Goal: Information Seeking & Learning: Compare options

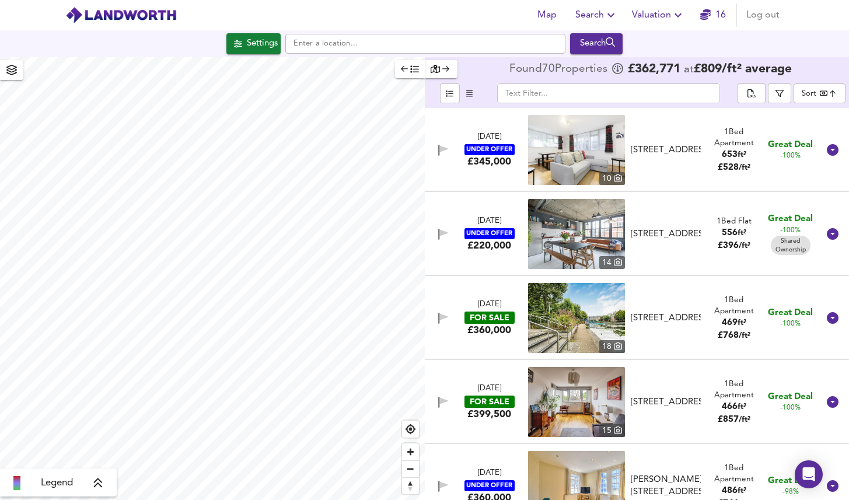
checkbox input "false"
checkbox input "true"
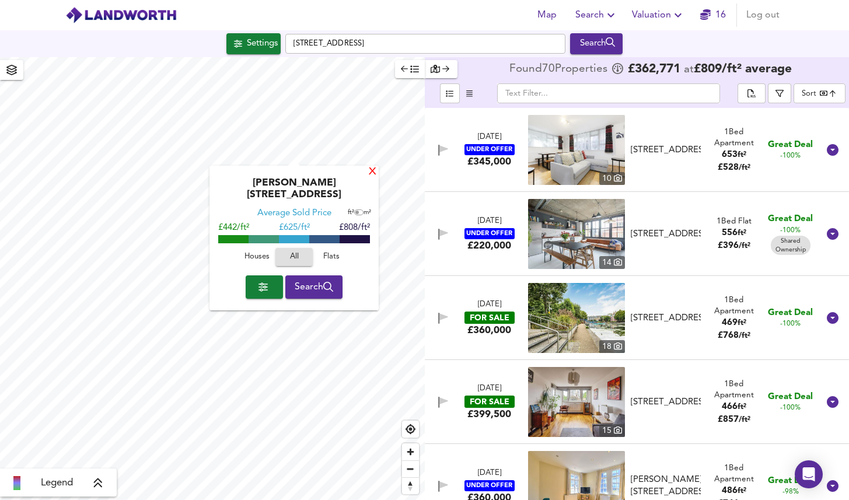
click at [371, 169] on div "X" at bounding box center [373, 172] width 10 height 11
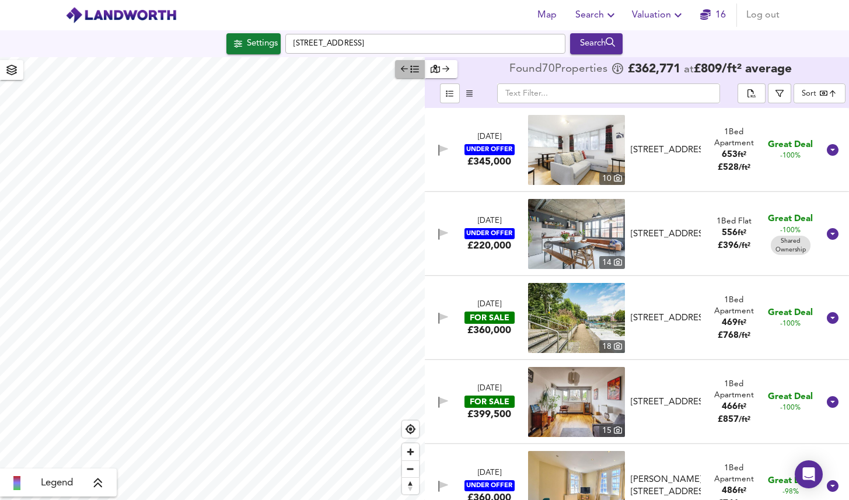
click at [412, 69] on icon "button" at bounding box center [415, 69] width 8 height 7
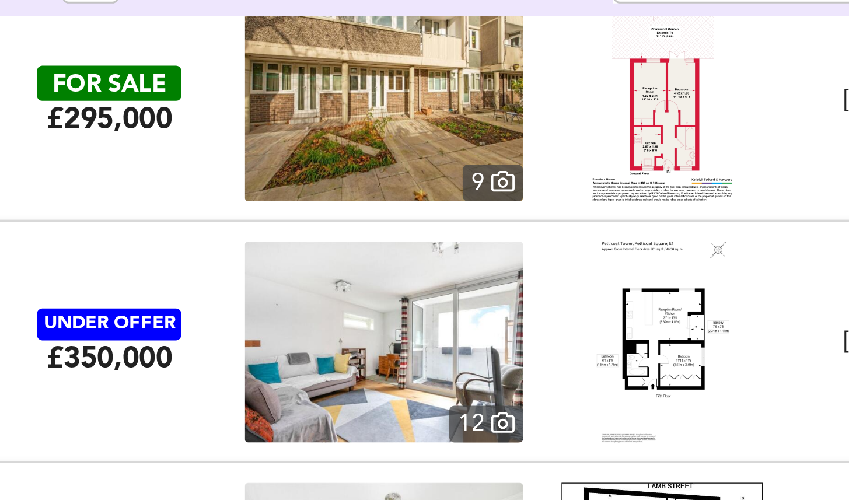
scroll to position [1026, 0]
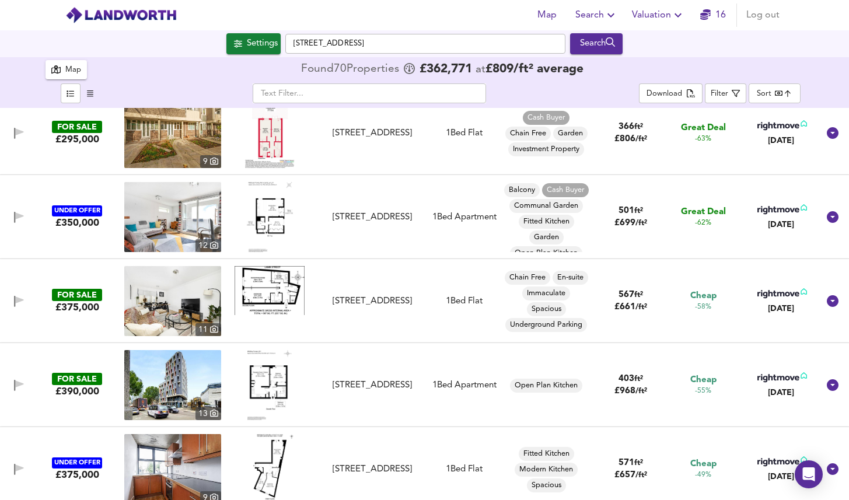
click at [768, 91] on body "Map Search Valuation 16 Log out Settings [GEOGRAPHIC_DATA] 5JA Search 70 Result…" at bounding box center [424, 250] width 849 height 500
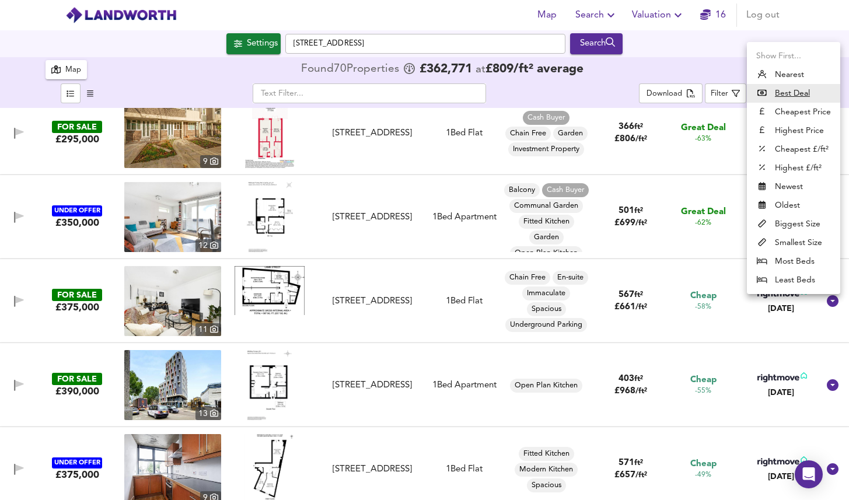
click at [795, 221] on li "Biggest Size" at bounding box center [793, 224] width 93 height 19
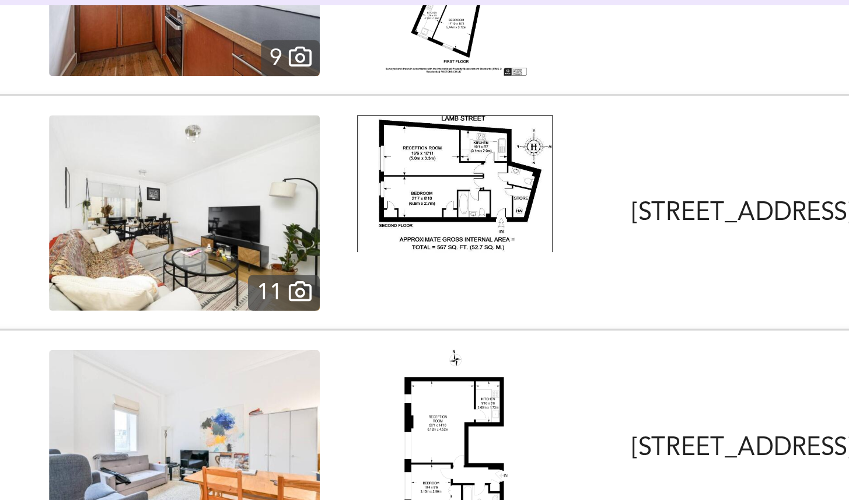
scroll to position [640, 0]
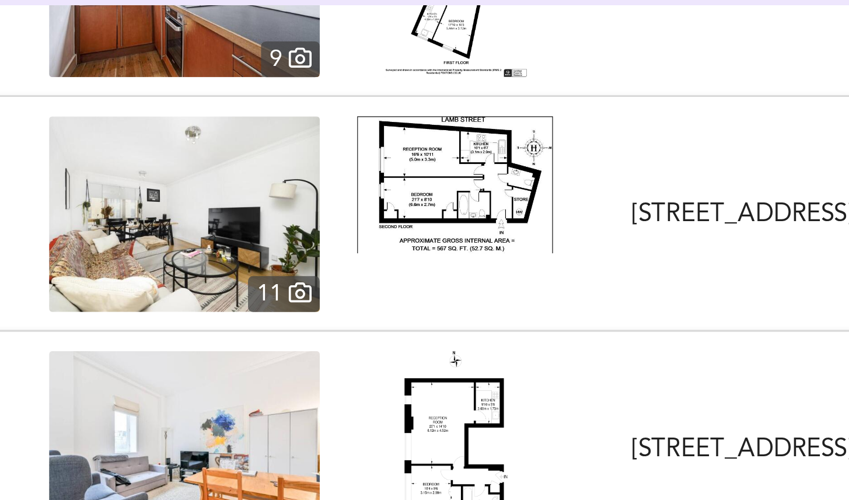
click at [186, 189] on img at bounding box center [172, 183] width 97 height 70
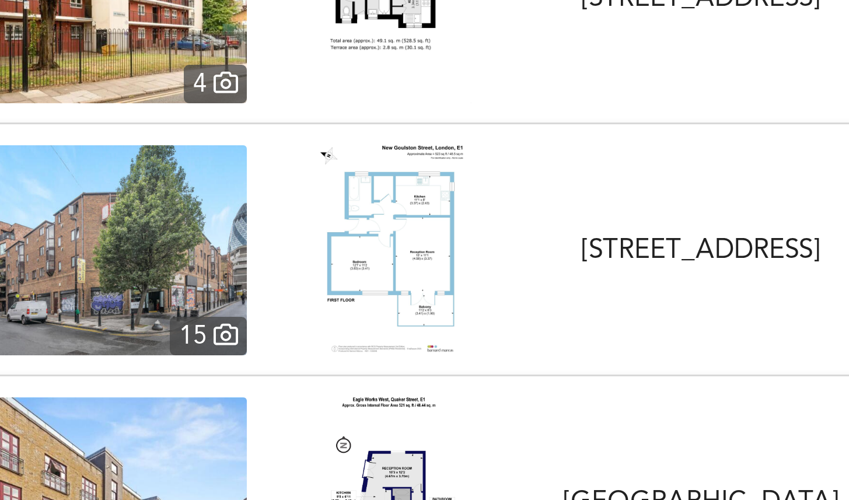
scroll to position [1432, 0]
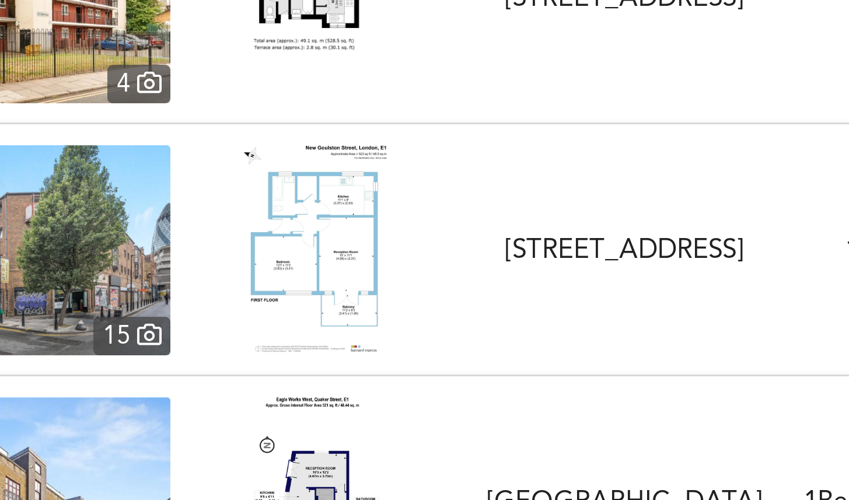
click at [248, 212] on img at bounding box center [269, 231] width 47 height 70
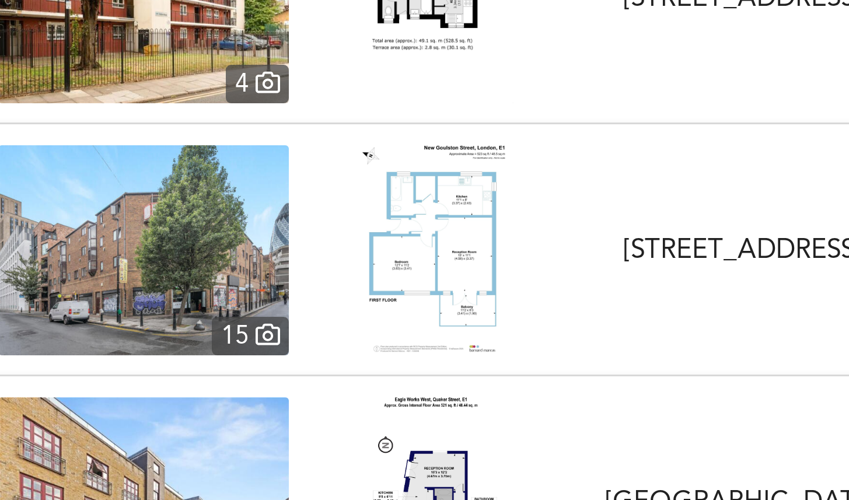
click at [343, 194] on div "FOR SALE £400,000 [STREET_ADDRESS][GEOGRAPHIC_DATA][STREET_ADDRESS] 1 Bed Flat …" at bounding box center [424, 231] width 849 height 84
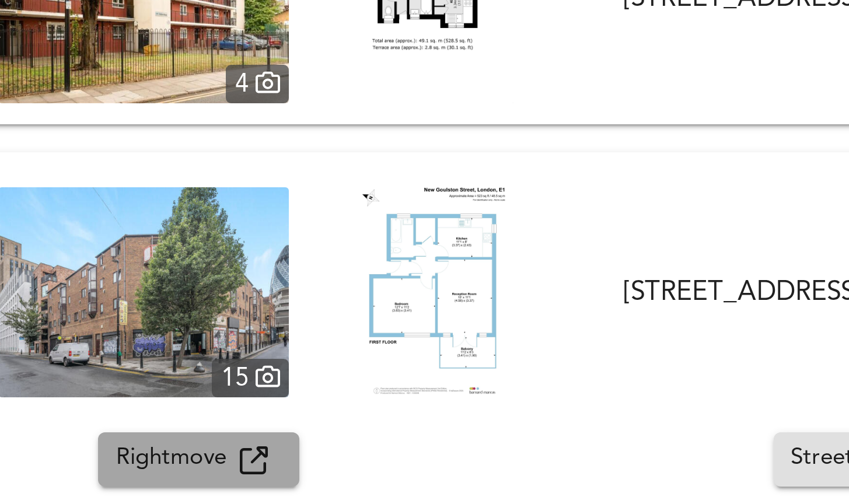
click at [186, 297] on span "Rightmove" at bounding box center [183, 300] width 41 height 13
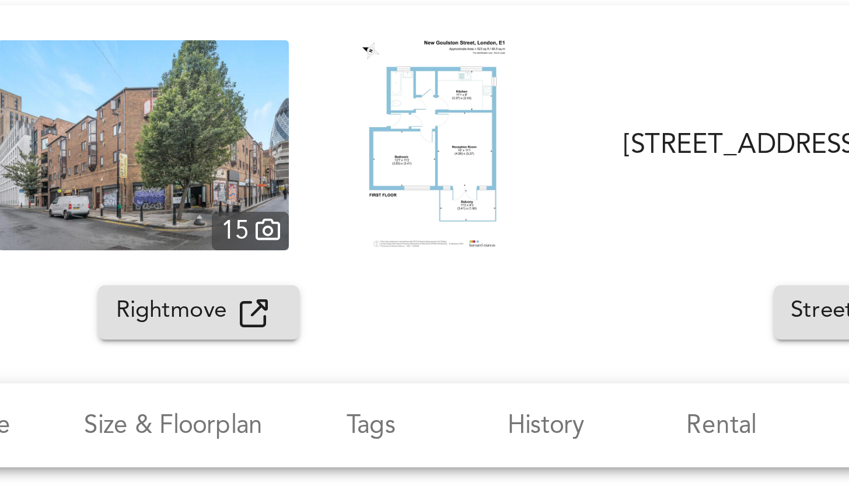
scroll to position [1468, 0]
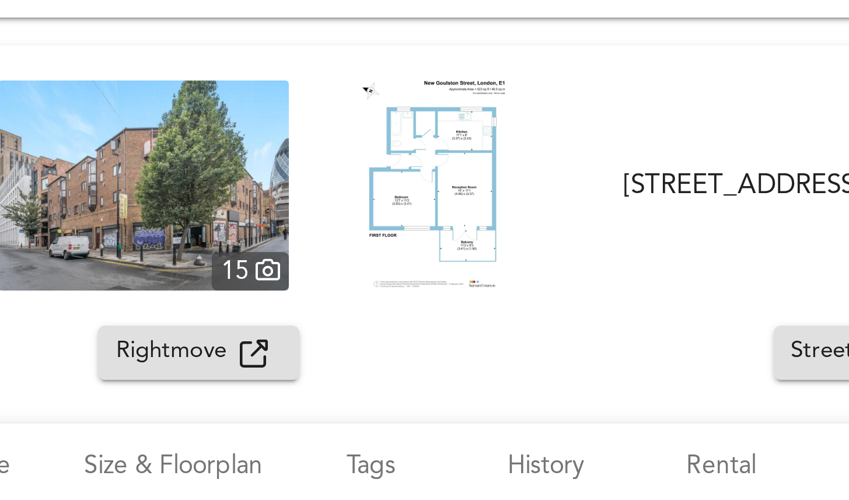
click at [324, 169] on div "FOR SALE £400,000 [STREET_ADDRESS][GEOGRAPHIC_DATA][STREET_ADDRESS] 1 Bed Flat …" at bounding box center [424, 209] width 849 height 93
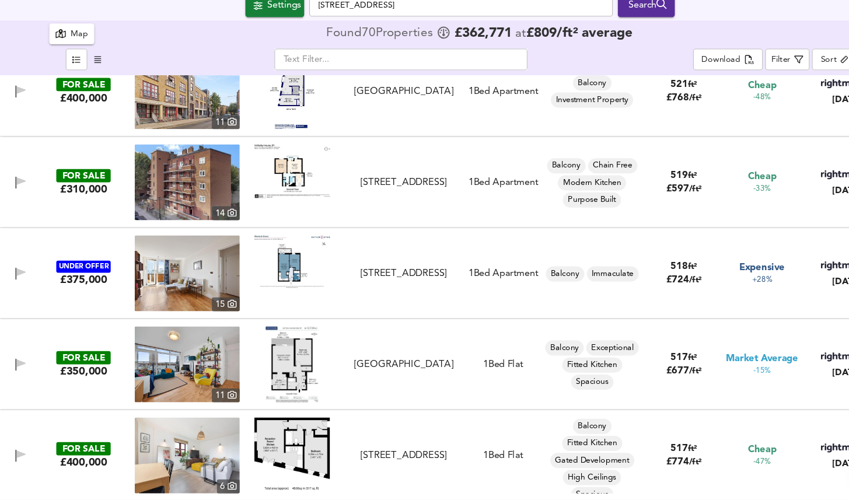
scroll to position [0, 0]
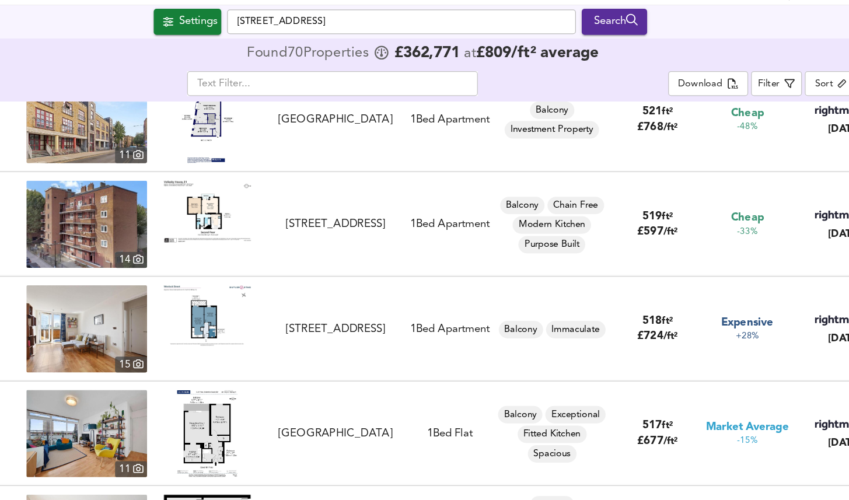
click at [360, 177] on div "FOR SALE £310,000 [STREET_ADDRESS] [STREET_ADDRESS] 1 Bed Apartment Balcony Cha…" at bounding box center [410, 207] width 817 height 70
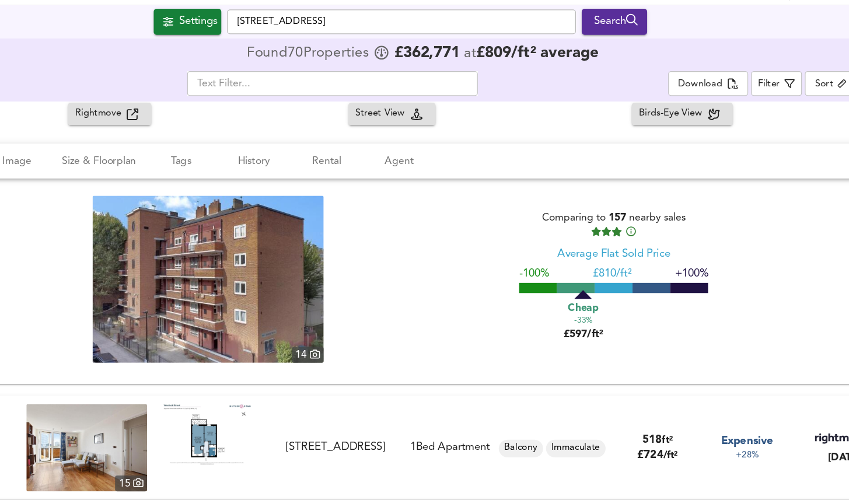
scroll to position [1796, 0]
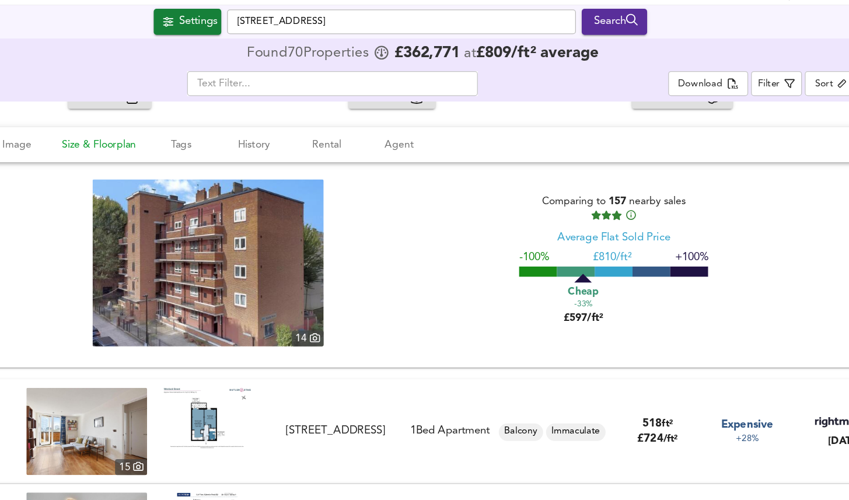
click at [183, 138] on span "Size & Floorplan" at bounding box center [183, 142] width 60 height 15
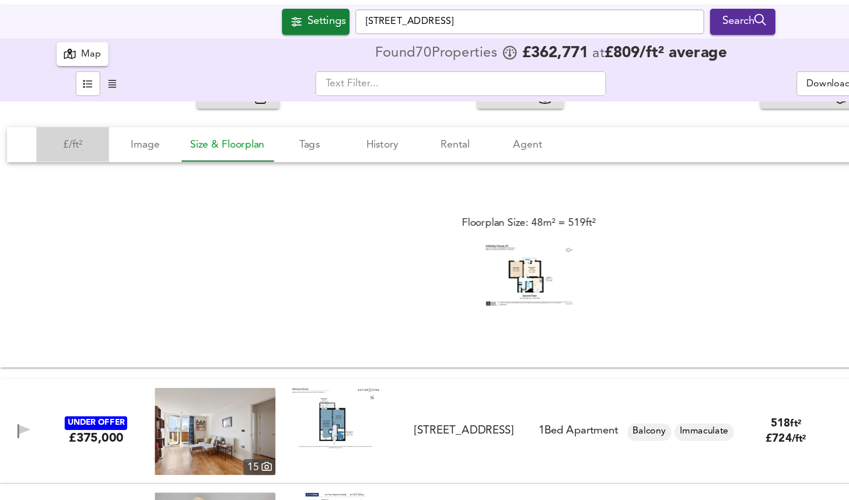
click at [80, 138] on span "£/ft²" at bounding box center [58, 142] width 44 height 15
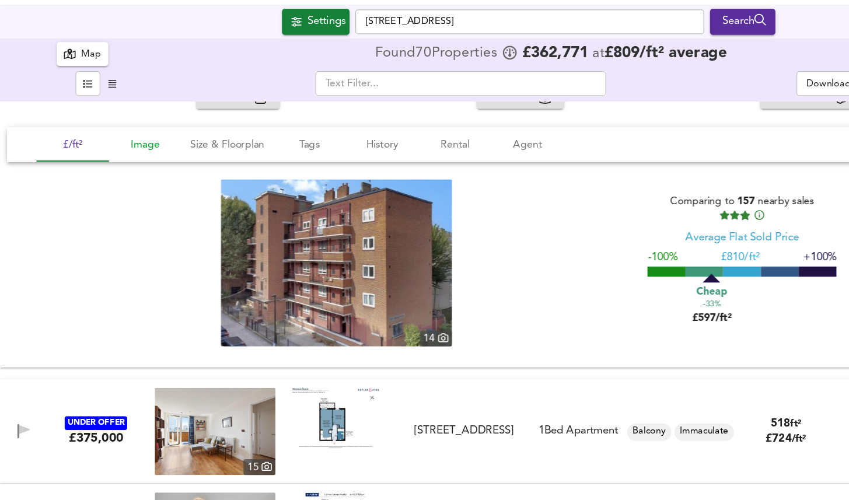
click at [115, 136] on span "Image" at bounding box center [117, 142] width 44 height 15
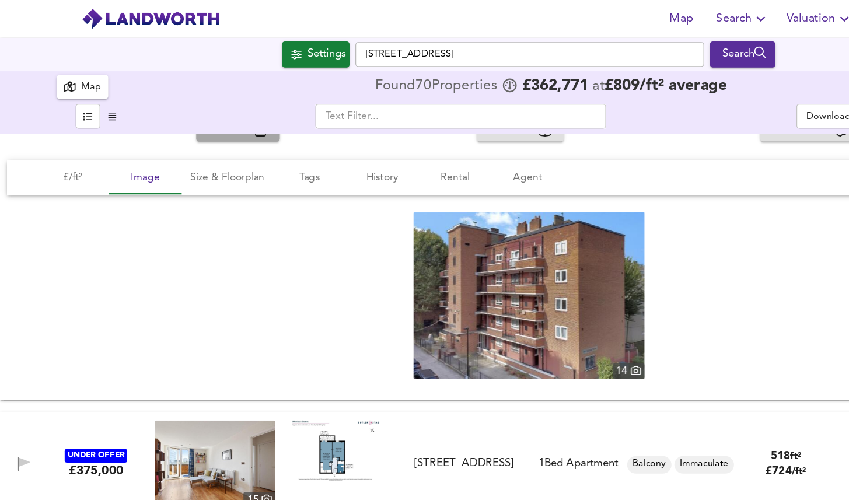
click at [193, 109] on span "Rightmove" at bounding box center [183, 104] width 41 height 13
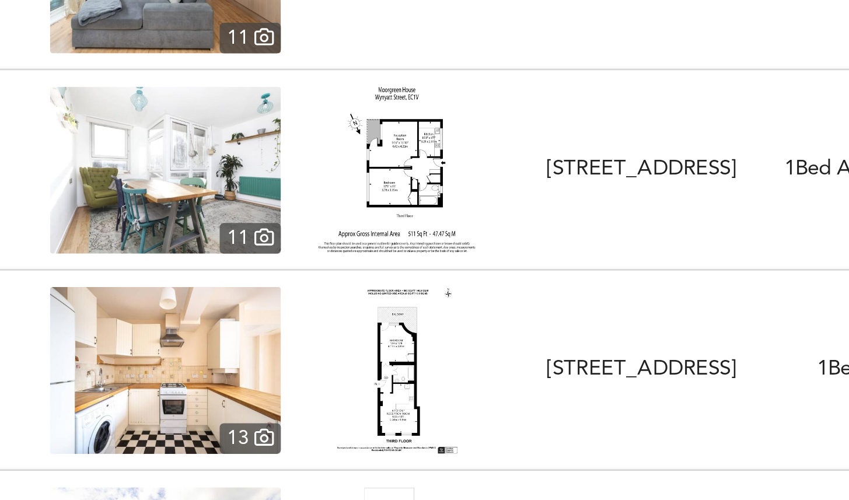
scroll to position [2311, 0]
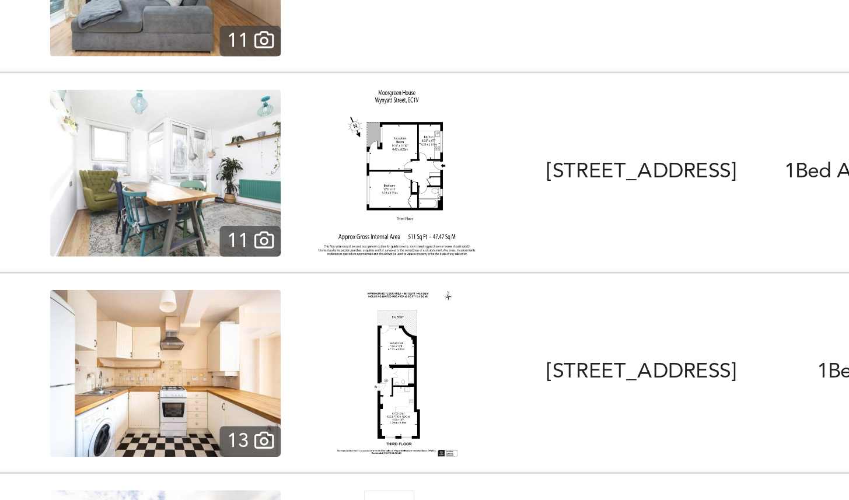
click at [312, 159] on div "FOR SALE £400,000 [STREET_ADDRESS] 1 Bed Apartment No tags found 511 ft² £ 783 …" at bounding box center [424, 195] width 849 height 84
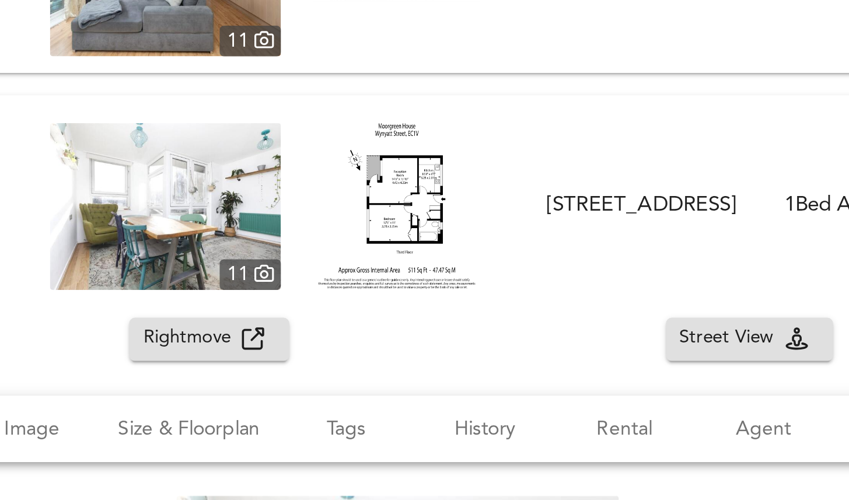
click at [190, 266] on span "Rightmove" at bounding box center [183, 264] width 41 height 13
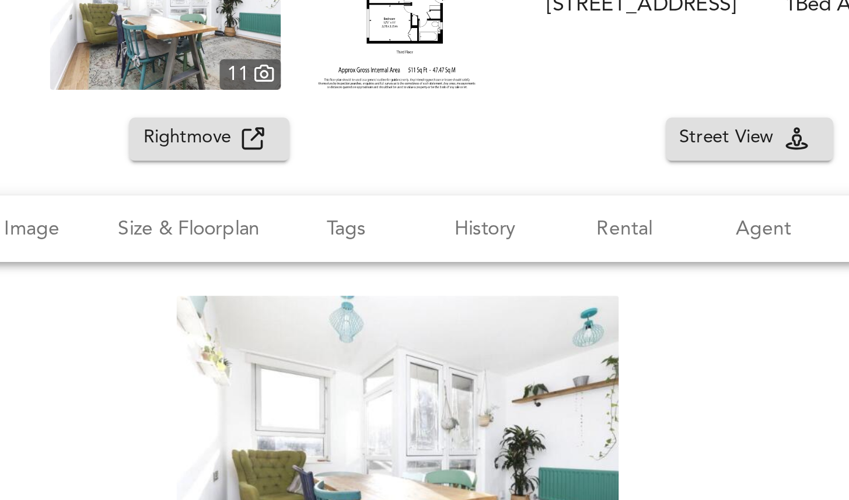
scroll to position [2346, 0]
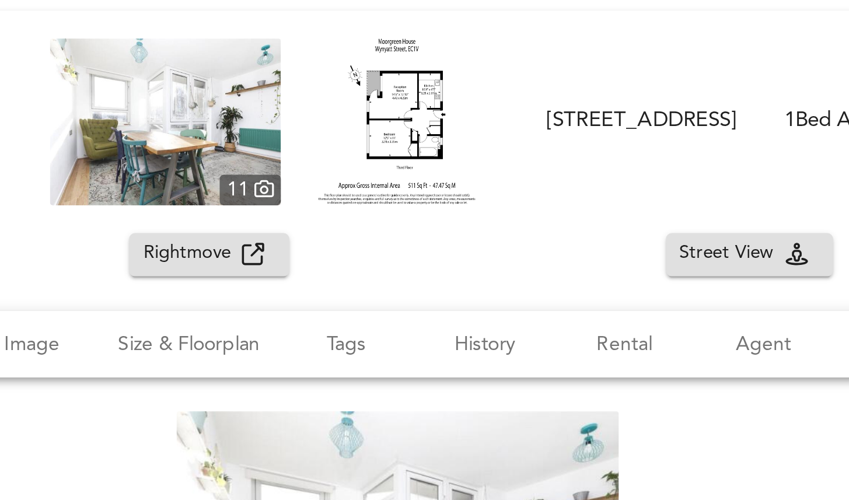
click at [340, 140] on div "FOR SALE £400,000 [STREET_ADDRESS] 1 Bed Apartment No tags found 511 ft² £ 783 …" at bounding box center [410, 173] width 817 height 70
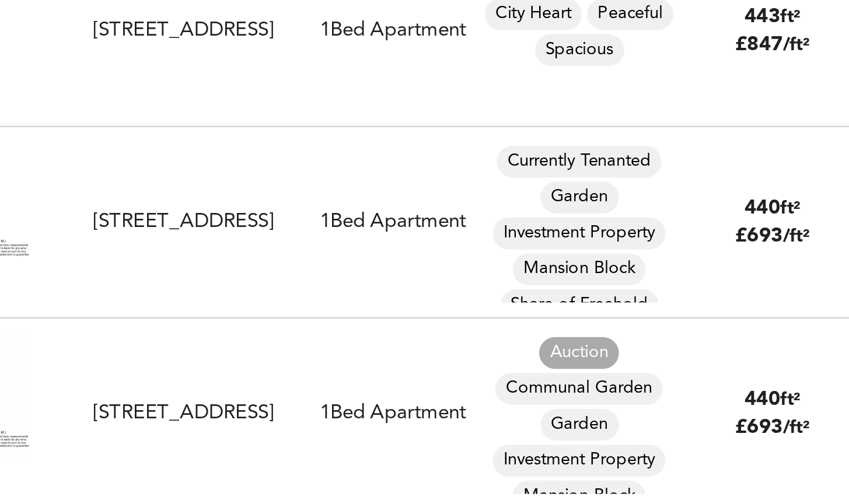
scroll to position [0, 0]
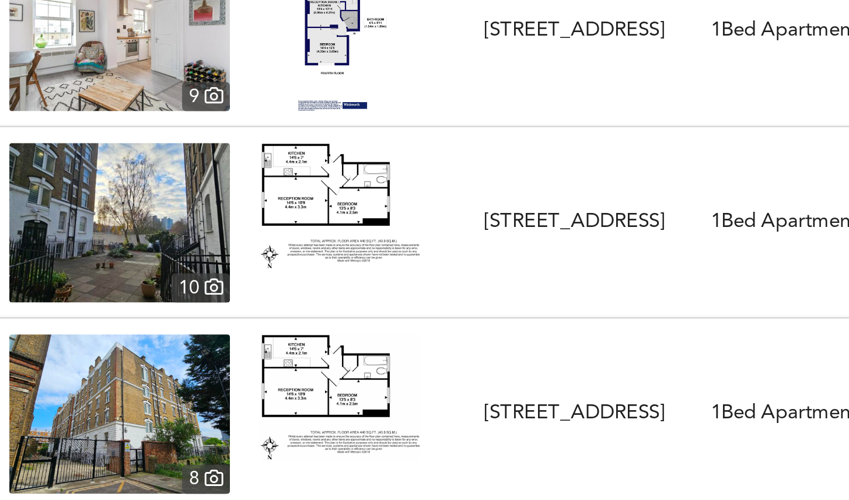
click at [301, 228] on img at bounding box center [270, 207] width 70 height 55
click at [249, 249] on link at bounding box center [270, 215] width 70 height 70
click at [357, 185] on div "FOR SALE £305,000 [STREET_ADDRESS] 1 Bed Apartment Communal Garden Currently Te…" at bounding box center [410, 215] width 817 height 70
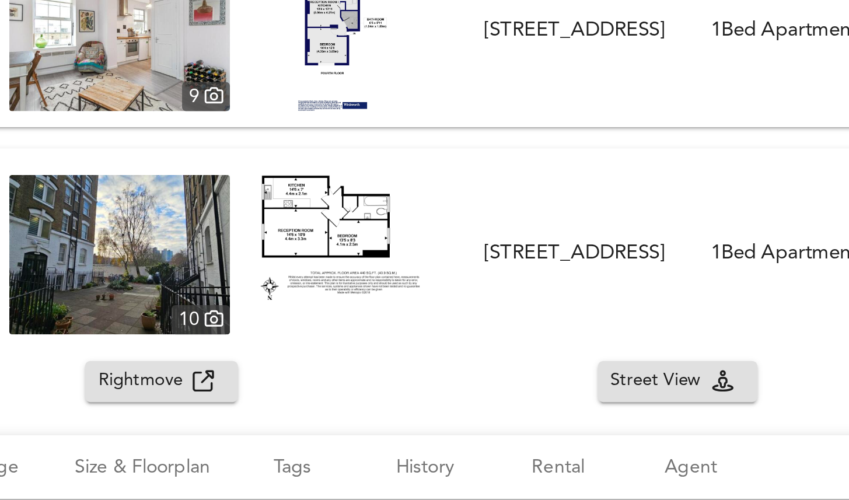
click at [205, 287] on icon "button" at bounding box center [209, 284] width 9 height 9
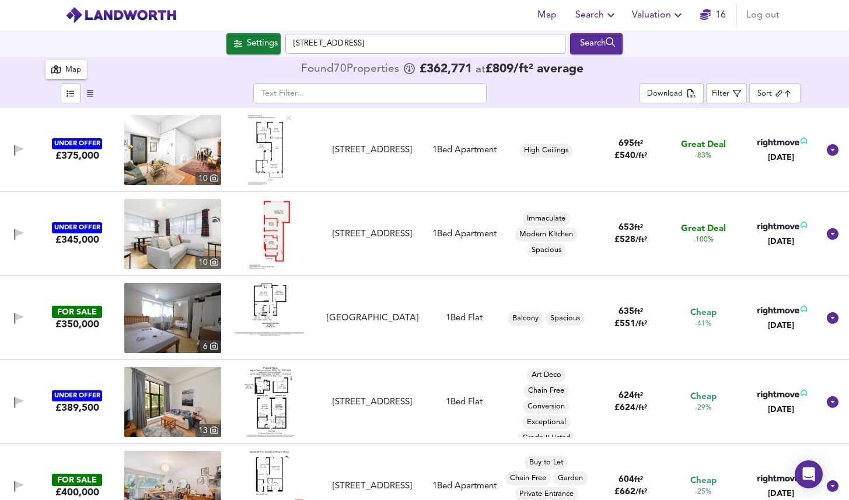
click at [70, 74] on div "Map" at bounding box center [73, 70] width 16 height 13
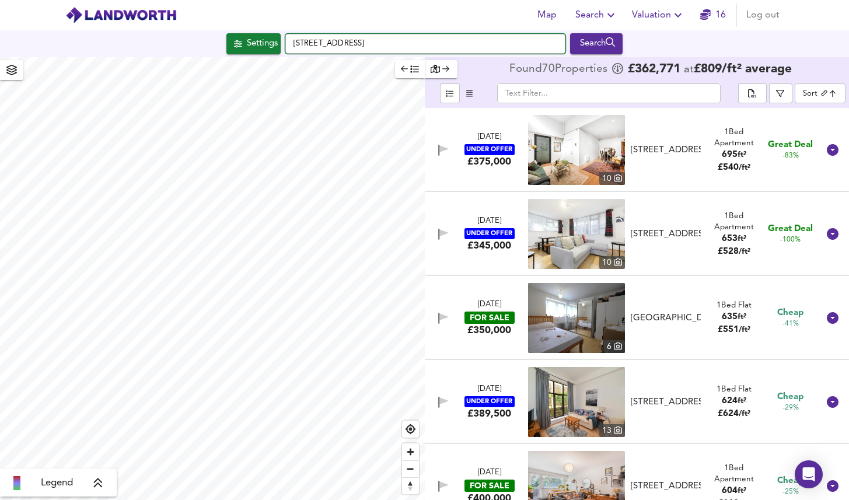
click at [392, 48] on input "[STREET_ADDRESS]" at bounding box center [425, 44] width 280 height 20
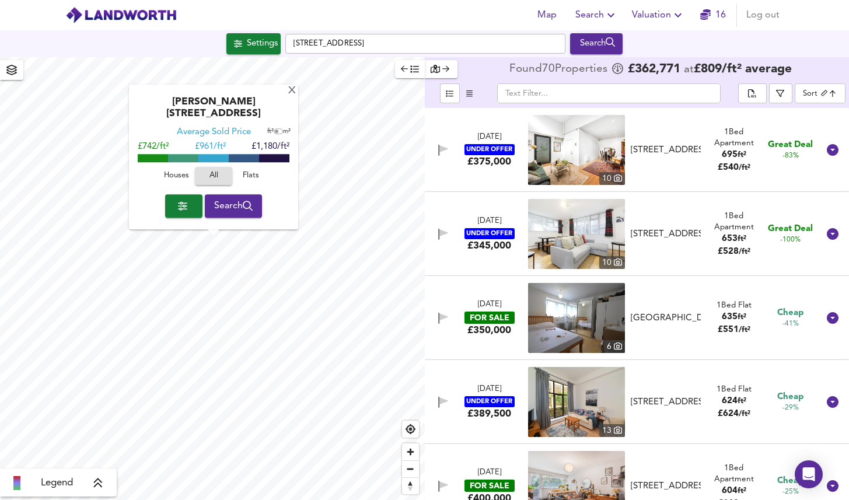
click at [187, 209] on span "button" at bounding box center [184, 206] width 19 height 16
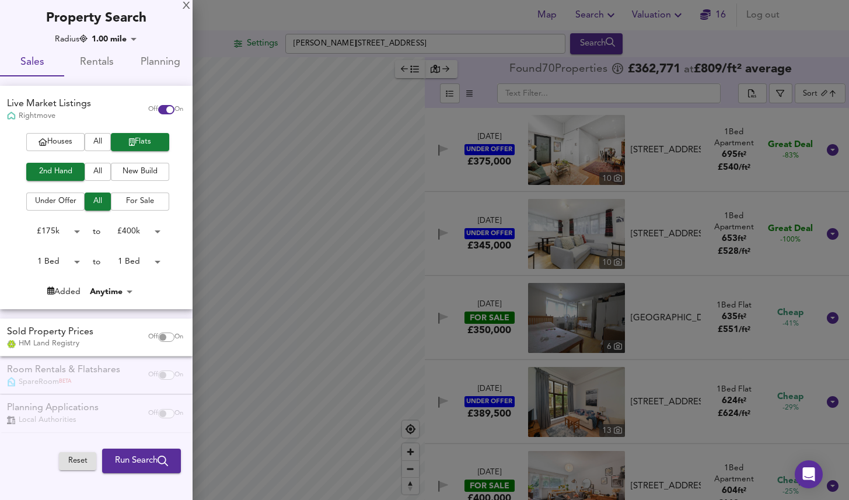
click at [313, 288] on div at bounding box center [424, 250] width 849 height 500
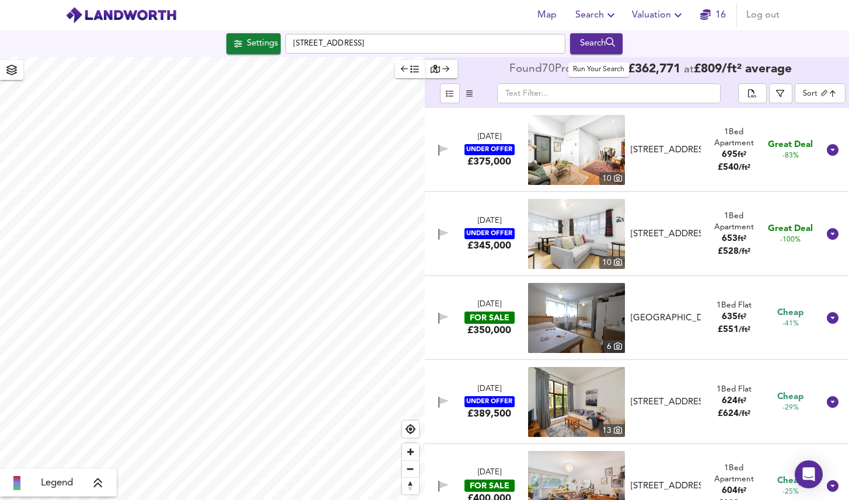
click at [605, 42] on div "Search" at bounding box center [596, 43] width 47 height 15
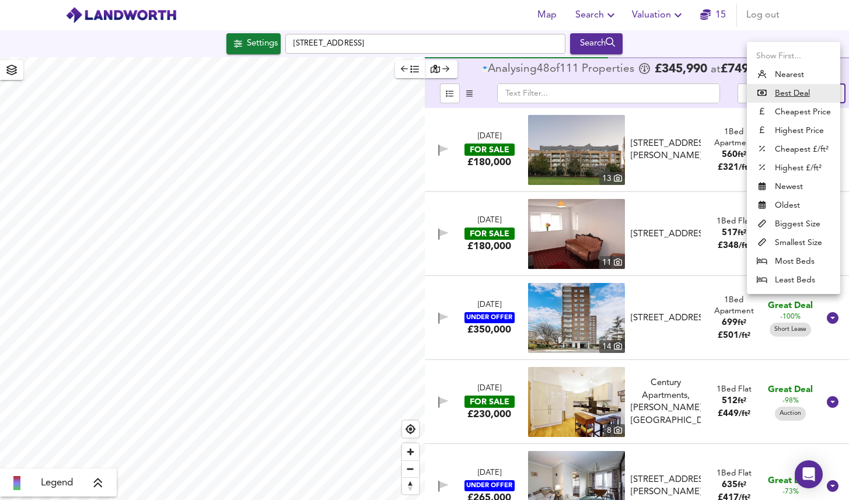
click at [819, 93] on body "Map Search Valuation 15 Log out Settings [GEOGRAPHIC_DATA] Search Legend Analys…" at bounding box center [424, 250] width 849 height 500
click at [795, 224] on li "Biggest Size" at bounding box center [793, 224] width 93 height 19
type input "biggest"
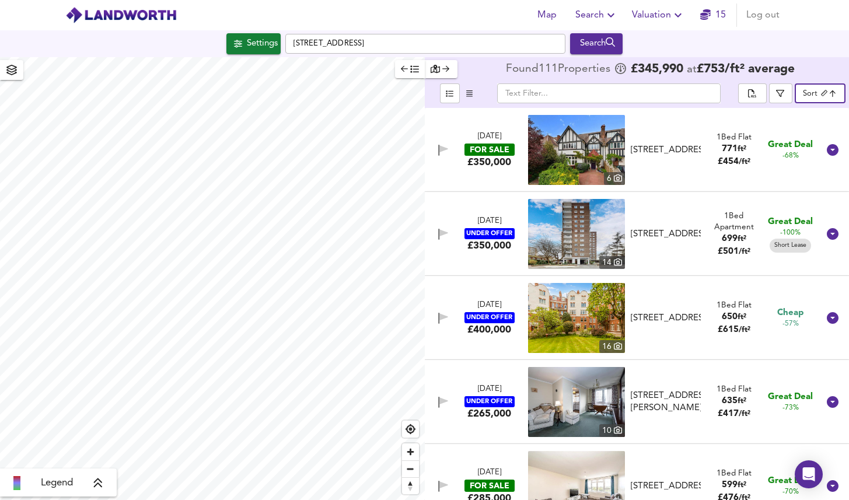
click at [412, 67] on icon "button" at bounding box center [415, 69] width 8 height 7
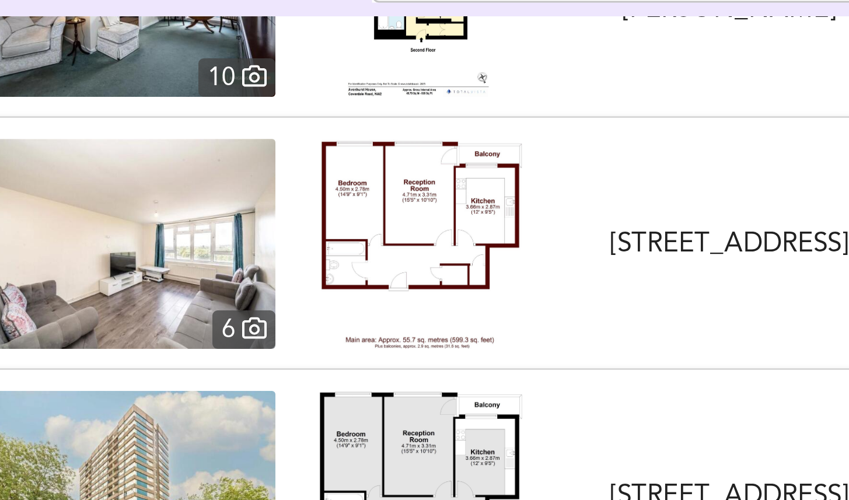
scroll to position [302, 0]
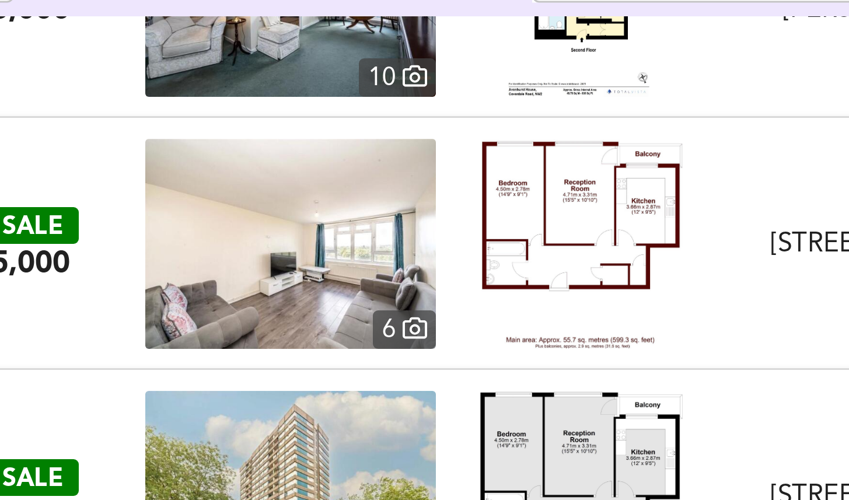
click at [308, 203] on div at bounding box center [269, 184] width 97 height 70
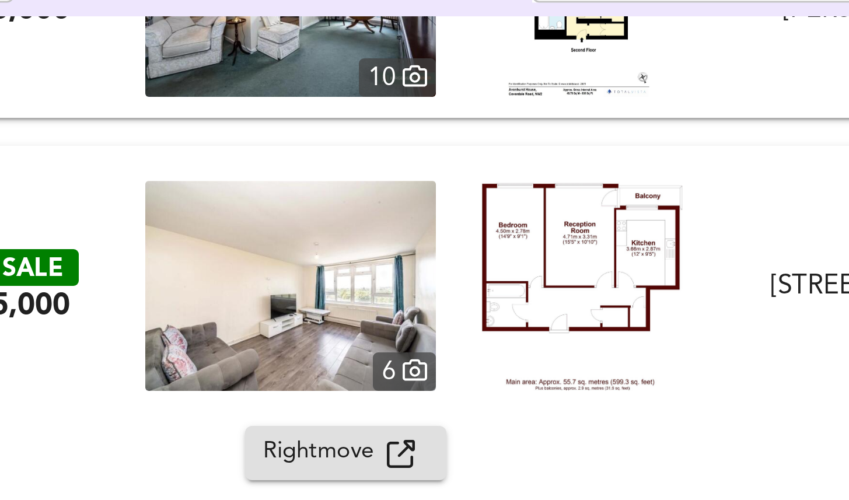
click at [196, 259] on span "Rightmove" at bounding box center [183, 253] width 41 height 13
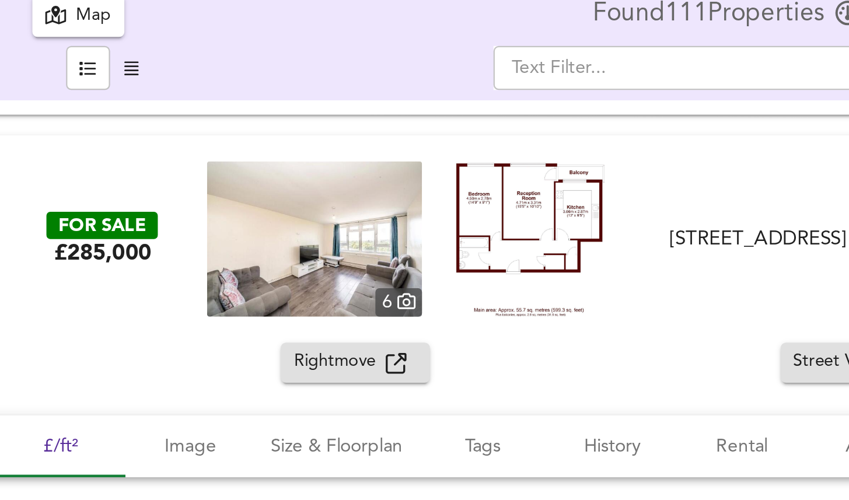
scroll to position [325, 0]
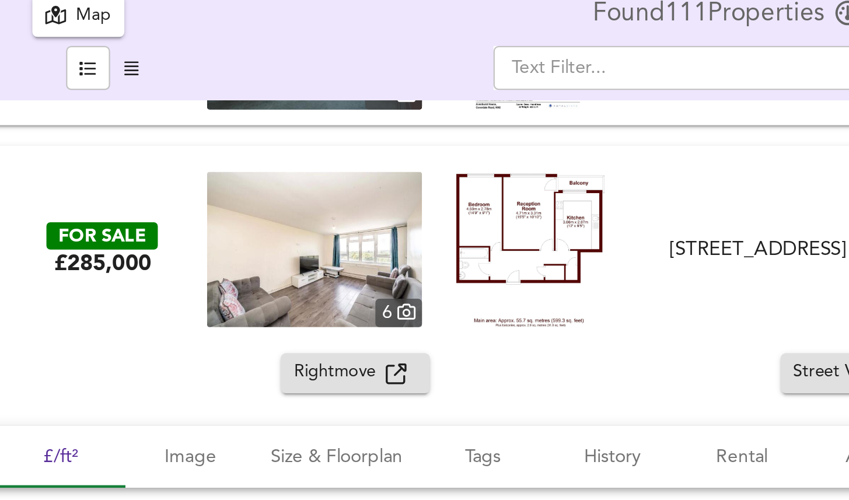
click at [328, 131] on div "FOR SALE £285,000 [STREET_ADDRESS][GEOGRAPHIC_DATA][STREET_ADDRESS] 1 Bed Flat …" at bounding box center [424, 174] width 849 height 93
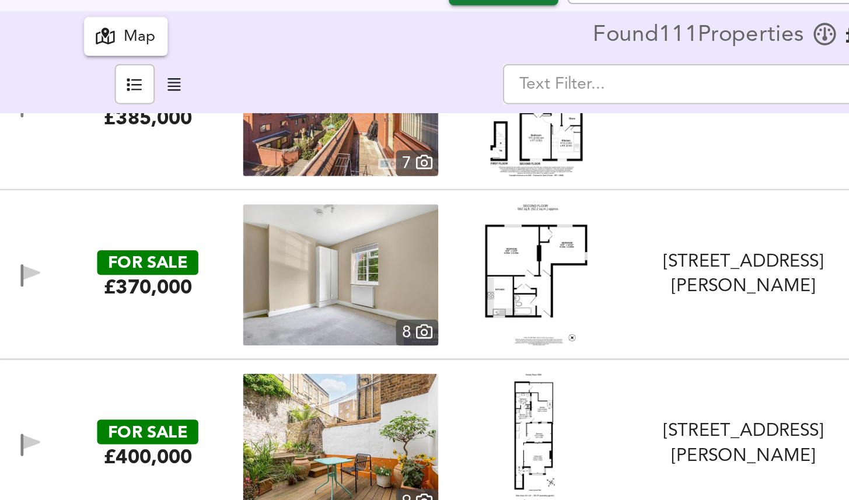
scroll to position [887, 0]
click at [358, 156] on div "FOR SALE £370,000 [STREET_ADDRESS][PERSON_NAME][GEOGRAPHIC_DATA][PERSON_NAME] 1…" at bounding box center [410, 188] width 817 height 70
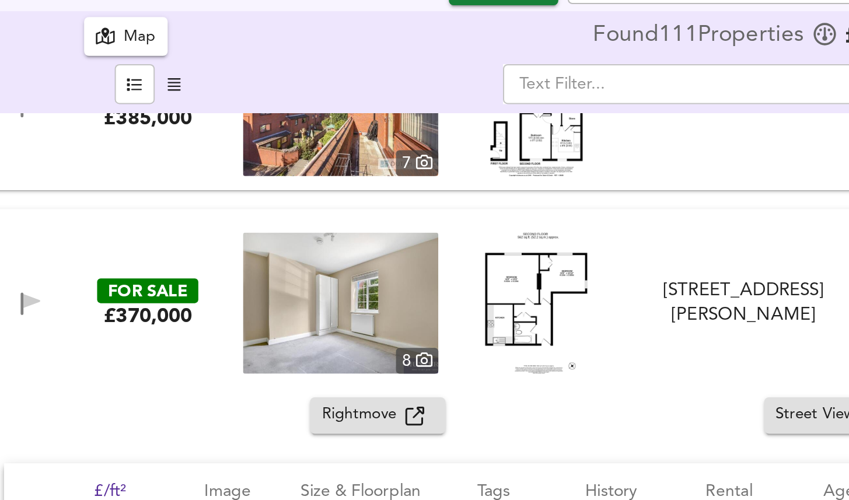
click at [179, 260] on span "Rightmove" at bounding box center [183, 257] width 41 height 13
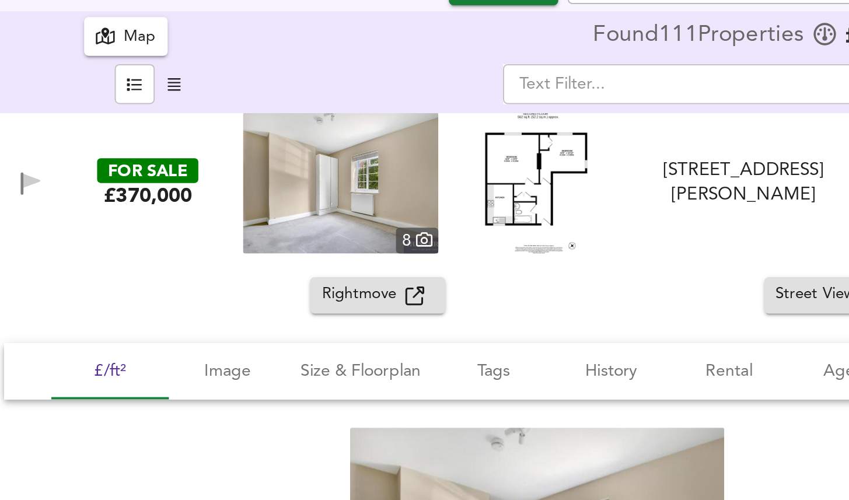
scroll to position [915, 0]
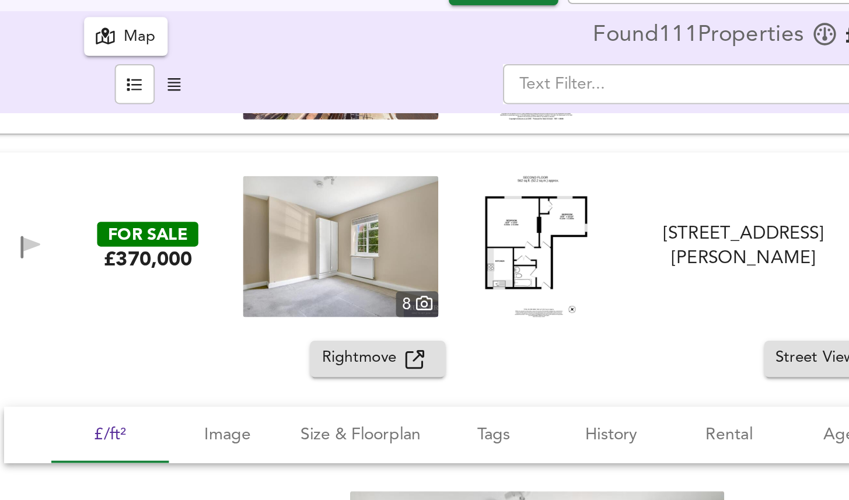
click at [327, 145] on div "FOR SALE £370,000 [STREET_ADDRESS][PERSON_NAME][GEOGRAPHIC_DATA][PERSON_NAME] 1…" at bounding box center [410, 174] width 817 height 70
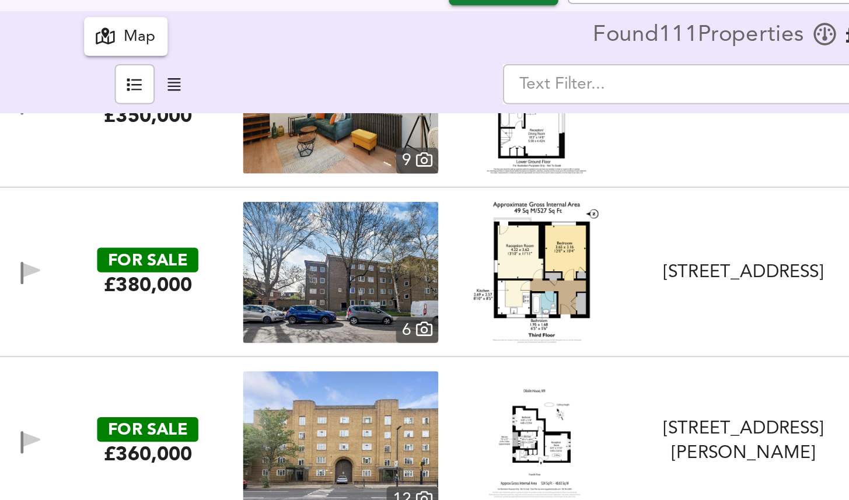
scroll to position [2402, 0]
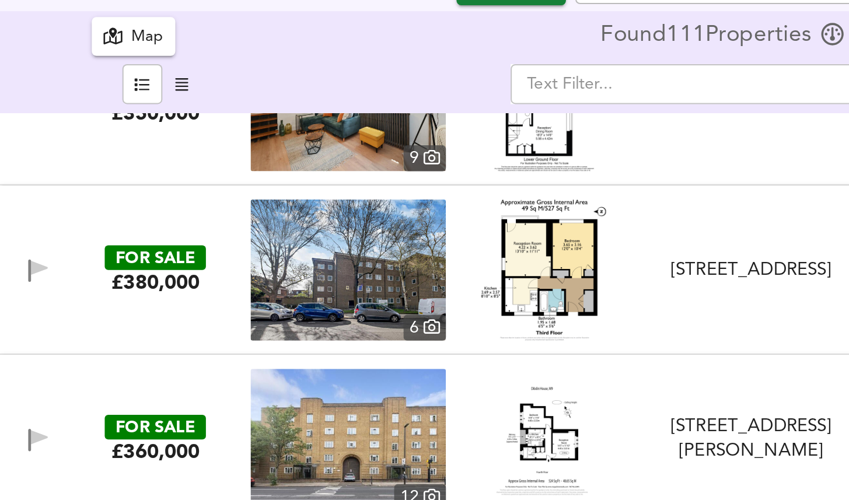
click at [344, 180] on div "[STREET_ADDRESS]" at bounding box center [372, 186] width 99 height 12
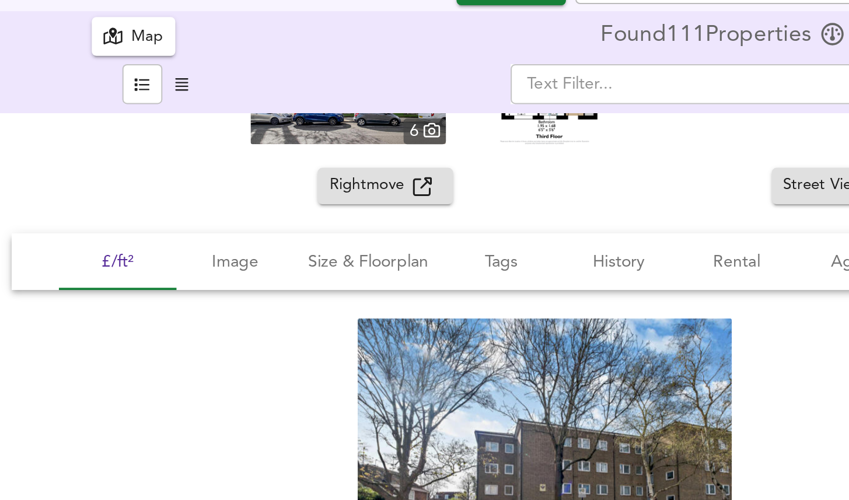
scroll to position [2518, 0]
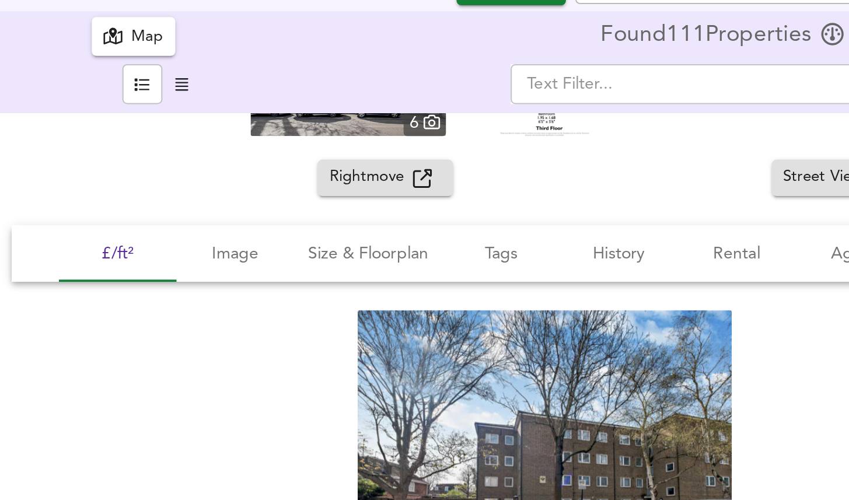
click at [200, 134] on span "Rightmove" at bounding box center [183, 139] width 41 height 13
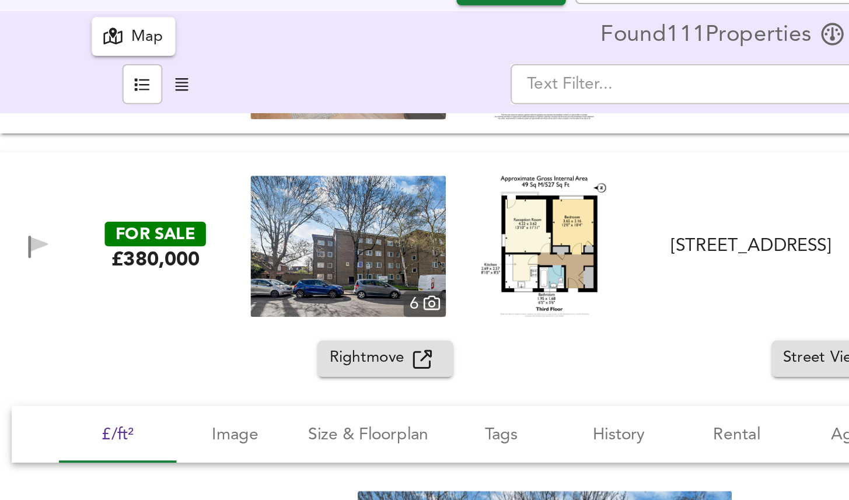
scroll to position [2427, 0]
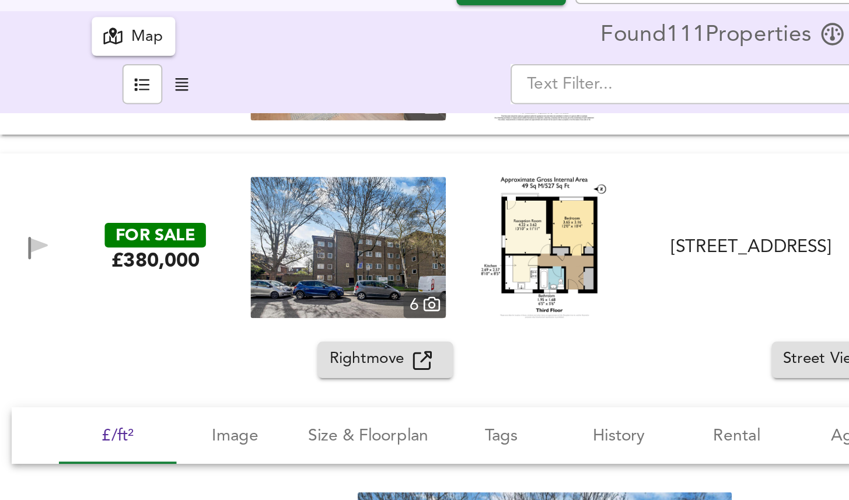
click at [349, 134] on div "FOR SALE £380,000 [STREET_ADDRESS] 1 Bed Flat Balcony Cottage Investment Proper…" at bounding box center [424, 174] width 849 height 93
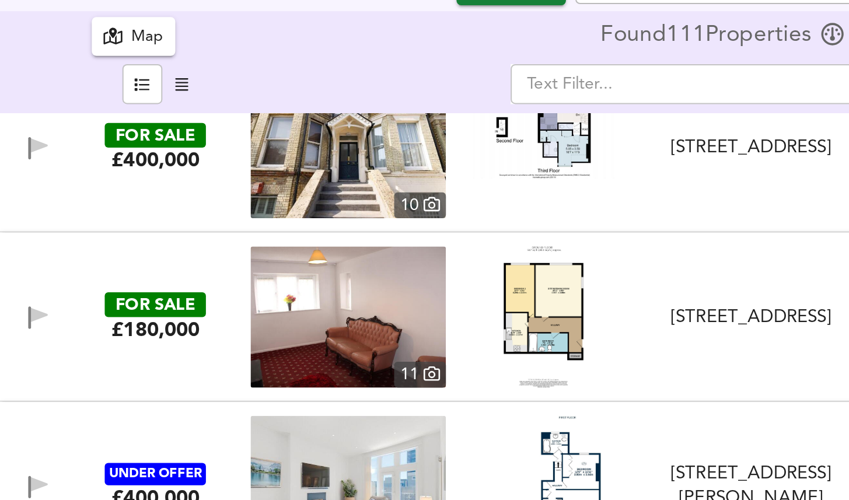
scroll to position [2976, 0]
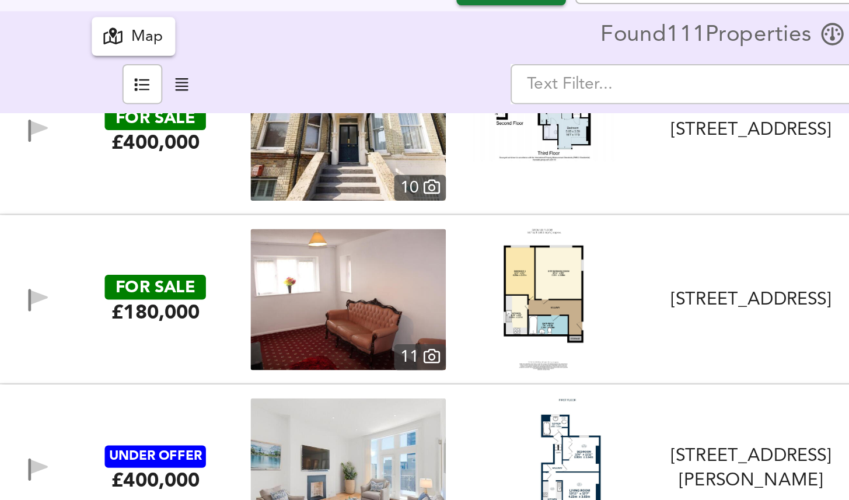
click at [352, 175] on div "FOR SALE £180,000 [STREET_ADDRESS][GEOGRAPHIC_DATA][STREET_ADDRESS] 1 Bed Flat …" at bounding box center [410, 200] width 817 height 70
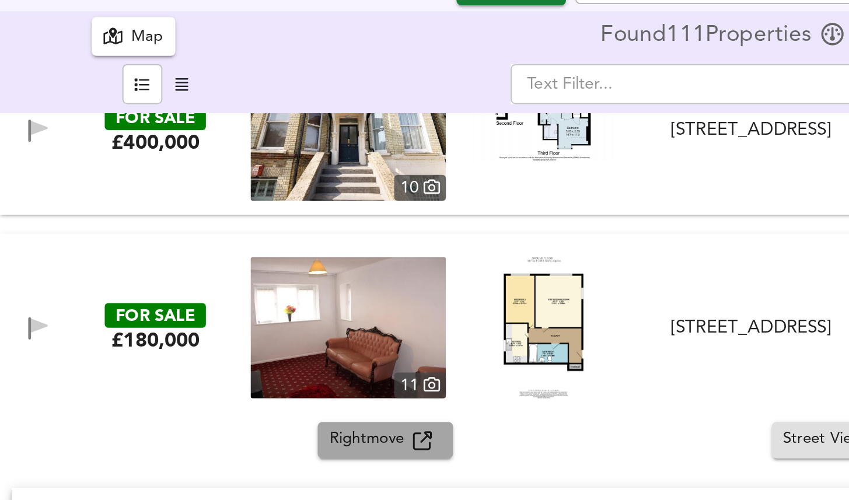
click at [186, 268] on span "Rightmove" at bounding box center [183, 269] width 41 height 13
click at [328, 170] on div "FOR SALE £180,000 [STREET_ADDRESS][GEOGRAPHIC_DATA][STREET_ADDRESS] 1 Bed Flat …" at bounding box center [424, 214] width 849 height 93
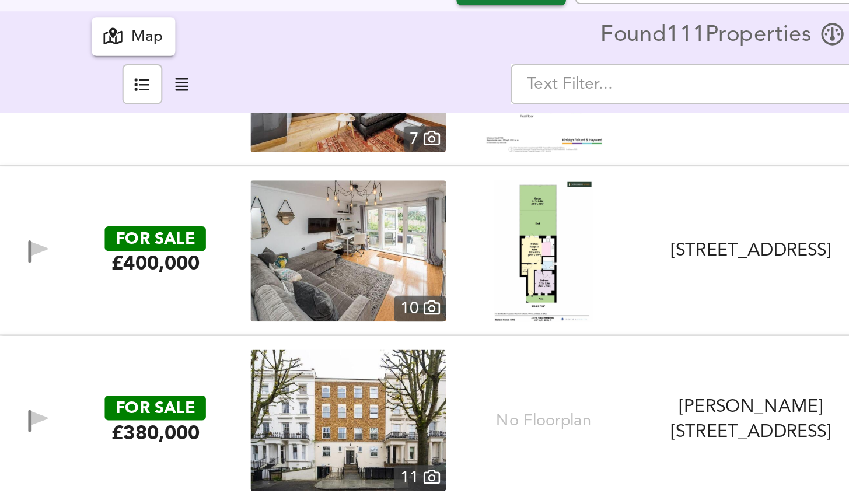
scroll to position [8890, 0]
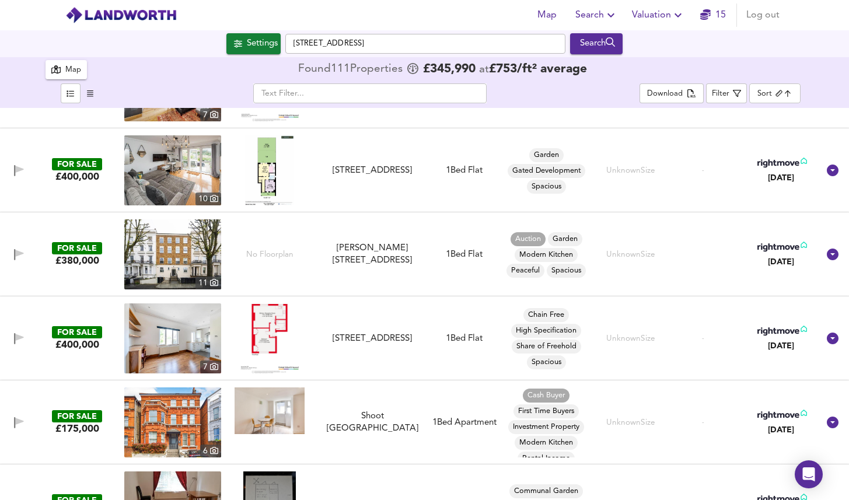
click at [782, 90] on body "Map Search Valuation 15 Log out Settings [GEOGRAPHIC_DATA] Search 111 Results L…" at bounding box center [424, 250] width 849 height 500
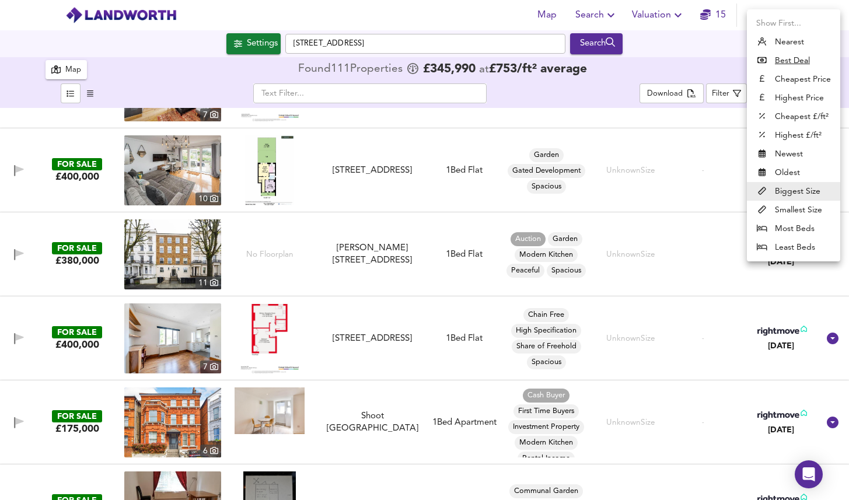
click at [81, 69] on div at bounding box center [424, 250] width 849 height 500
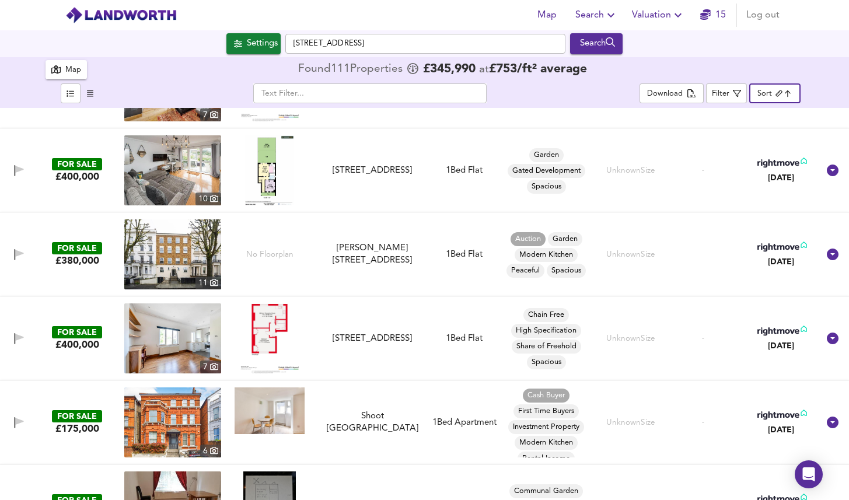
click at [64, 65] on div "Map" at bounding box center [66, 69] width 30 height 15
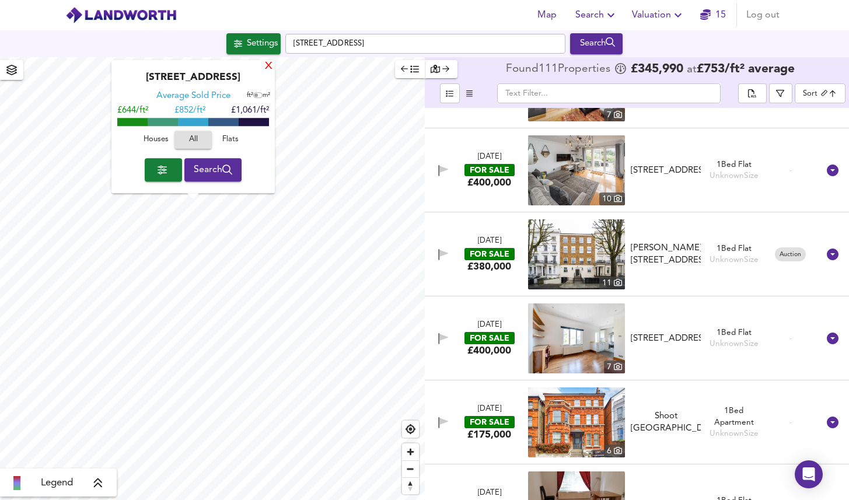
click at [271, 64] on div "X" at bounding box center [269, 66] width 10 height 11
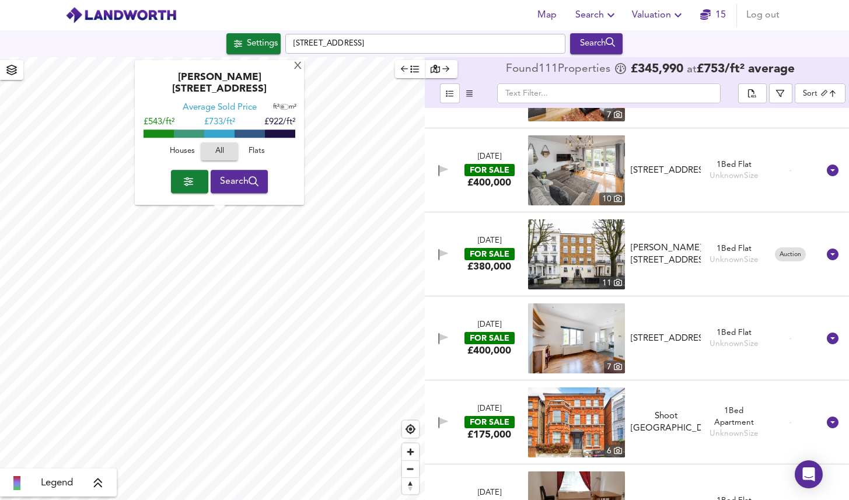
click at [445, 67] on icon "button" at bounding box center [446, 69] width 8 height 8
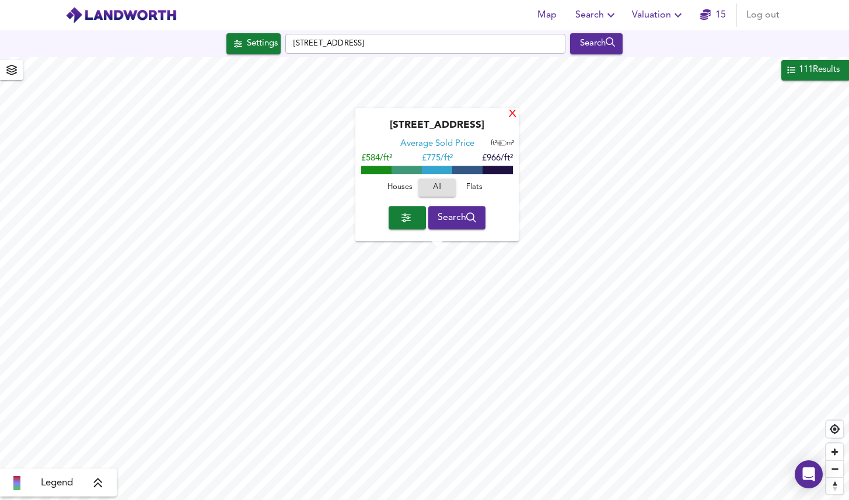
click at [513, 116] on div "X" at bounding box center [513, 114] width 10 height 11
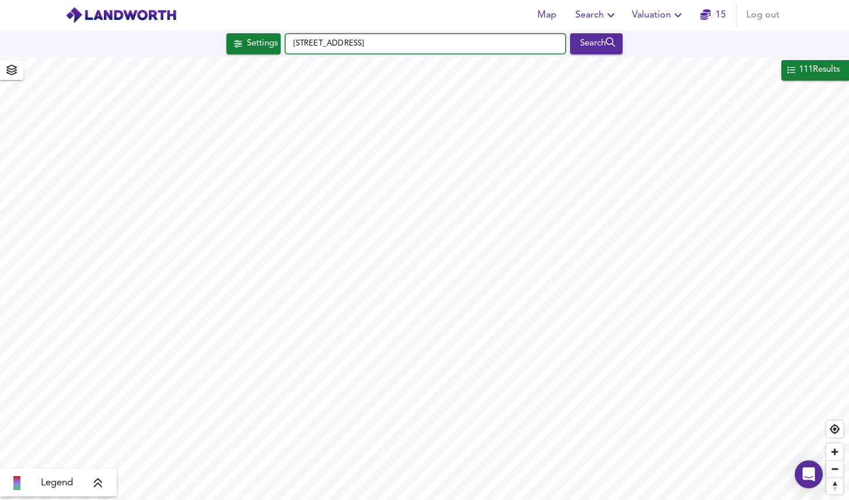
drag, startPoint x: 400, startPoint y: 47, endPoint x: 229, endPoint y: 39, distance: 171.2
click at [229, 39] on div "[STREET_ADDRESS] Search" at bounding box center [424, 43] width 849 height 21
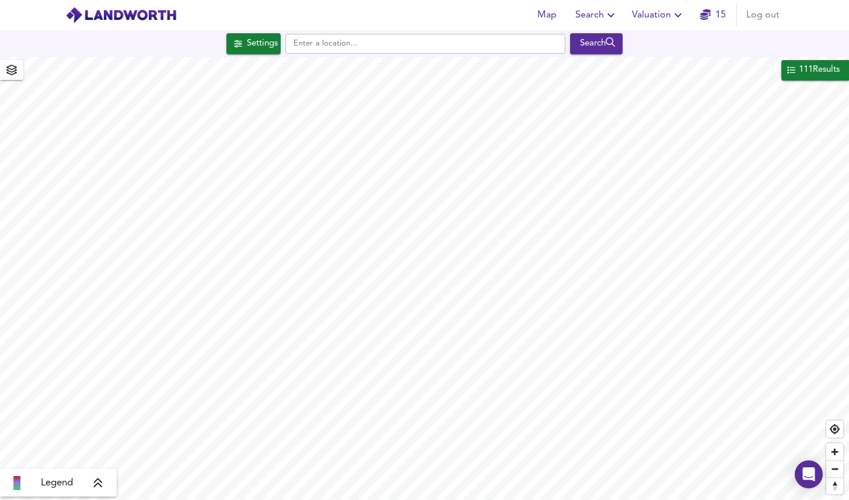
click at [129, 16] on img at bounding box center [120, 15] width 111 height 18
click at [121, 23] on img at bounding box center [120, 15] width 111 height 18
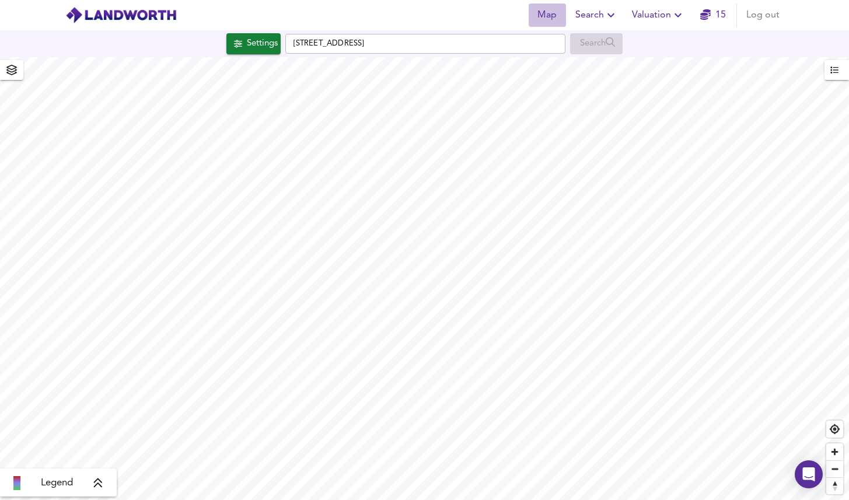
click at [536, 14] on span "Map" at bounding box center [548, 15] width 28 height 16
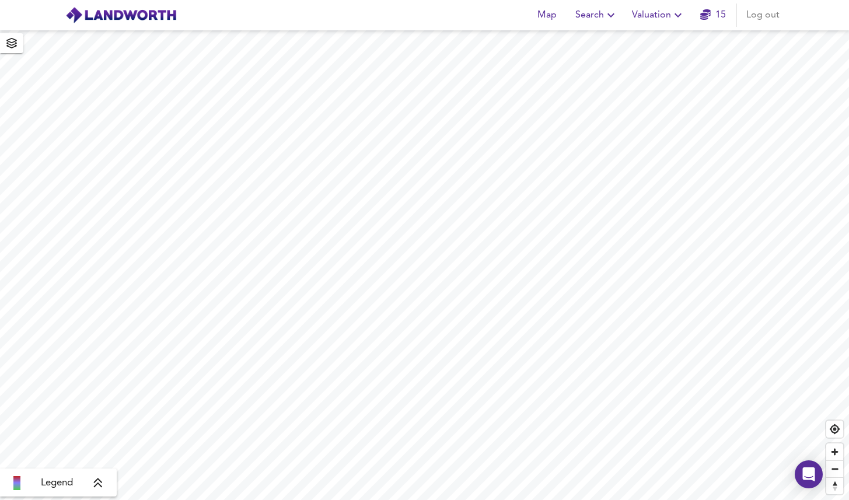
click at [100, 483] on icon at bounding box center [98, 484] width 11 height 12
click at [109, 402] on icon at bounding box center [107, 400] width 8 height 9
click at [11, 46] on icon "button" at bounding box center [12, 43] width 12 height 11
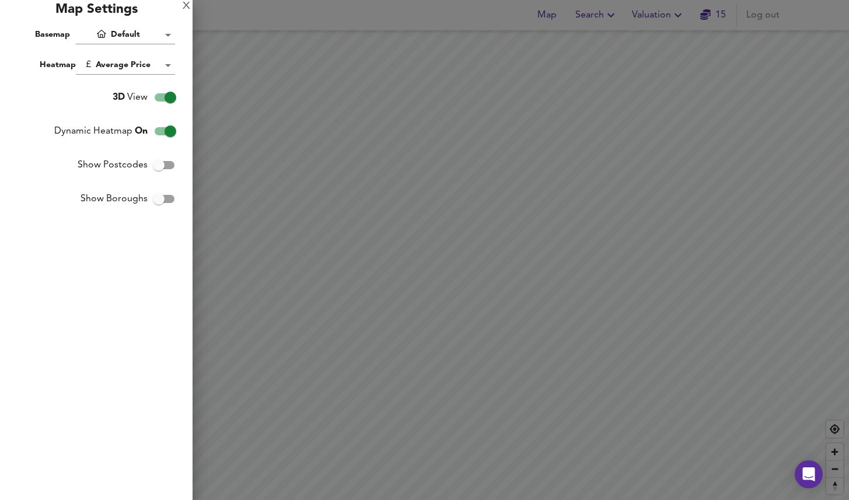
click at [163, 162] on input "Show Postcodes" at bounding box center [159, 165] width 67 height 22
checkbox input "true"
click at [169, 199] on input "Show Boroughs" at bounding box center [159, 199] width 67 height 22
click at [169, 199] on input "Show Boroughs" at bounding box center [170, 199] width 67 height 22
checkbox input "false"
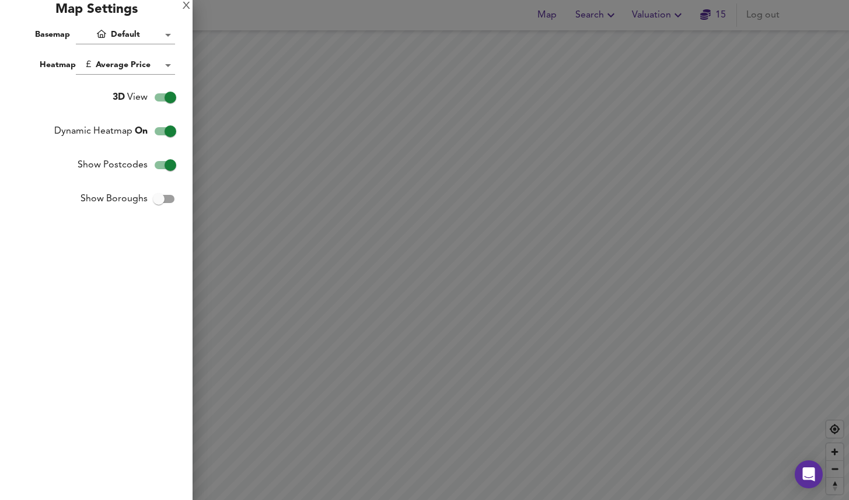
click at [167, 166] on input "Show Postcodes" at bounding box center [170, 165] width 67 height 22
checkbox input "false"
click at [163, 196] on input "Show Boroughs" at bounding box center [159, 199] width 67 height 22
checkbox input "true"
click at [138, 71] on body "Map Search Valuation 15 Log out Legend X Map Settings Basemap Default hybrid He…" at bounding box center [424, 250] width 849 height 500
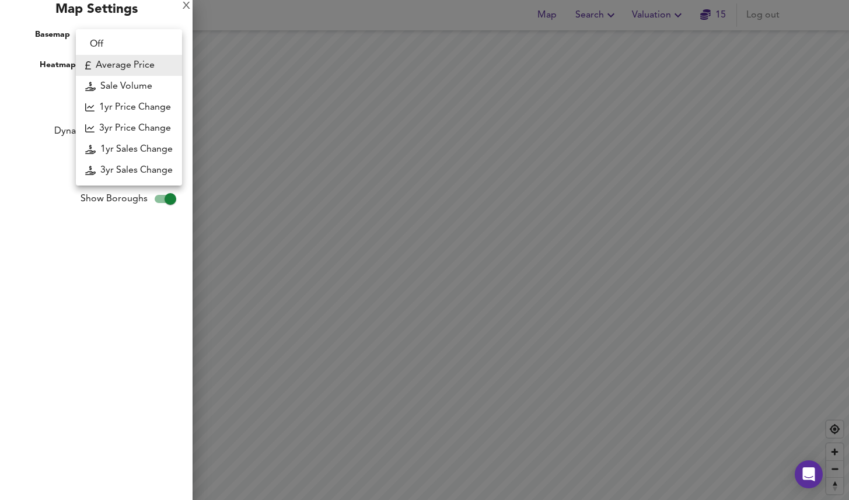
click at [59, 266] on div at bounding box center [424, 250] width 849 height 500
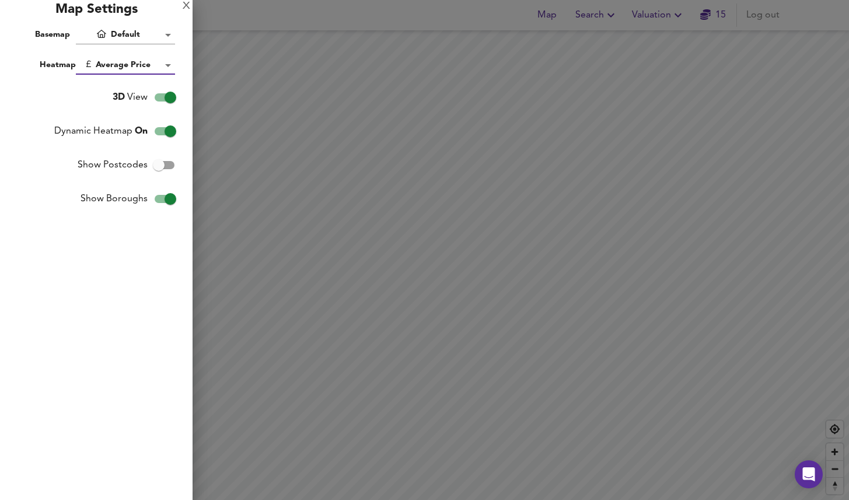
click at [129, 32] on body "Map Search Valuation 15 Log out Legend X Map Settings Basemap Default hybrid He…" at bounding box center [424, 250] width 849 height 500
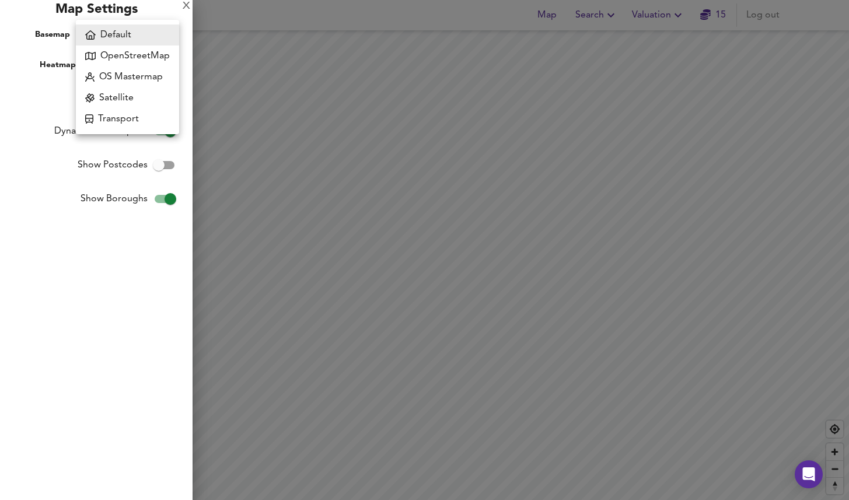
click at [126, 119] on li "Transport" at bounding box center [127, 119] width 103 height 21
type input "transport"
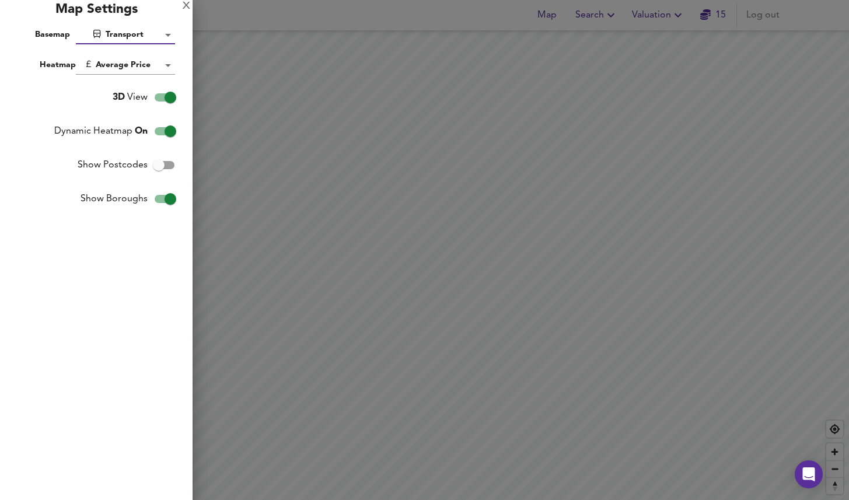
click at [393, 278] on div at bounding box center [424, 250] width 849 height 500
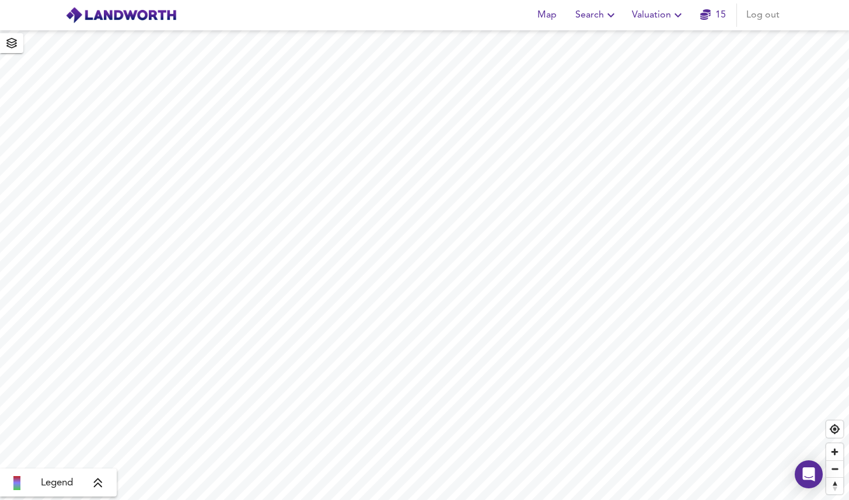
click at [16, 48] on icon "button" at bounding box center [12, 43] width 12 height 11
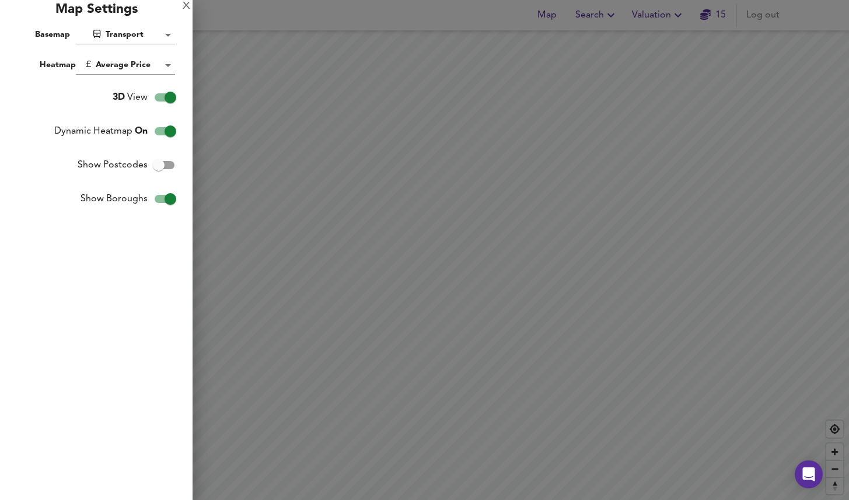
click at [164, 97] on input "3D View" at bounding box center [170, 97] width 67 height 22
checkbox input "false"
click at [344, 221] on div at bounding box center [424, 250] width 849 height 500
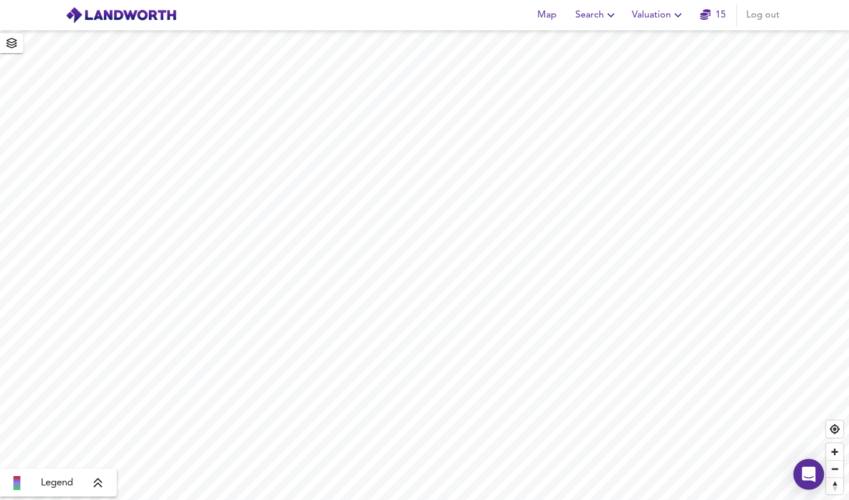
click at [807, 474] on icon "Open Intercom Messenger" at bounding box center [808, 474] width 13 height 15
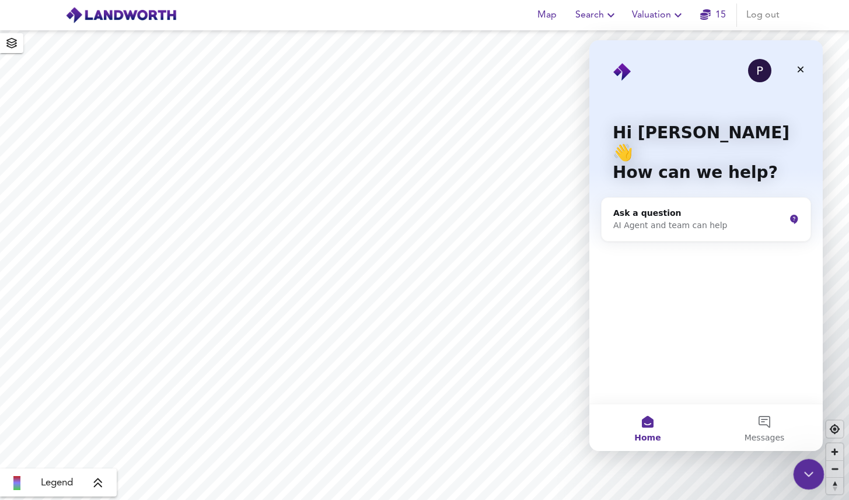
click at [805, 471] on icon "Close Intercom Messenger" at bounding box center [807, 473] width 14 height 14
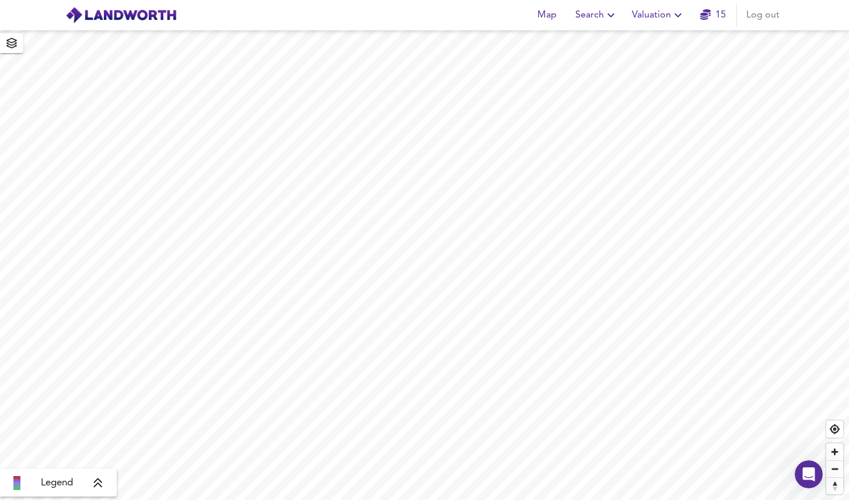
click at [383, 0] on html "Map Search Valuation 15 Log out Legend X Map Settings Basemap Transport transpo…" at bounding box center [424, 250] width 849 height 500
click at [481, 0] on html "Map Search Valuation 15 Log out Legend X Map Settings Basemap Transport transpo…" at bounding box center [424, 250] width 849 height 500
click at [16, 41] on icon "button" at bounding box center [11, 43] width 11 height 11
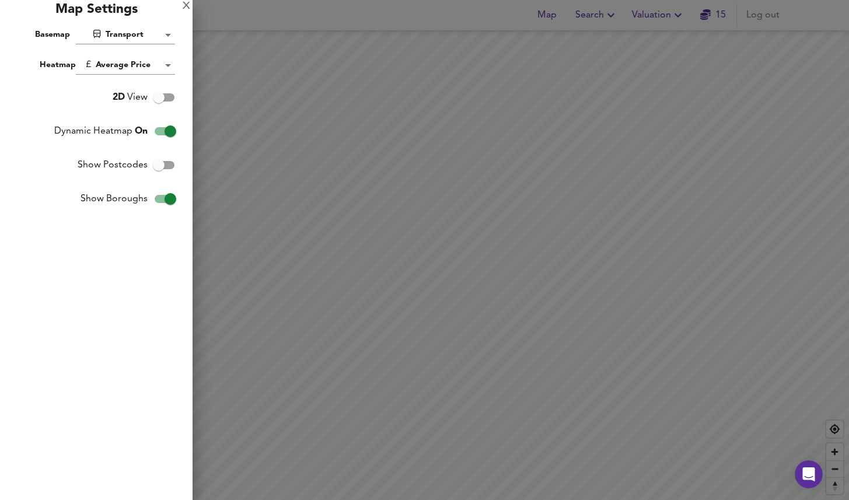
click at [170, 196] on input "Show Boroughs" at bounding box center [170, 199] width 67 height 22
checkbox input "false"
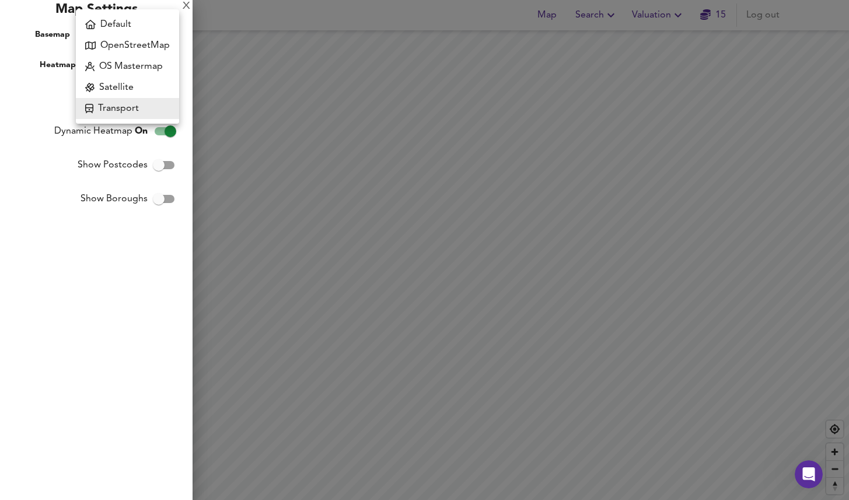
click at [138, 36] on body "Map Search Valuation 15 Log out Legend X Map Settings Basemap Transport transpo…" at bounding box center [424, 250] width 849 height 500
click at [135, 23] on li "Default" at bounding box center [127, 24] width 103 height 21
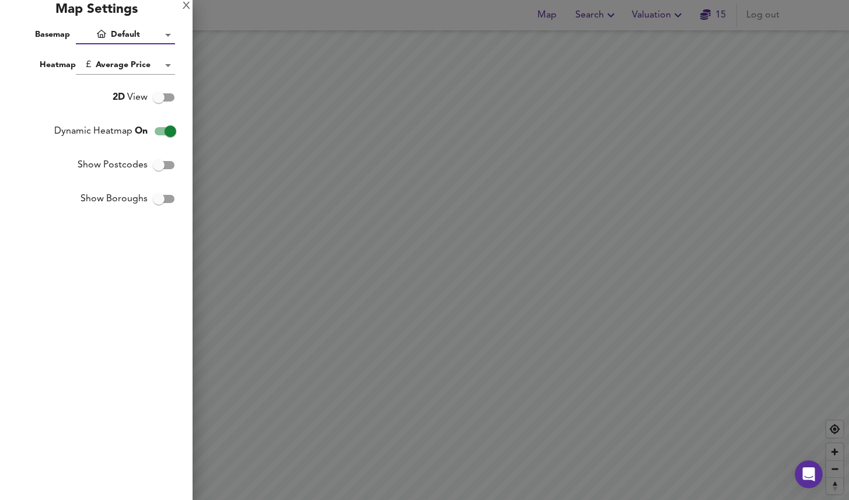
click at [131, 32] on body "Map Search Valuation 15 Log out Legend X Map Settings Basemap Default hybrid He…" at bounding box center [424, 250] width 849 height 500
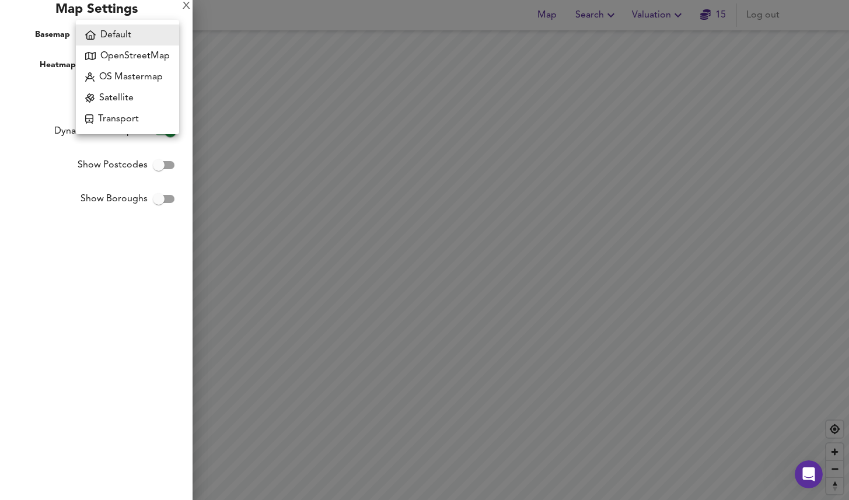
click at [131, 51] on li "OpenStreetMap" at bounding box center [127, 56] width 103 height 21
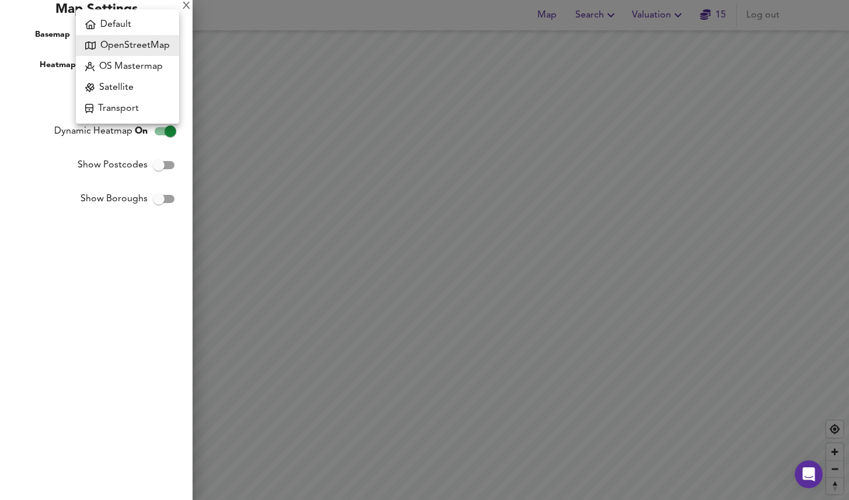
click at [131, 31] on body "Map Search Valuation 15 Log out Legend X Map Settings Basemap OpenStreetMap osm…" at bounding box center [424, 250] width 849 height 500
click at [131, 62] on li "OS Mastermap" at bounding box center [127, 66] width 103 height 21
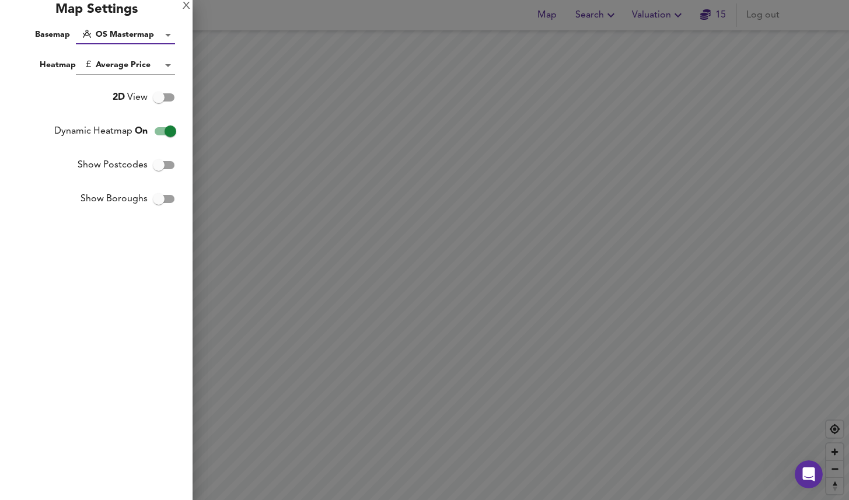
click at [146, 35] on body "Map Search Valuation 15 Log out Legend X Map Settings Basemap OS Mastermap mast…" at bounding box center [424, 250] width 849 height 500
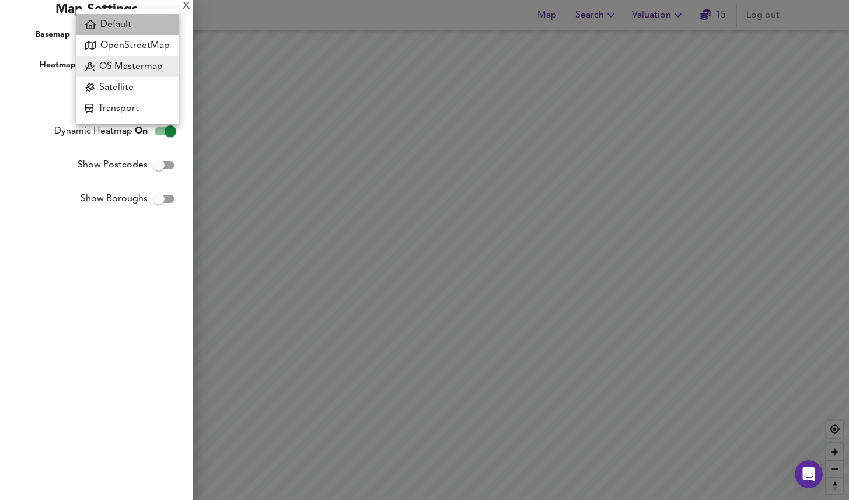
click at [140, 27] on li "Default" at bounding box center [127, 24] width 103 height 21
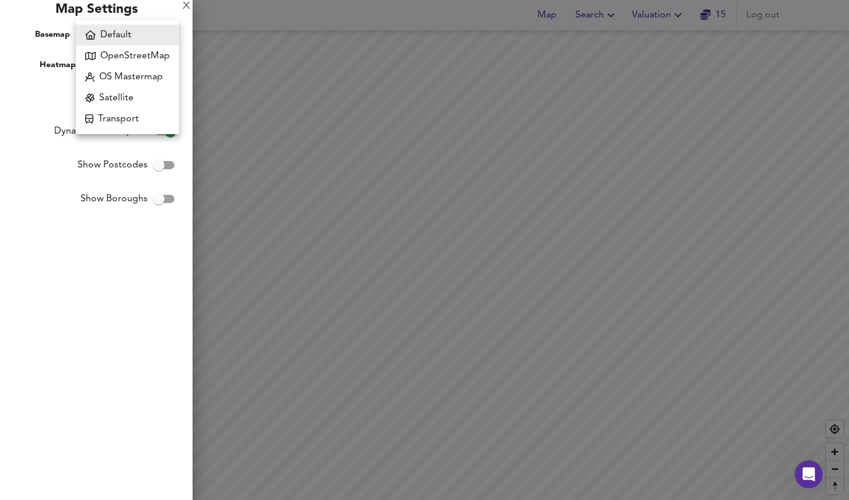
click at [140, 27] on body "Map Search Valuation 15 Log out Legend X Map Settings Basemap Default hybrid He…" at bounding box center [424, 250] width 849 height 500
click at [139, 82] on li "OS Mastermap" at bounding box center [127, 77] width 103 height 21
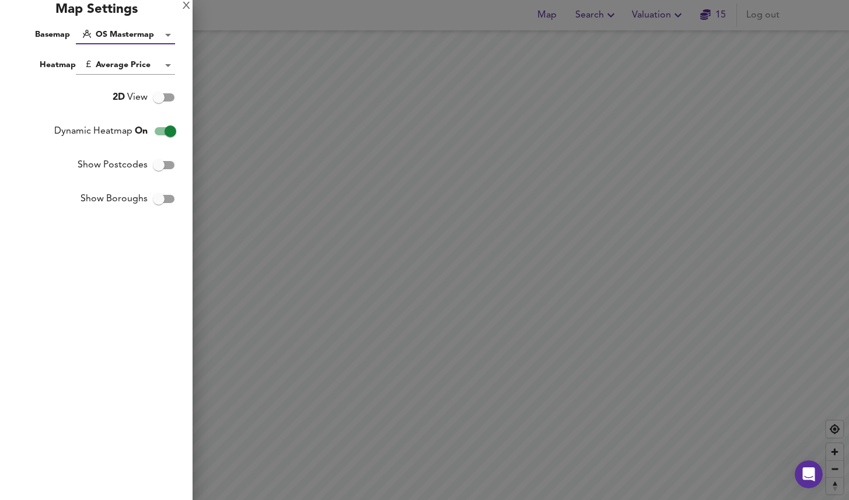
click at [137, 37] on body "Map Search Valuation 15 Log out Legend X Map Settings Basemap OS Mastermap mast…" at bounding box center [424, 250] width 849 height 500
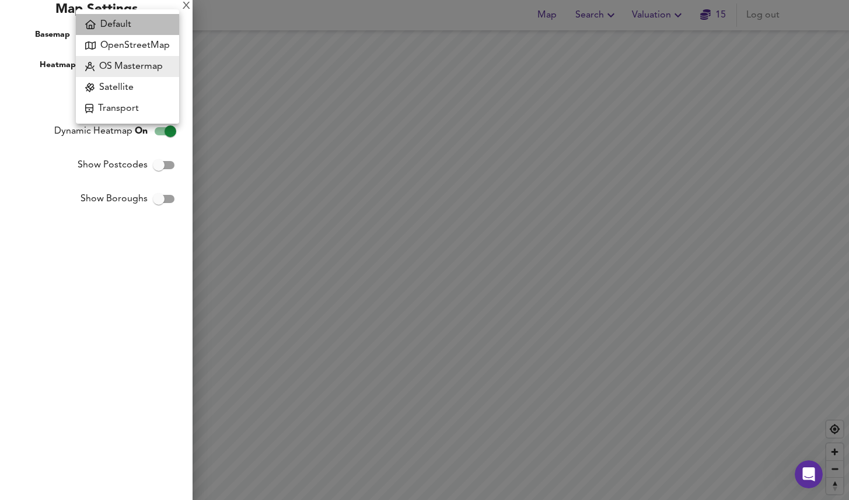
click at [134, 30] on li "Default" at bounding box center [127, 24] width 103 height 21
type input "hybrid"
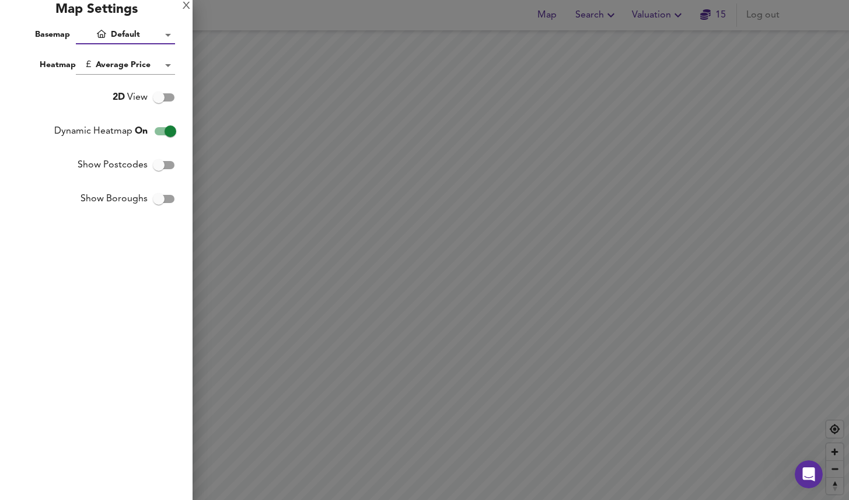
click at [126, 276] on div "X Map Settings Basemap Default hybrid Heatmap Average Price landworth 2D View D…" at bounding box center [96, 250] width 193 height 500
click at [187, 6] on div "X" at bounding box center [187, 6] width 8 height 8
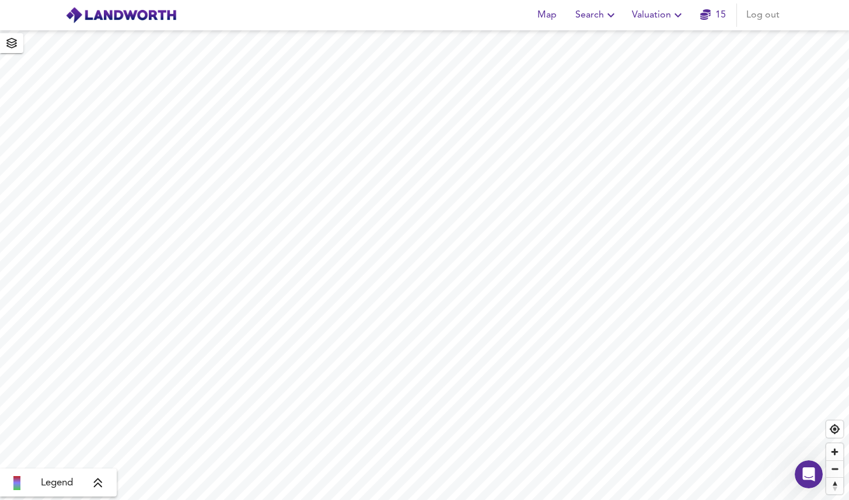
click at [591, 17] on span "Search" at bounding box center [597, 15] width 43 height 16
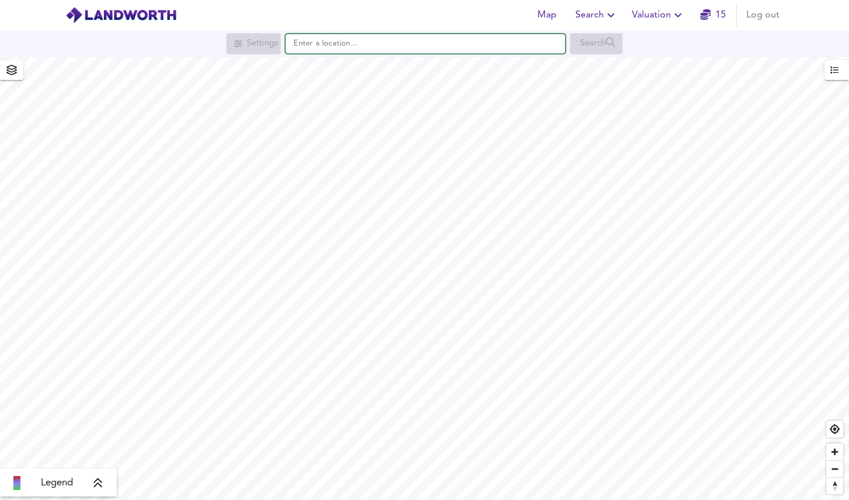
click at [395, 47] on input "text" at bounding box center [425, 44] width 280 height 20
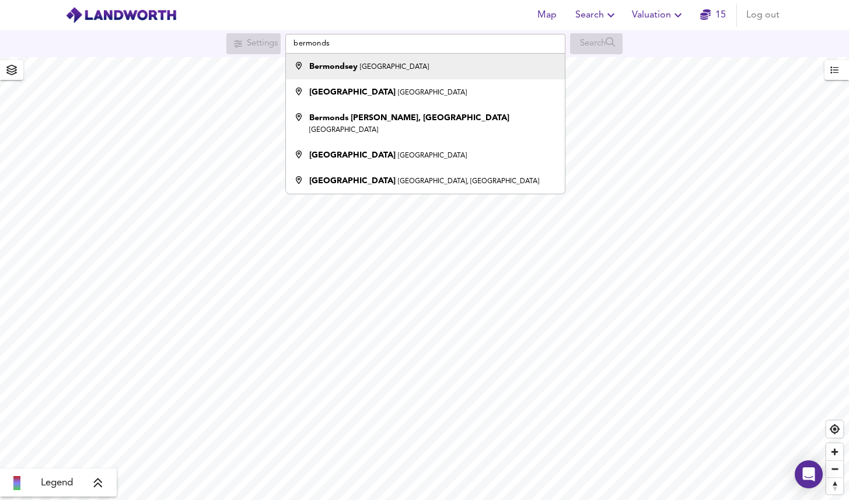
click at [383, 65] on div "Bermondsey London" at bounding box center [423, 67] width 268 height 12
type input "Bermondsey, London"
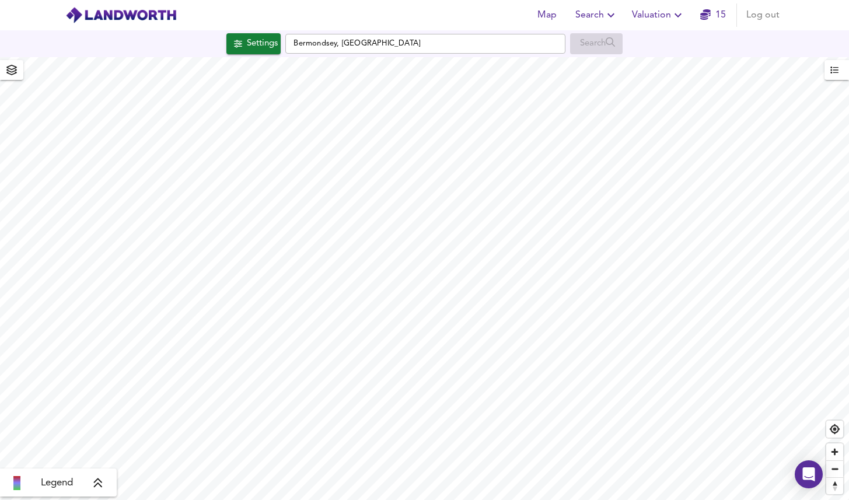
checkbox input "false"
checkbox input "true"
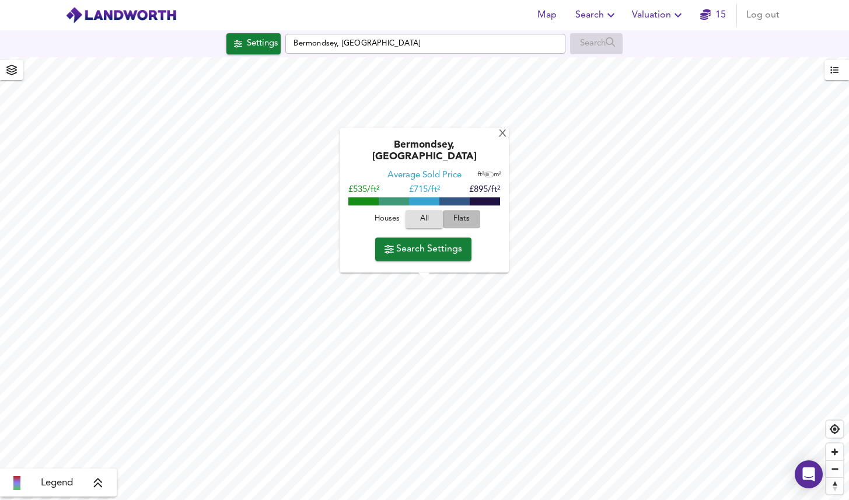
click at [463, 218] on span "Flats" at bounding box center [462, 219] width 32 height 13
click at [413, 244] on span "Search Settings" at bounding box center [424, 249] width 78 height 16
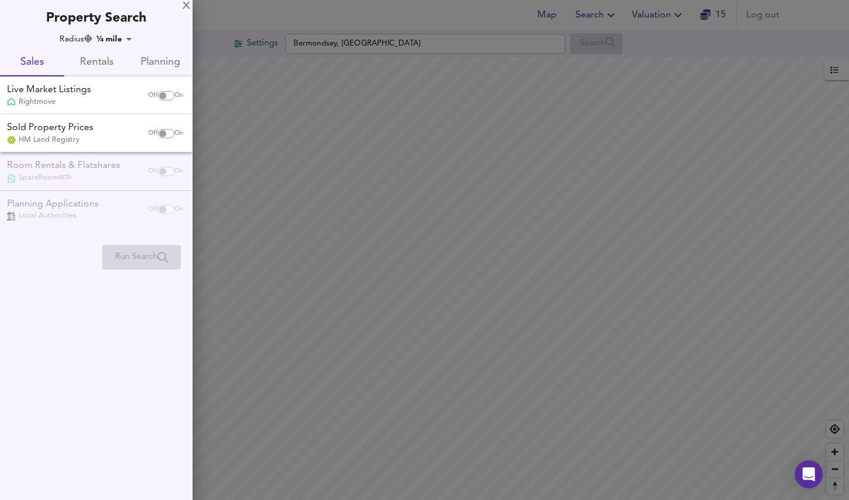
click at [163, 98] on input "checkbox" at bounding box center [163, 95] width 28 height 9
checkbox input "true"
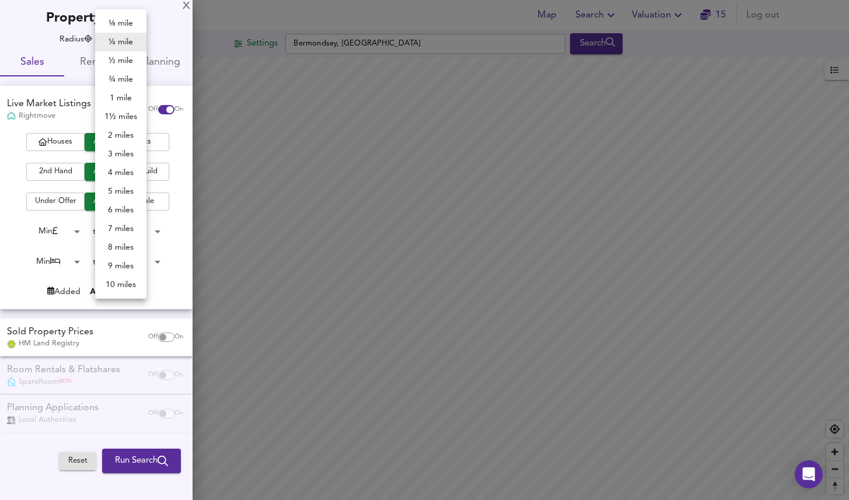
click at [117, 40] on body "Map Search Valuation 15 Log out Settings Bermondsey, London Search Legend UK Av…" at bounding box center [424, 250] width 849 height 500
click at [121, 94] on li "1 mile" at bounding box center [120, 98] width 51 height 19
type input "1609"
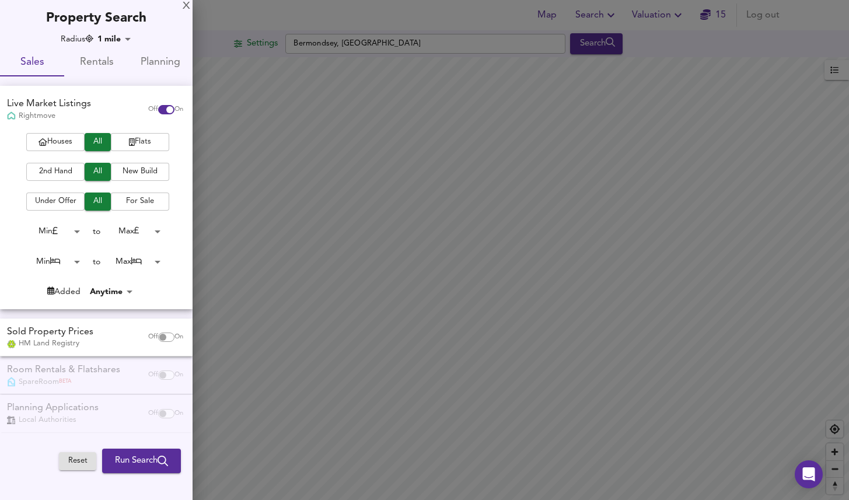
click at [67, 170] on span "2nd Hand" at bounding box center [55, 171] width 47 height 13
click at [123, 145] on span "Flats" at bounding box center [140, 141] width 47 height 13
click at [70, 231] on body "Map Search Valuation 15 Log out Settings Bermondsey, London Search Legend UK Av…" at bounding box center [424, 250] width 849 height 500
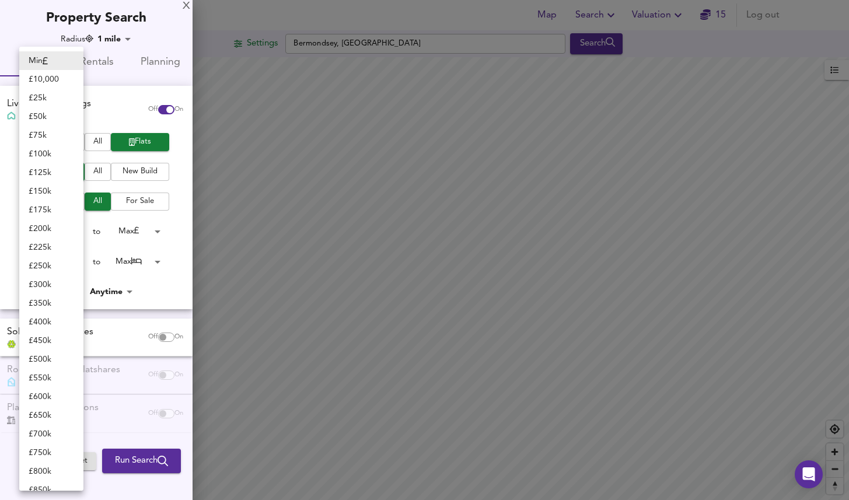
click at [53, 210] on li "£ 175k" at bounding box center [51, 210] width 64 height 19
type input "175000"
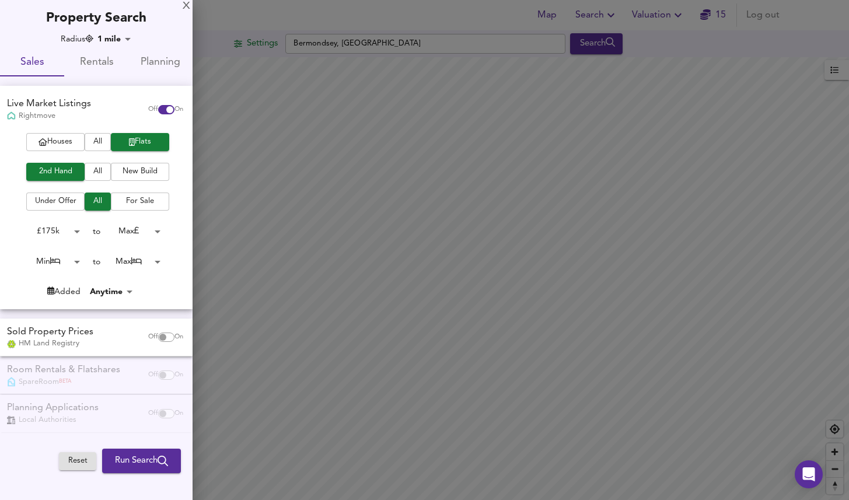
click at [140, 227] on body "Map Search Valuation 15 Log out Settings Bermondsey, London Search Legend UK Av…" at bounding box center [424, 250] width 849 height 500
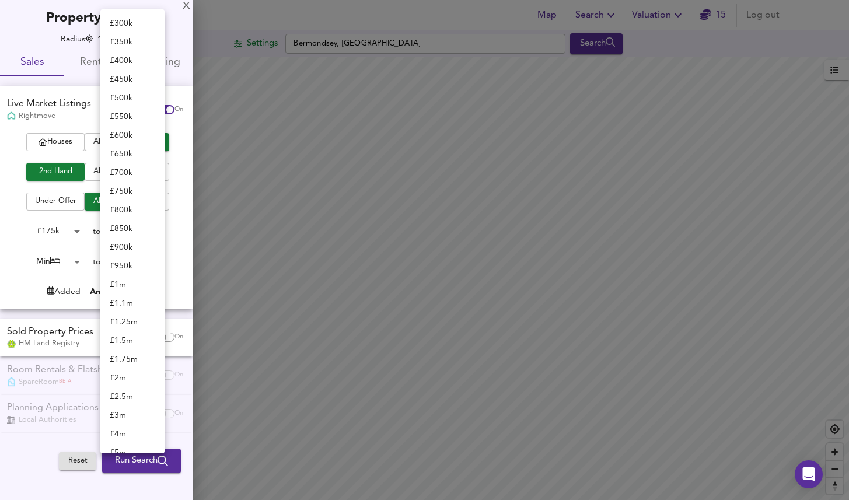
scroll to position [74, 0]
click at [136, 65] on li "£ 400k" at bounding box center [132, 61] width 64 height 19
type input "400000"
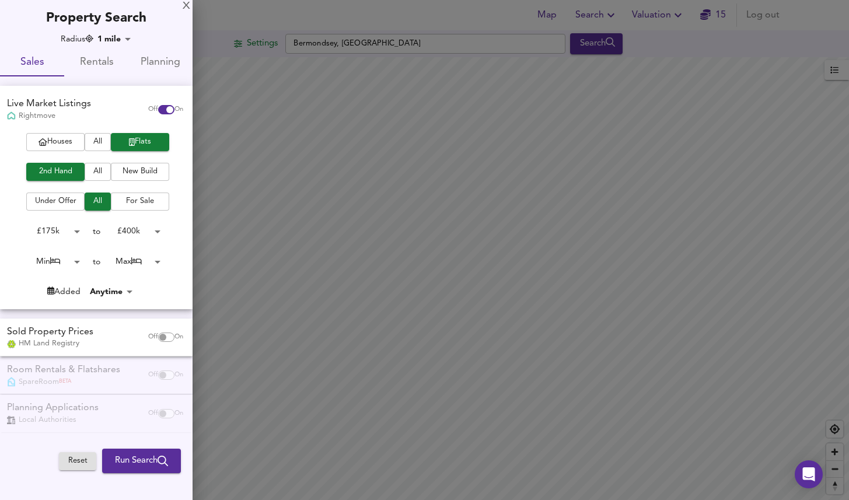
click at [61, 255] on body "Map Search Valuation 15 Log out Settings Bermondsey, London Search Legend UK Av…" at bounding box center [424, 250] width 849 height 500
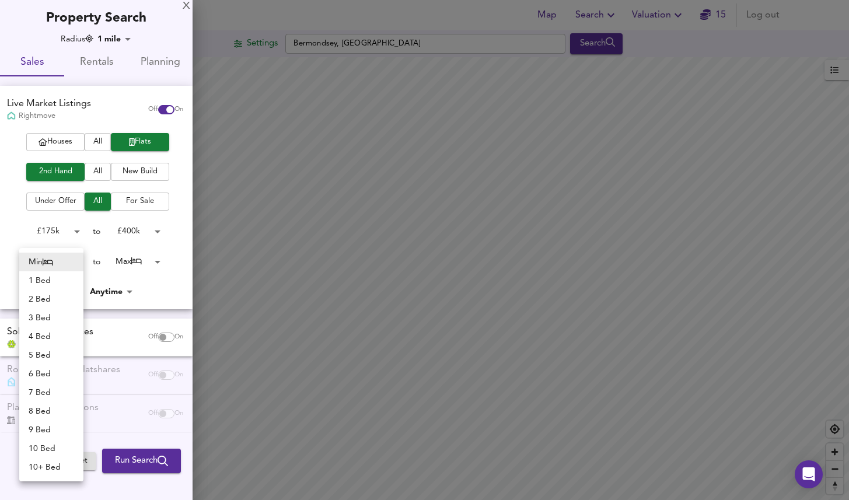
click at [53, 277] on li "1 Bed" at bounding box center [51, 280] width 64 height 19
type input "1"
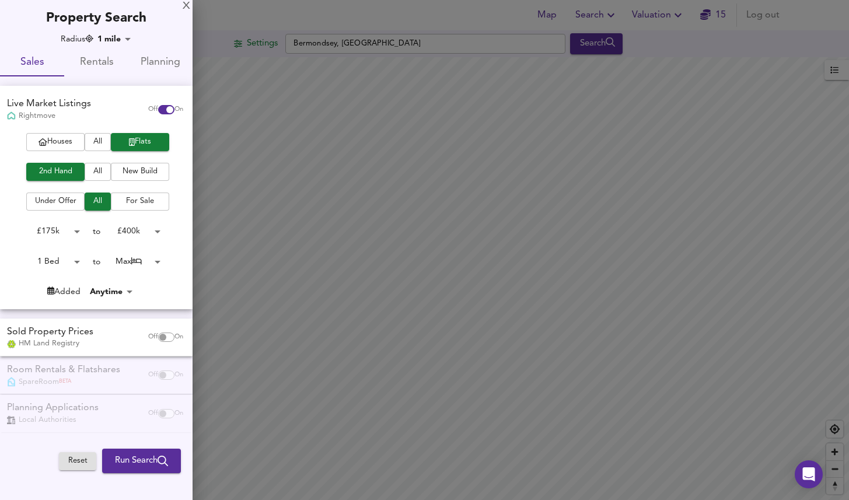
click at [140, 266] on body "Map Search Valuation 15 Log out Settings Bermondsey, London Search Legend UK Av…" at bounding box center [424, 250] width 849 height 500
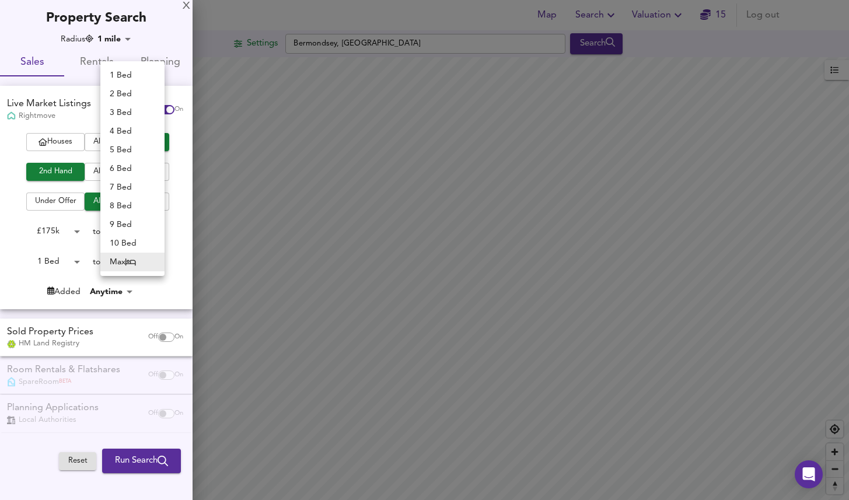
click at [134, 75] on li "1 Bed" at bounding box center [132, 75] width 64 height 19
type input "1"
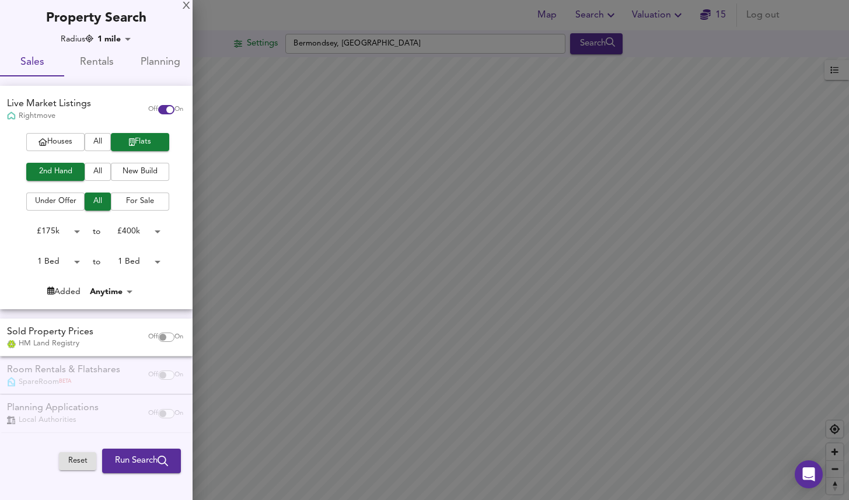
click at [175, 297] on div "Houses All Flats 2nd Hand All New Build Under Offer All For Sale £ 175k 175000 …" at bounding box center [96, 221] width 193 height 176
click at [357, 302] on div at bounding box center [424, 250] width 849 height 500
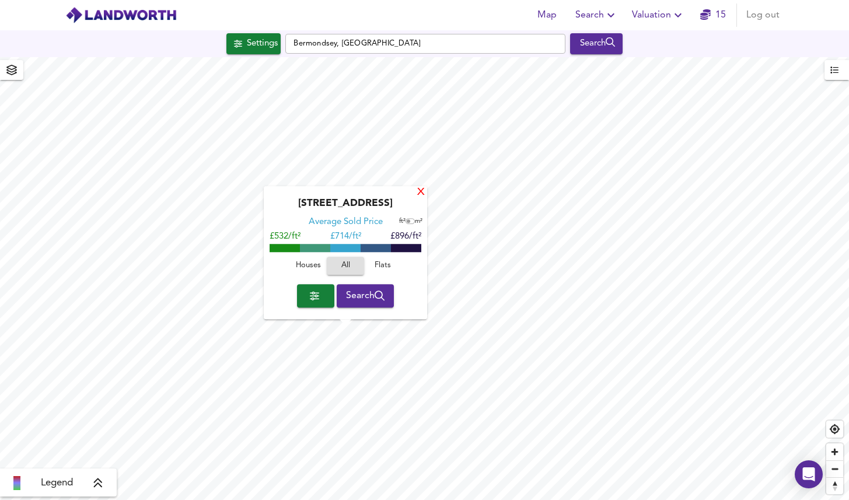
click at [423, 193] on div "X" at bounding box center [421, 192] width 10 height 11
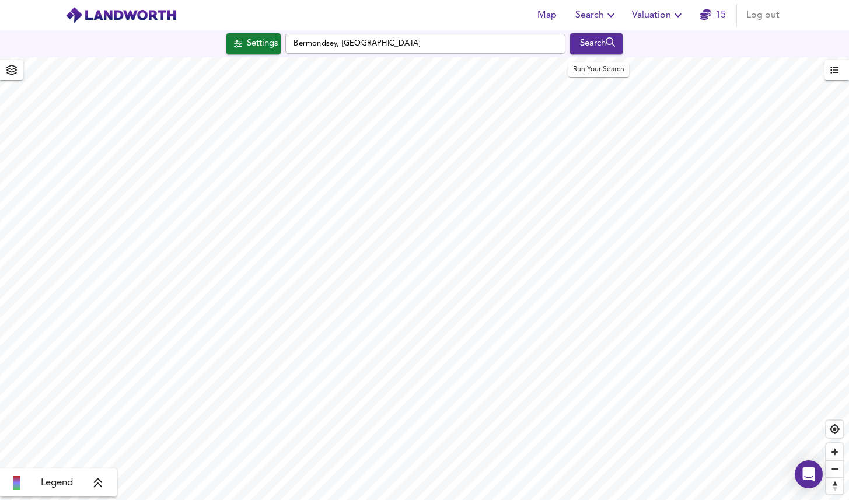
click at [600, 40] on div "Search" at bounding box center [596, 43] width 47 height 15
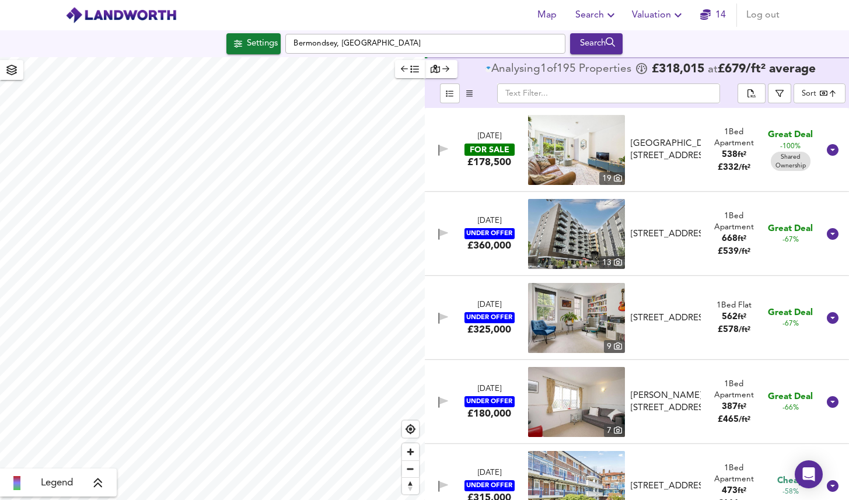
click at [812, 93] on body "Map Search Valuation 14 Log out Settings Bermondsey, London Search Legend Analy…" at bounding box center [424, 250] width 849 height 500
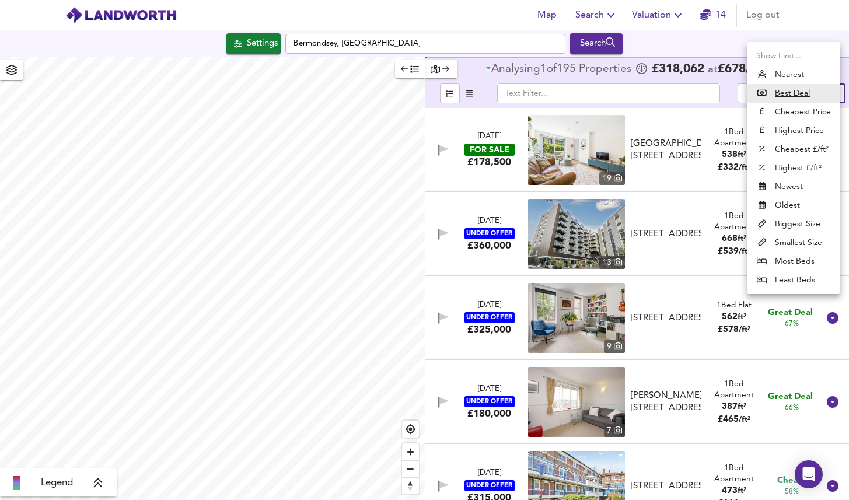
click at [795, 222] on li "Biggest Size" at bounding box center [793, 224] width 93 height 19
type input "biggest"
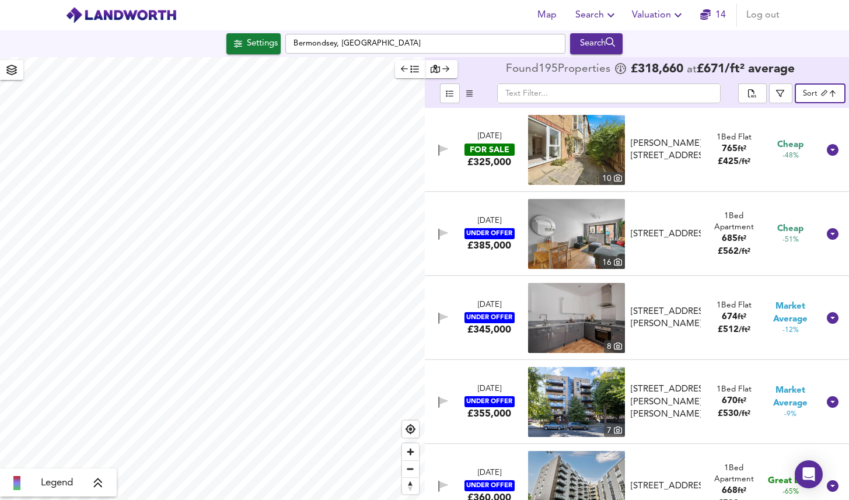
click at [410, 72] on span "button" at bounding box center [410, 68] width 18 height 13
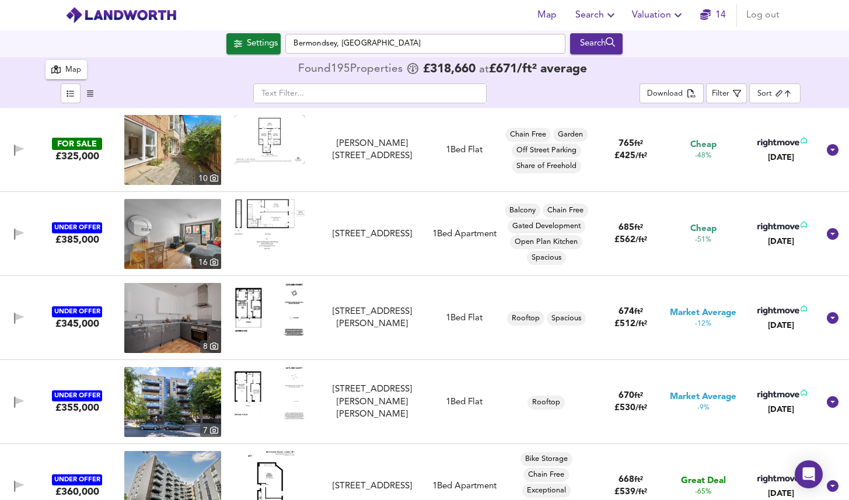
click at [783, 90] on body "Map Search Valuation 14 Log out Settings Bermondsey, London Search 195 Results …" at bounding box center [424, 250] width 849 height 500
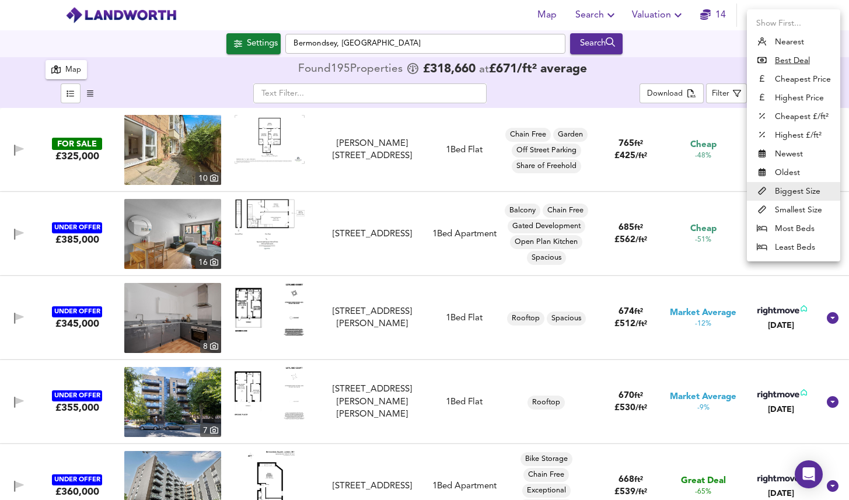
click at [513, 95] on div at bounding box center [424, 250] width 849 height 500
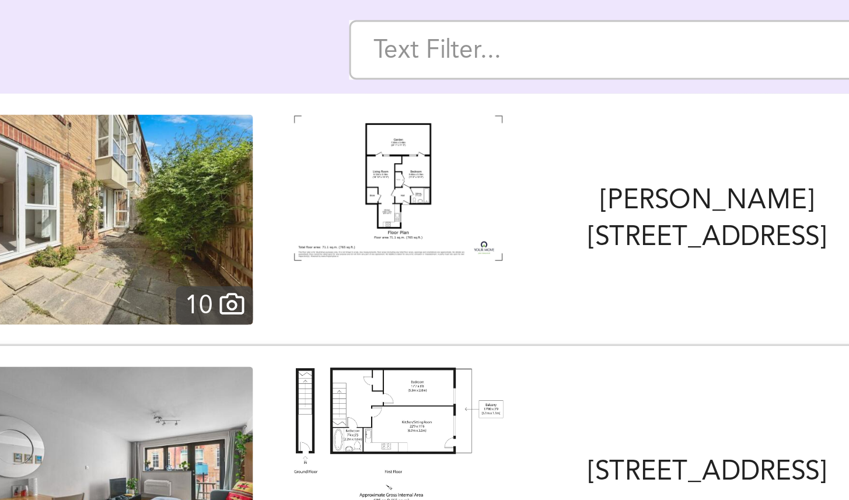
click at [261, 133] on img at bounding box center [270, 139] width 70 height 48
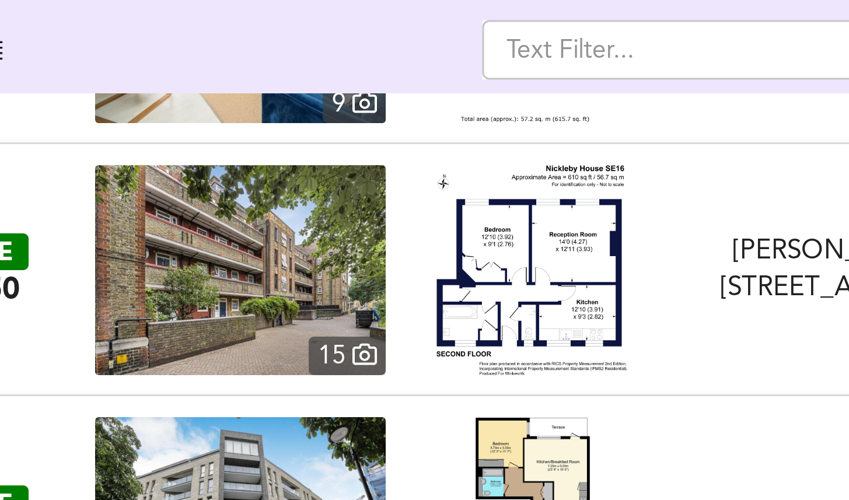
scroll to position [993, 0]
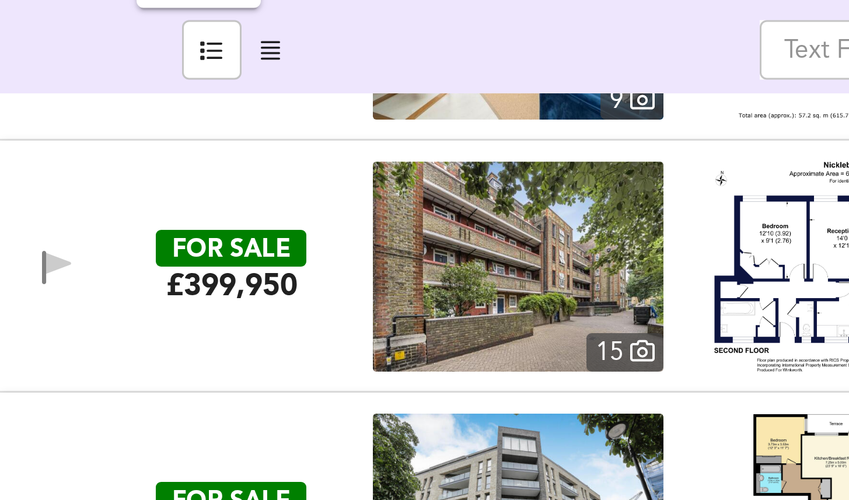
click at [102, 132] on div "FOR SALE £399,950 15 George Row, London, SE16 4UW George Row, London, SE16 1 Be…" at bounding box center [410, 166] width 817 height 70
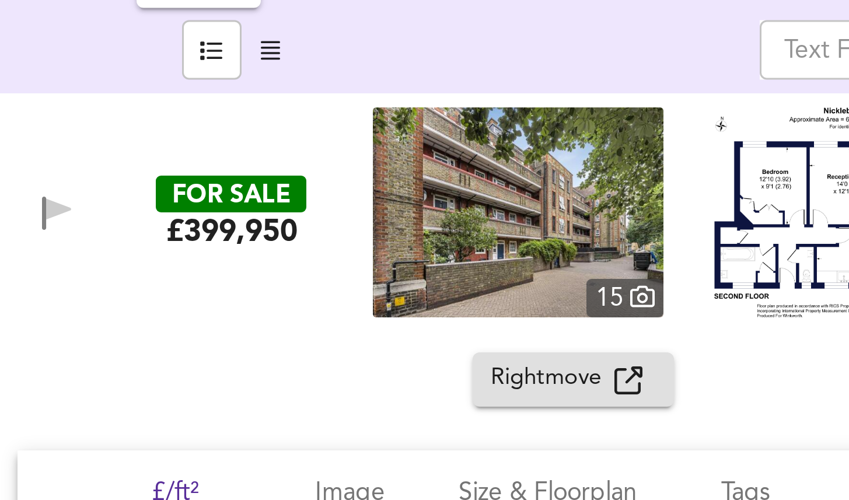
scroll to position [1029, 0]
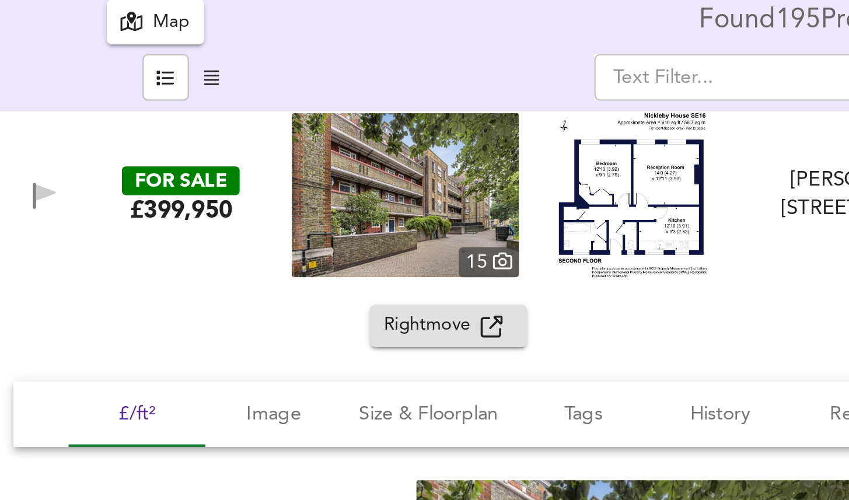
click at [170, 198] on span "Rightmove" at bounding box center [183, 199] width 41 height 13
click at [110, 117] on div "FOR SALE £399,950 15 George Row, London, SE16 4UW George Row, London, SE16 1 Be…" at bounding box center [410, 144] width 817 height 70
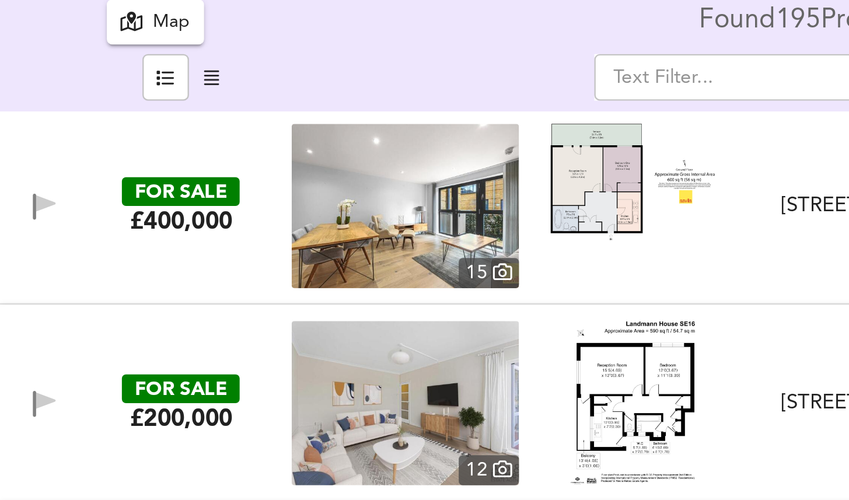
scroll to position [1163, 0]
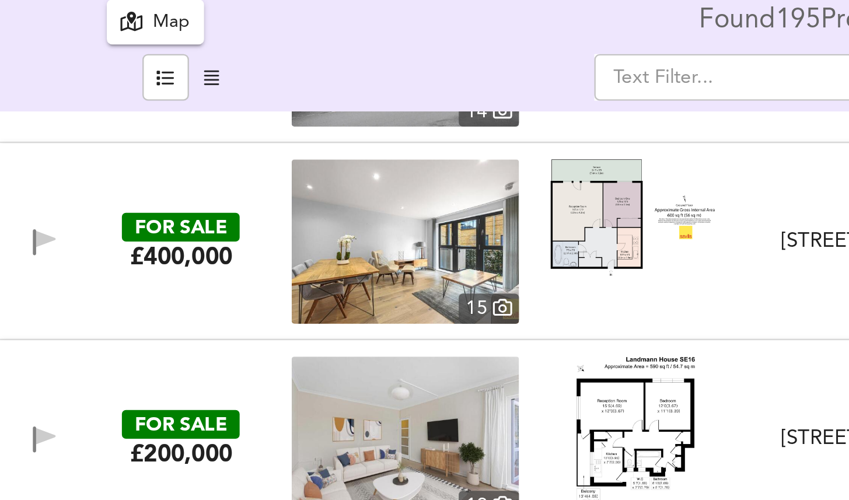
click at [106, 199] on div "FOR SALE £400,000 15 Spa Road, London, SE16 3FD Spa Road, London, SE16 3FD 1 Be…" at bounding box center [424, 163] width 849 height 84
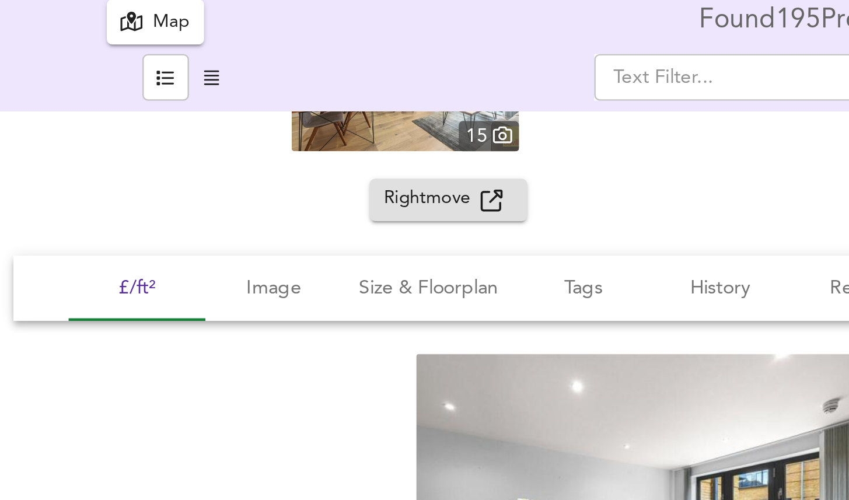
scroll to position [1253, 0]
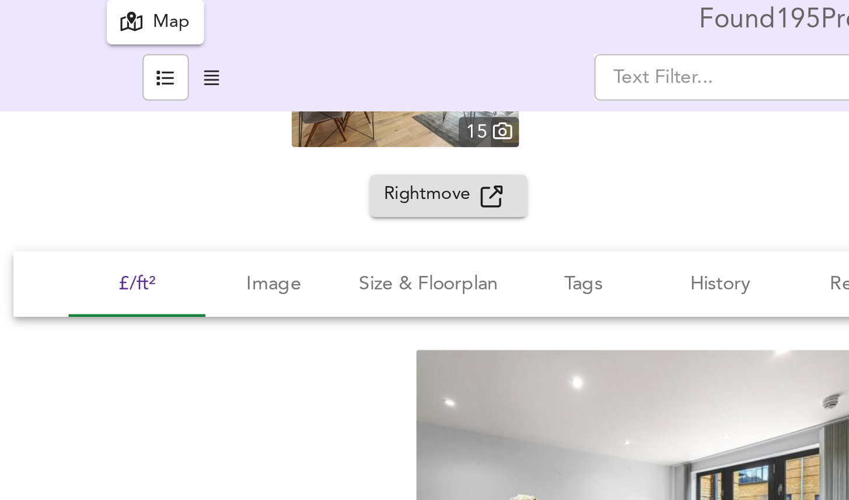
click at [177, 138] on span "Rightmove" at bounding box center [183, 143] width 41 height 13
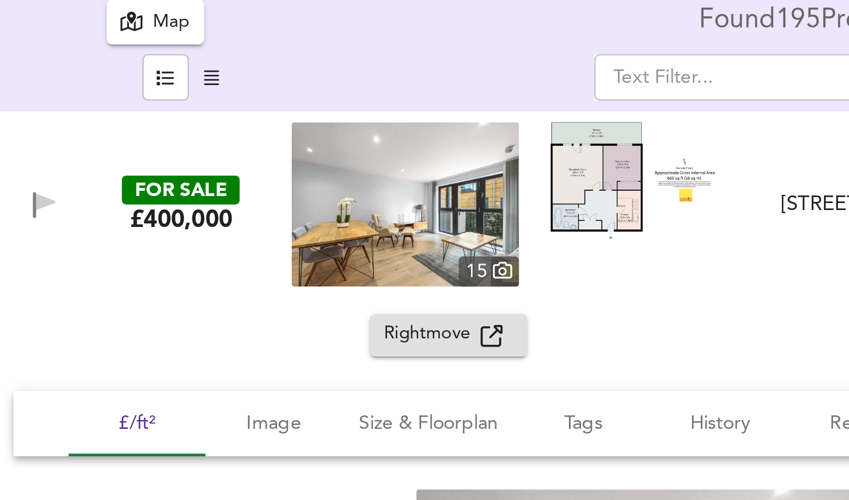
scroll to position [1159, 0]
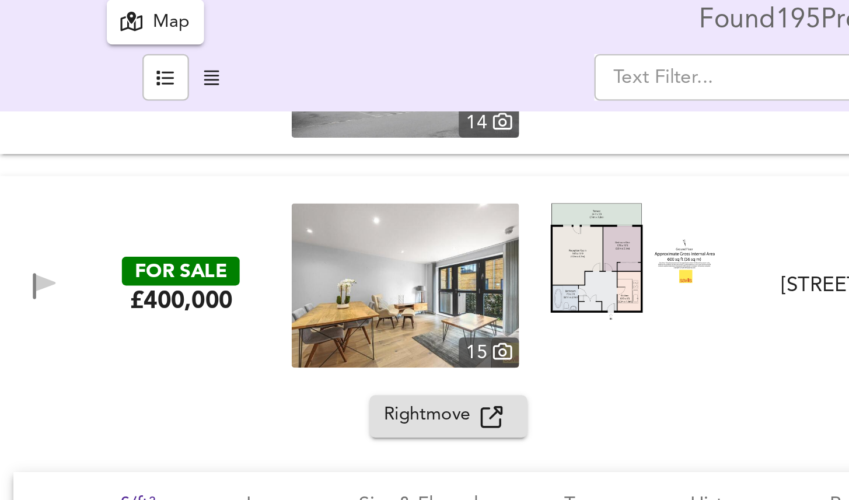
click at [98, 144] on div "FOR SALE £400,000 15 Spa Road, London, SE16 3FD Spa Road, London, SE16 3FD 1 Be…" at bounding box center [424, 181] width 849 height 93
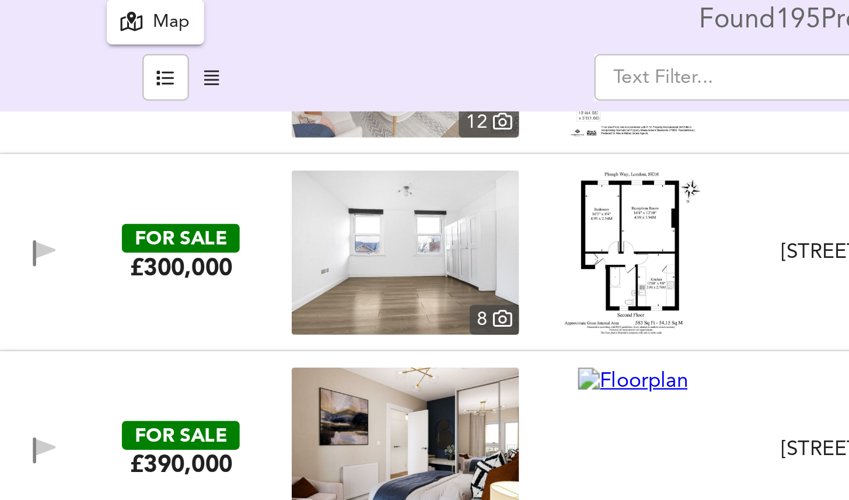
scroll to position [1327, 0]
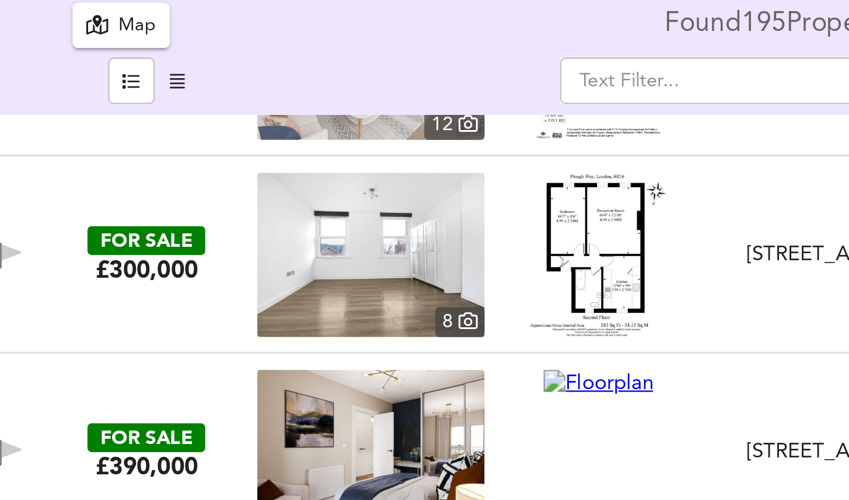
click at [327, 134] on div "FOR SALE £300,000 8 Plough Way, London, SE16 2LS Plough Way, London, SE16 2LS 1…" at bounding box center [410, 168] width 817 height 70
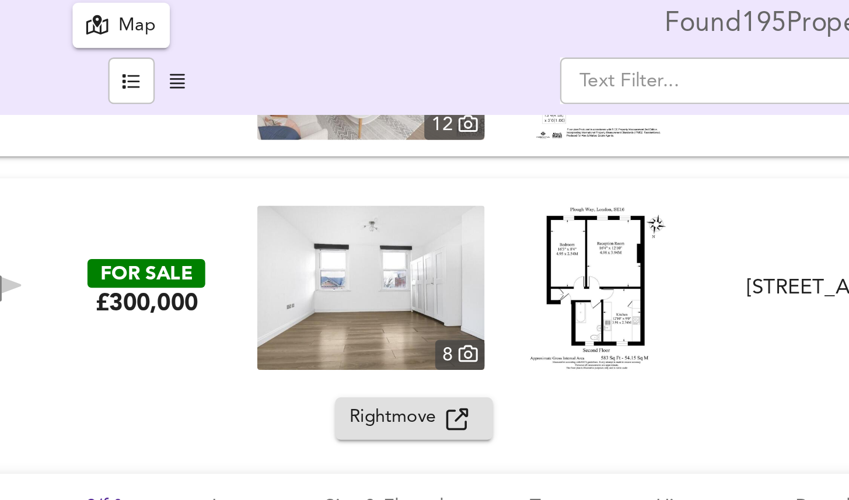
click at [207, 233] on icon "button" at bounding box center [209, 237] width 9 height 9
click at [80, 151] on div "FOR SALE £300,000 8 Plough Way, London, SE16 2LS Plough Way, London, SE16 2LS 1…" at bounding box center [410, 182] width 817 height 70
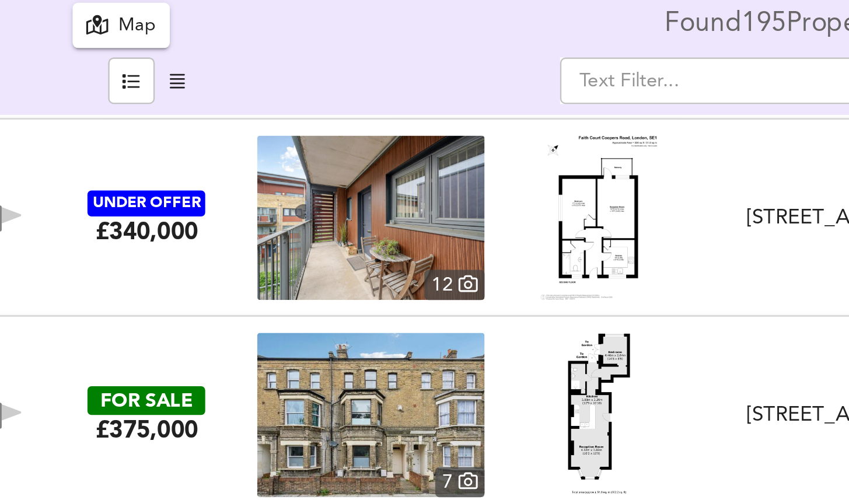
scroll to position [2092, 0]
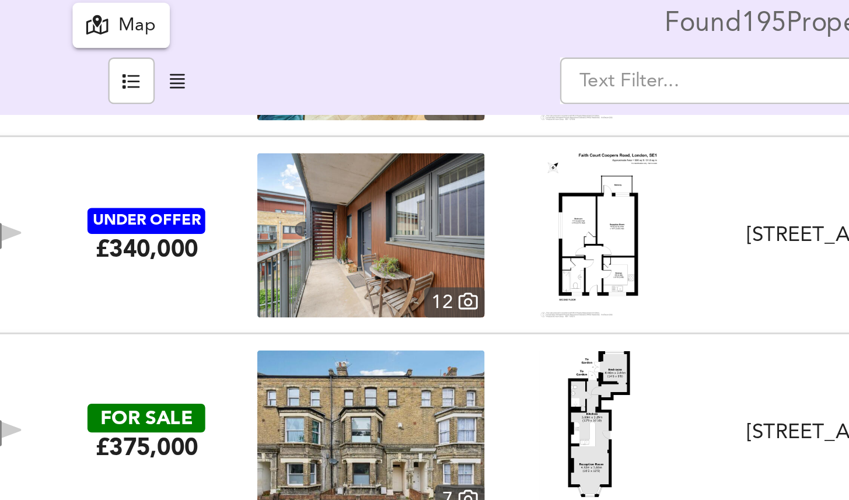
click at [313, 161] on div at bounding box center [269, 159] width 97 height 70
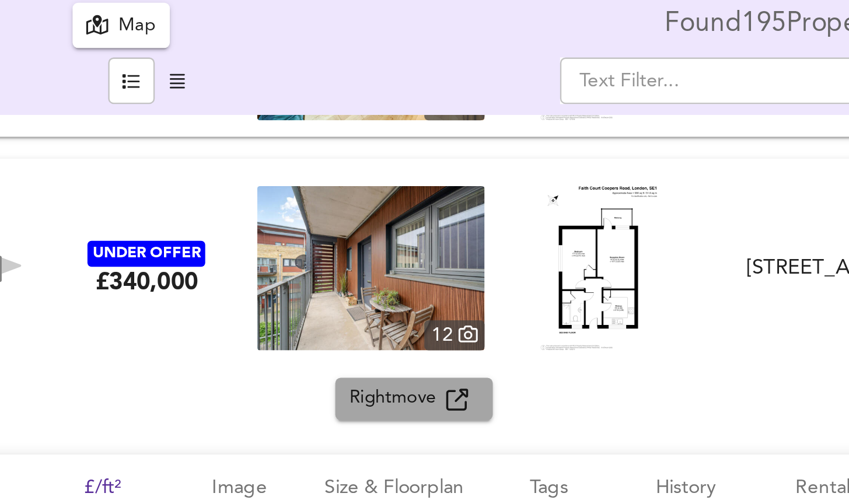
click at [183, 229] on span "Rightmove" at bounding box center [183, 228] width 41 height 13
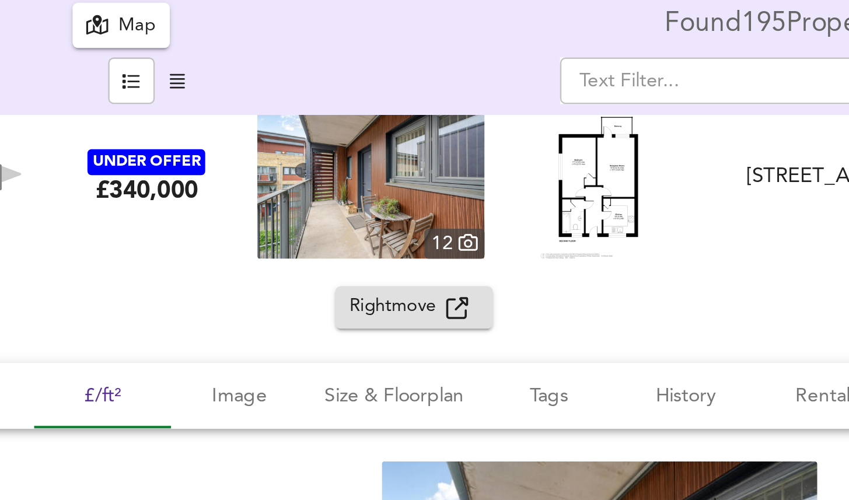
scroll to position [2103, 0]
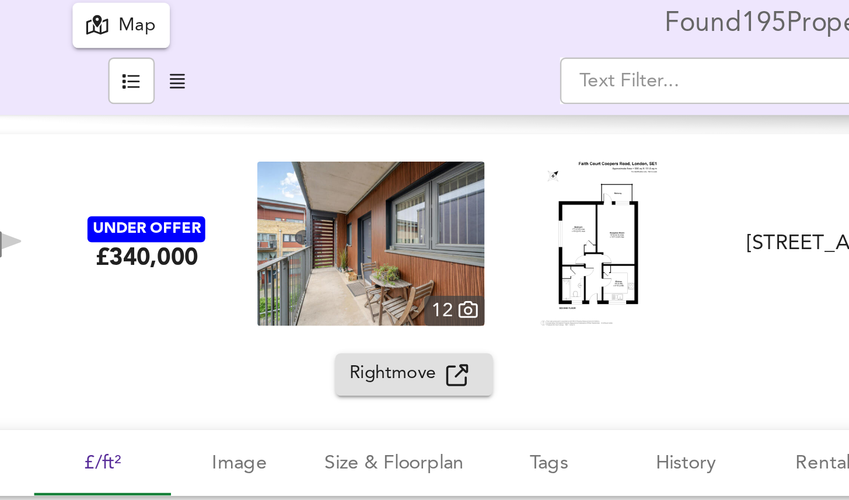
click at [104, 129] on div "UNDER OFFER £340,000 12 Coopers Road, London, SE1 5HD Coopers Road, London, SE1…" at bounding box center [410, 163] width 817 height 70
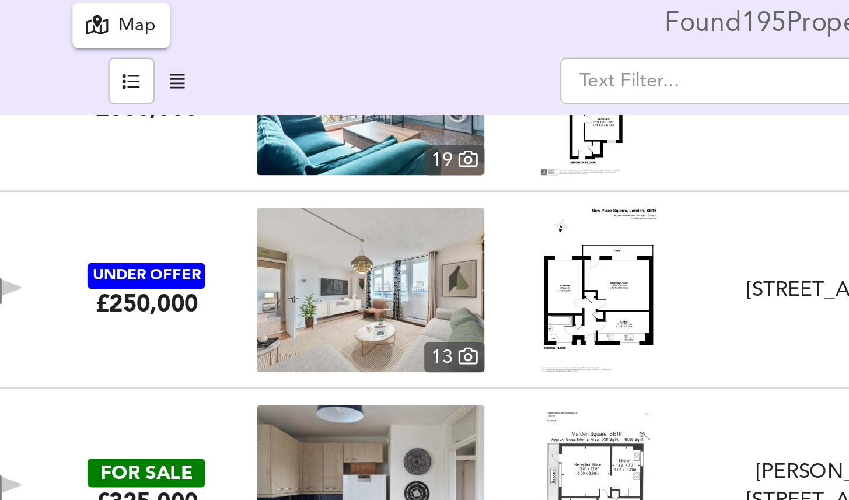
scroll to position [3163, 0]
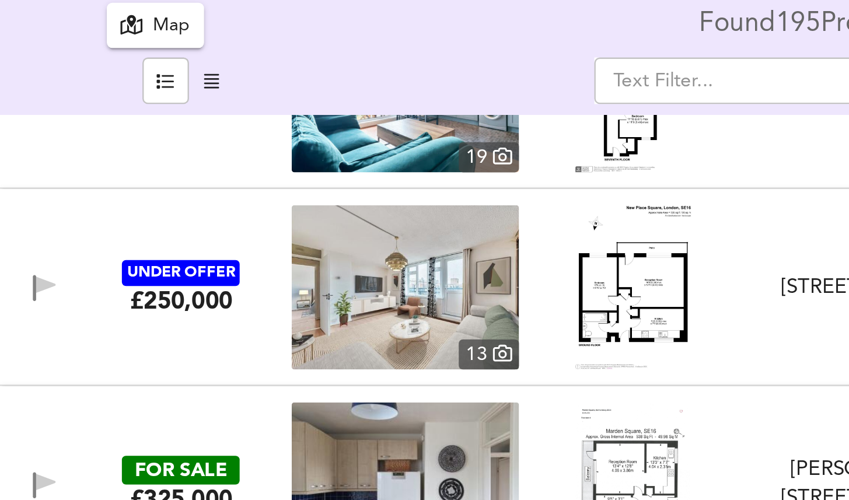
click at [313, 152] on div at bounding box center [269, 182] width 97 height 70
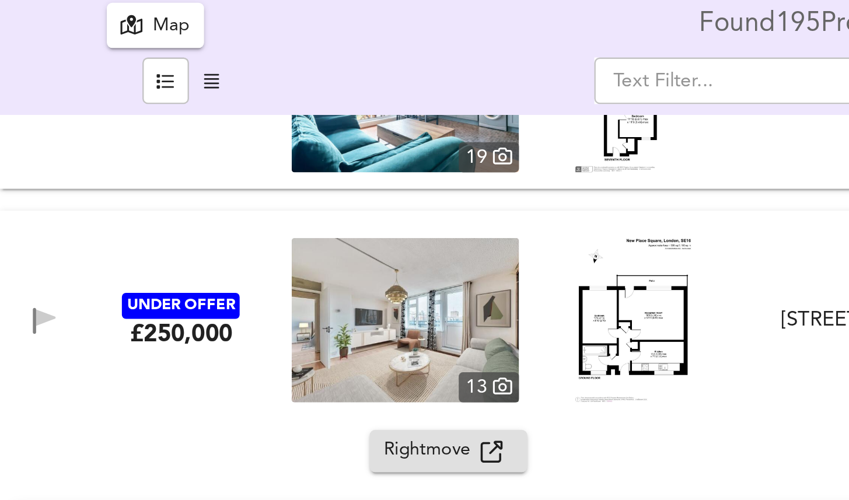
click at [180, 247] on span "Rightmove" at bounding box center [183, 251] width 41 height 13
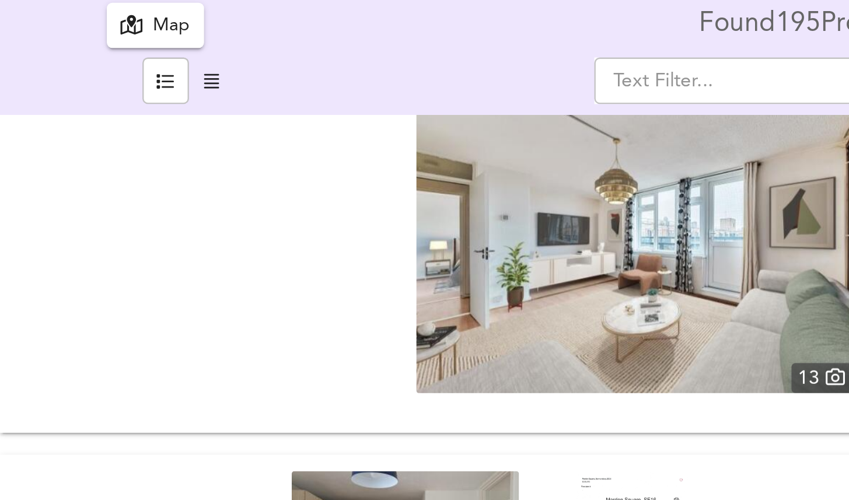
scroll to position [3393, 0]
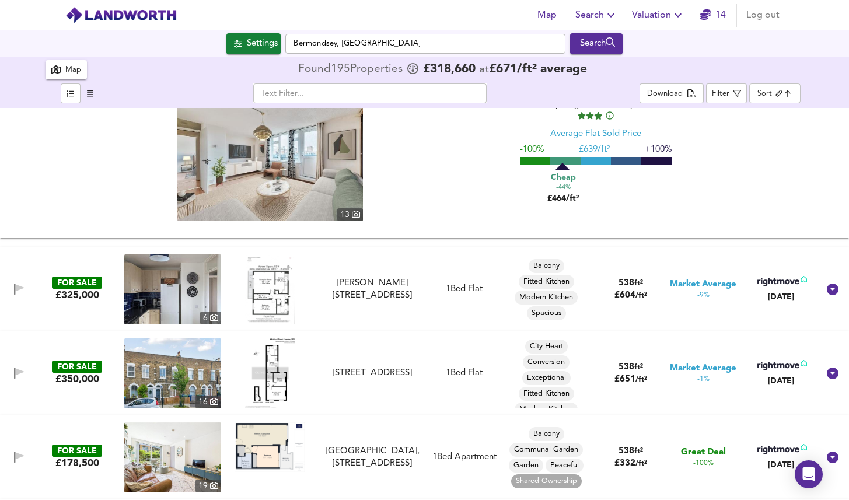
click at [456, 167] on div "13 Comparing to 130 nearby sales Average Flat Sold Price -100% £ 639/ft² +100% …" at bounding box center [425, 154] width 810 height 134
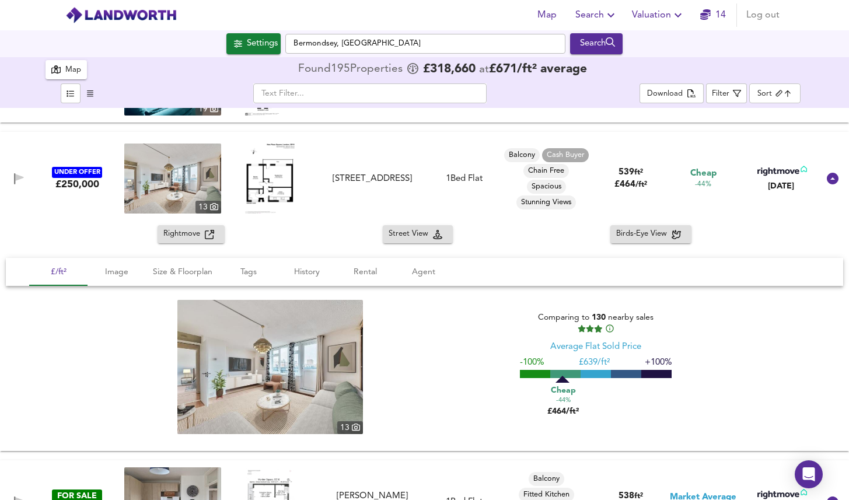
scroll to position [3172, 0]
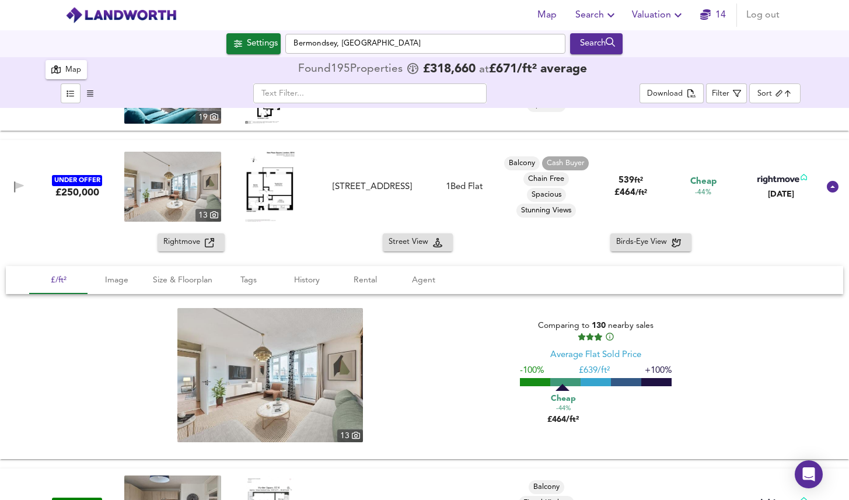
click at [442, 164] on div "UNDER OFFER £250,000 13 New Place Square, London, SE16 2HR New Place Square, Lo…" at bounding box center [410, 187] width 817 height 70
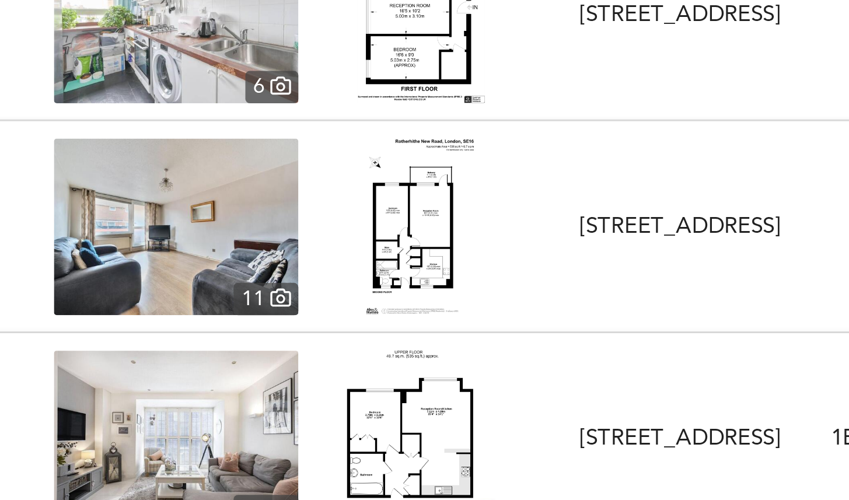
scroll to position [3536, 0]
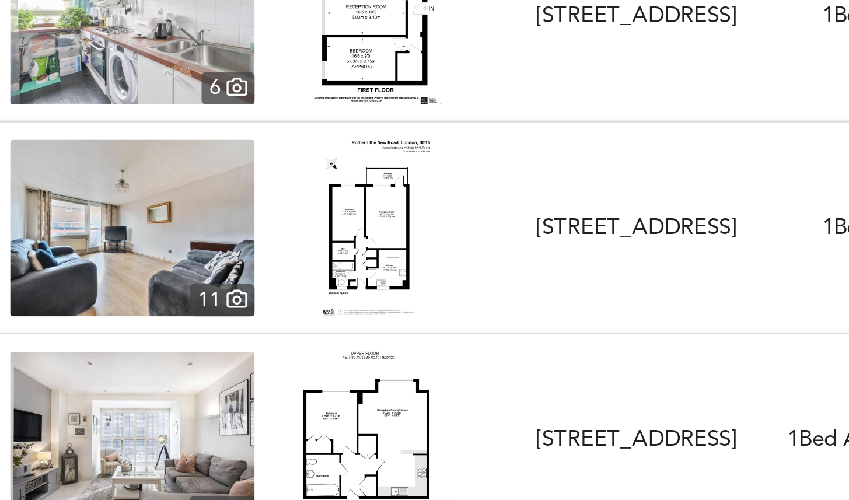
click at [302, 209] on div at bounding box center [269, 229] width 97 height 70
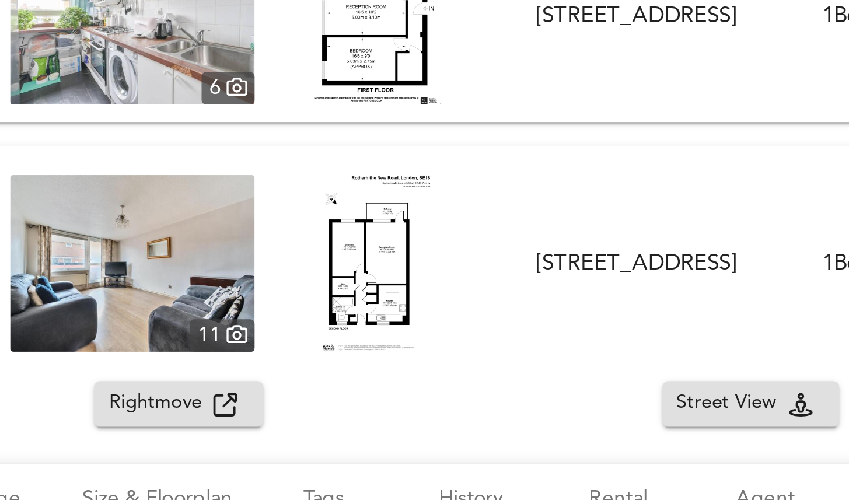
click at [190, 298] on span "Rightmove" at bounding box center [183, 298] width 41 height 13
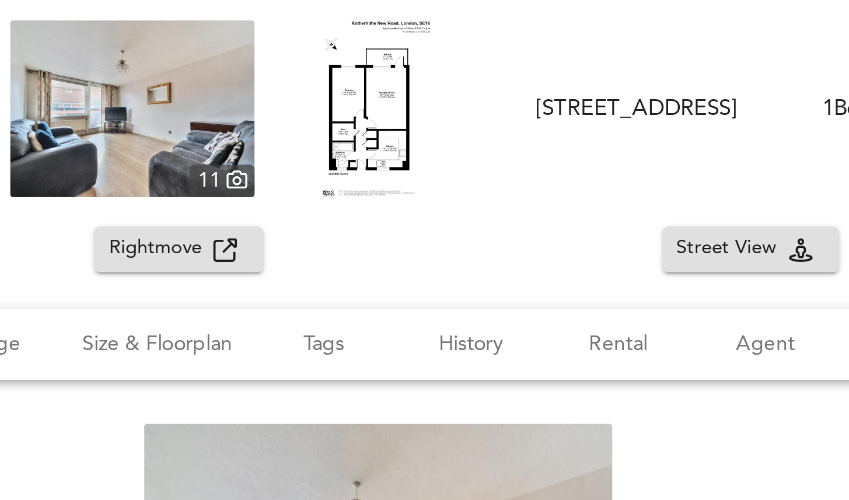
scroll to position [3567, 0]
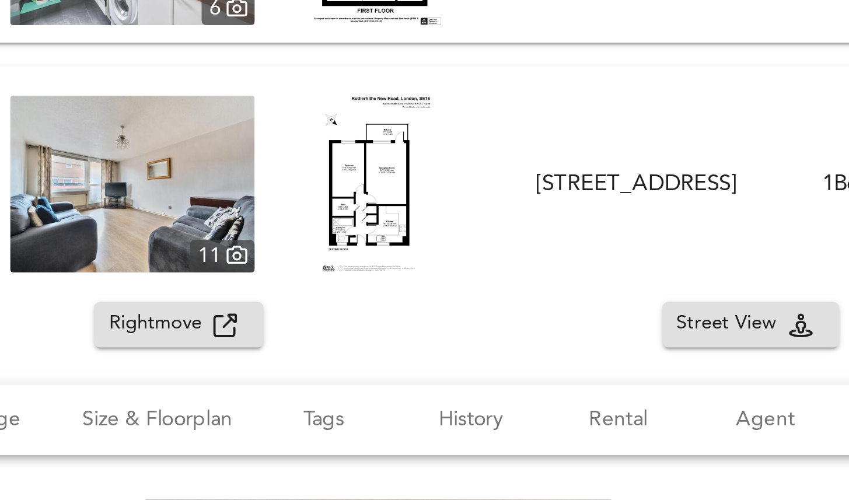
click at [343, 174] on div "FOR SALE £250,000 11 Westlake, Bermondsey, SE16 2DG Westlake, Bermondsey, SE16 …" at bounding box center [424, 211] width 849 height 93
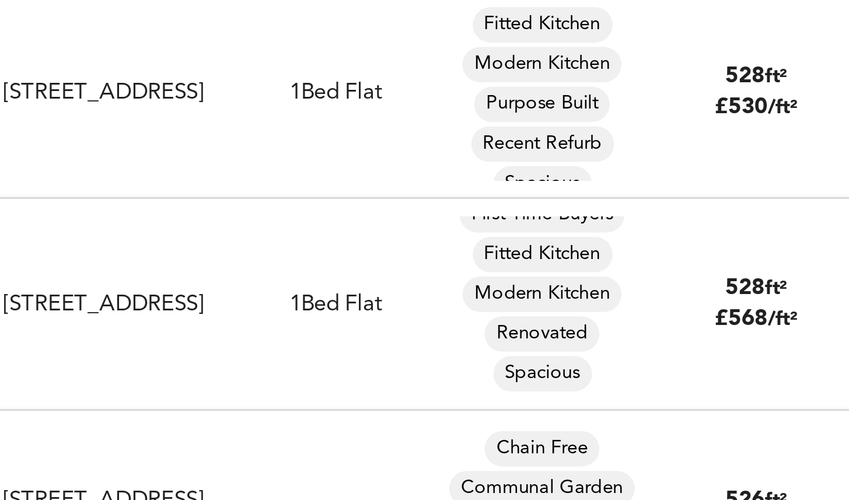
scroll to position [0, 0]
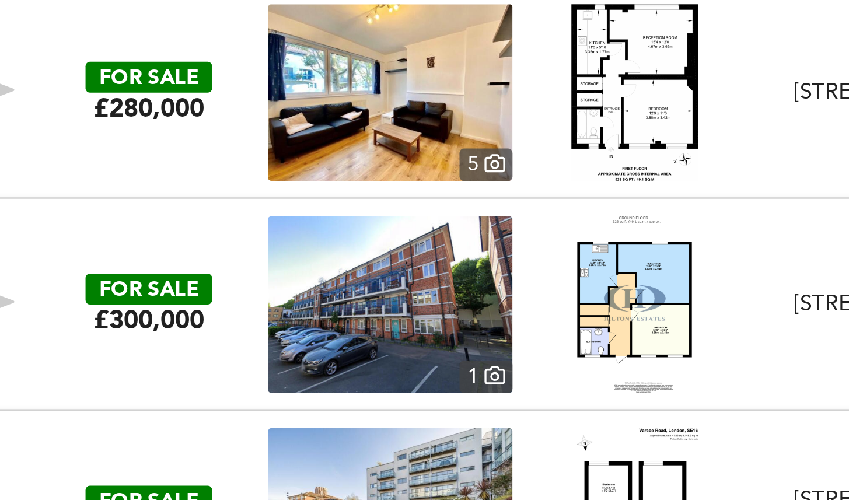
click at [236, 224] on div at bounding box center [269, 259] width 97 height 70
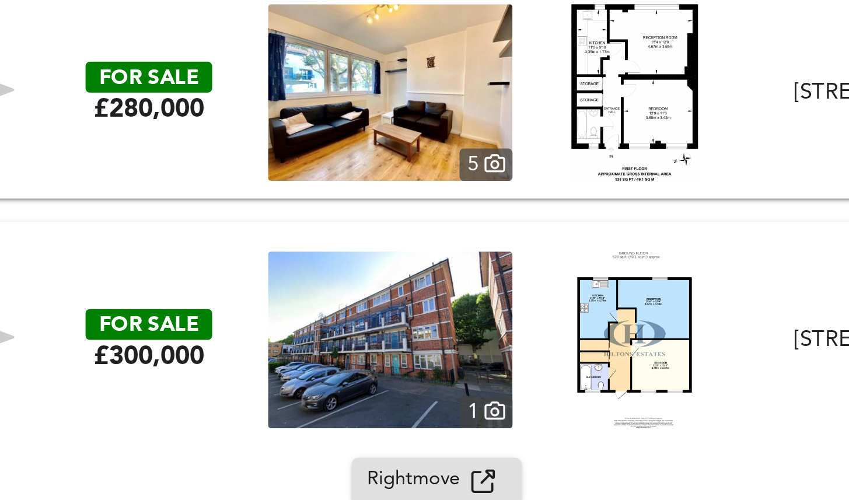
click at [180, 324] on span "Rightmove" at bounding box center [183, 328] width 41 height 13
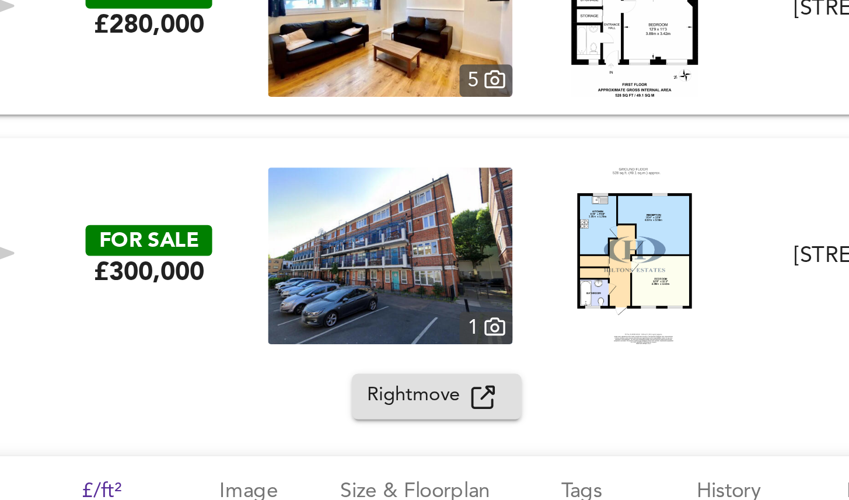
scroll to position [4033, 0]
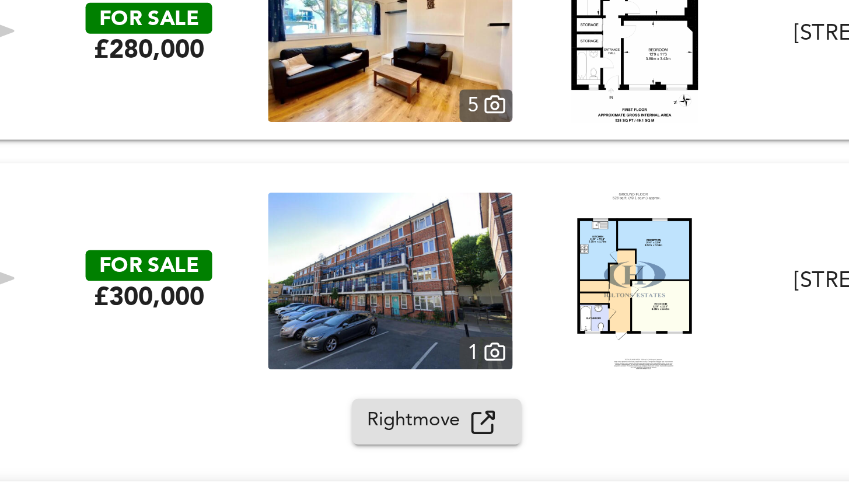
click at [137, 207] on div "FOR SALE £300,000 1 Fort Road, London, SE1 5PW Fort Road, London, SE1 5PW 1 Bed…" at bounding box center [424, 249] width 849 height 93
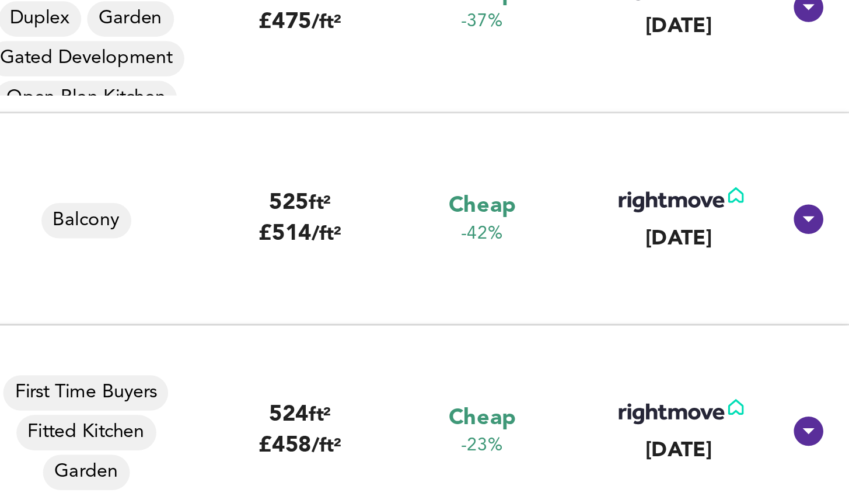
scroll to position [4212, 0]
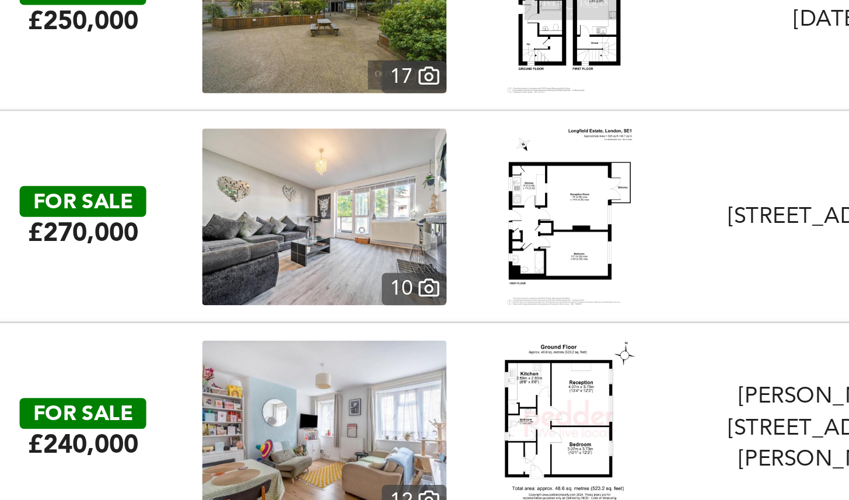
click at [323, 199] on div "FOR SALE £270,000 10 Longfield Estate, London, SE1 5RZ Longfield Estate, London…" at bounding box center [410, 225] width 817 height 70
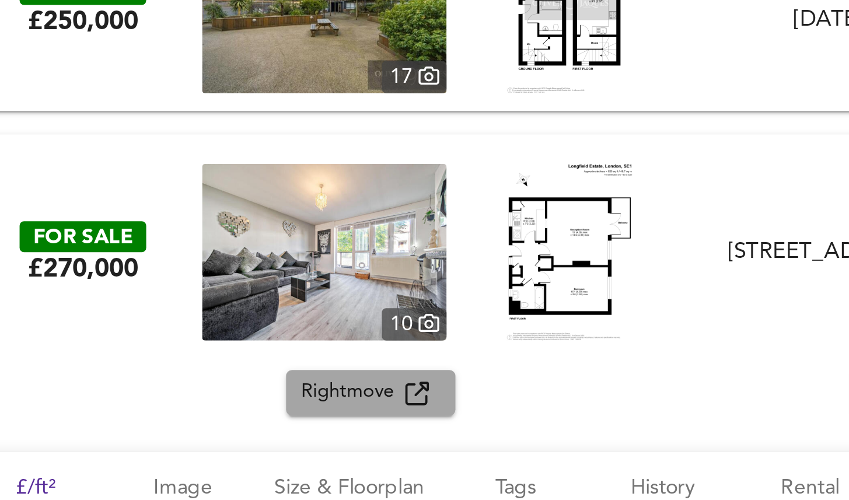
click at [179, 292] on span "Rightmove" at bounding box center [183, 294] width 41 height 13
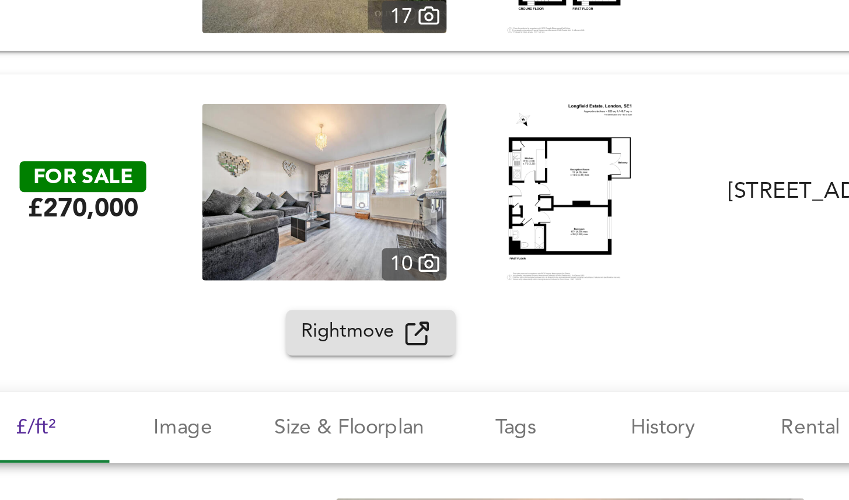
scroll to position [4233, 0]
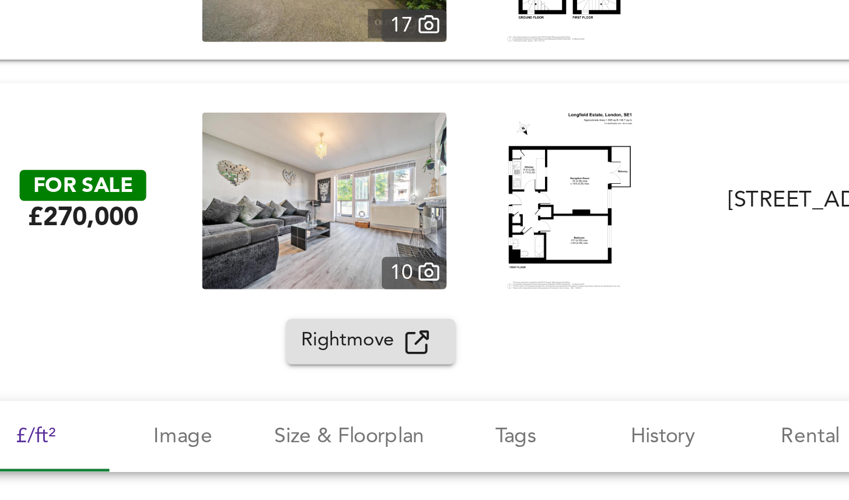
click at [109, 177] on div "FOR SALE £270,000 10 Longfield Estate, London, SE1 5RZ Longfield Estate, London…" at bounding box center [424, 218] width 849 height 93
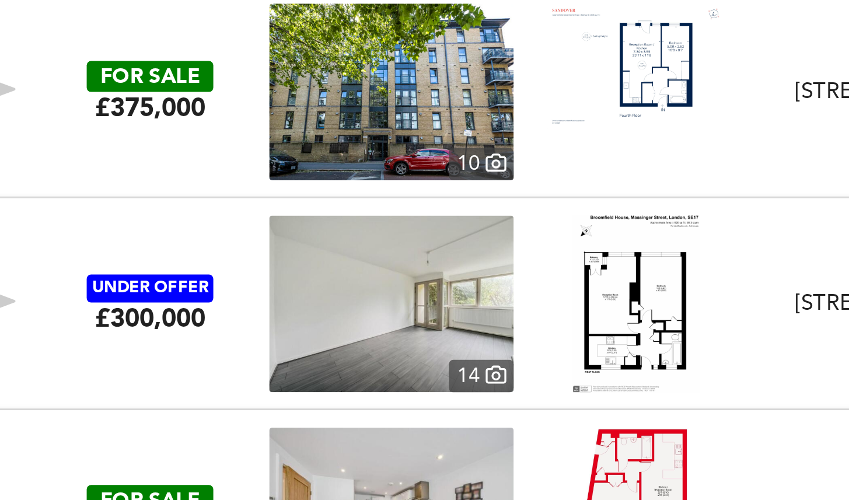
scroll to position [4935, 0]
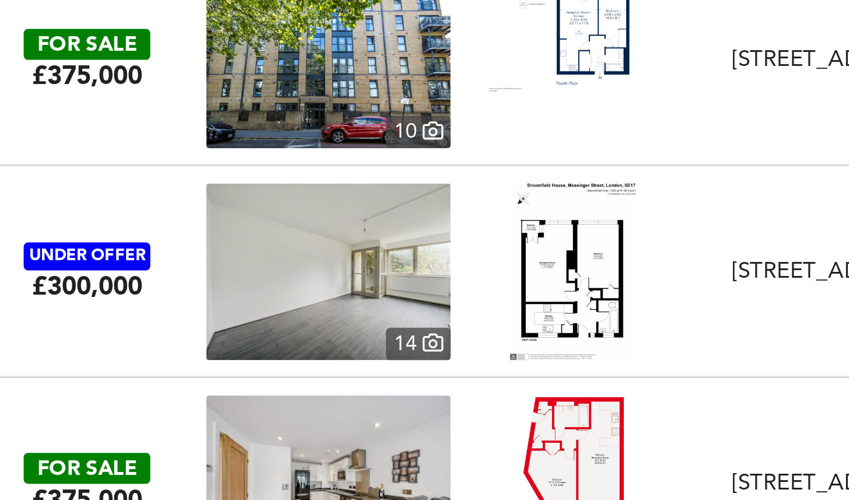
click at [299, 238] on div at bounding box center [269, 259] width 97 height 70
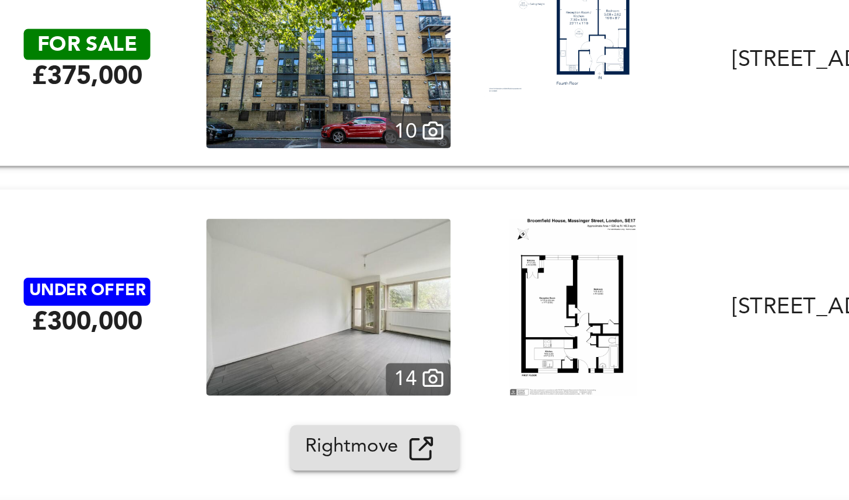
click at [180, 326] on span "Rightmove" at bounding box center [183, 328] width 41 height 13
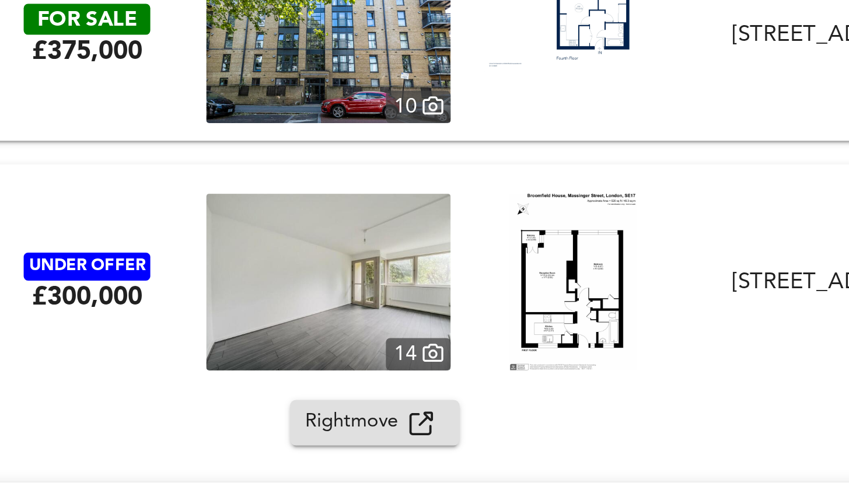
click at [295, 217] on div "UNDER OFFER £300,000 14 Massinger Street, London, SE17 1SY Massinger Street, Lo…" at bounding box center [424, 262] width 849 height 93
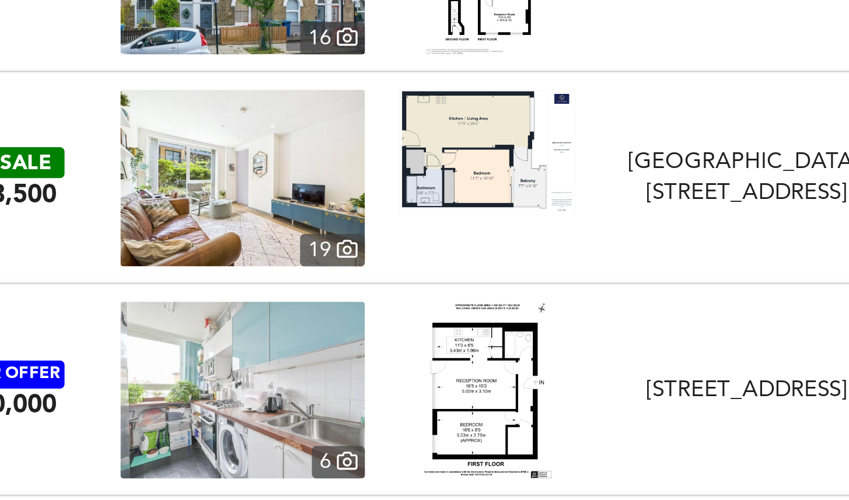
scroll to position [3165, 0]
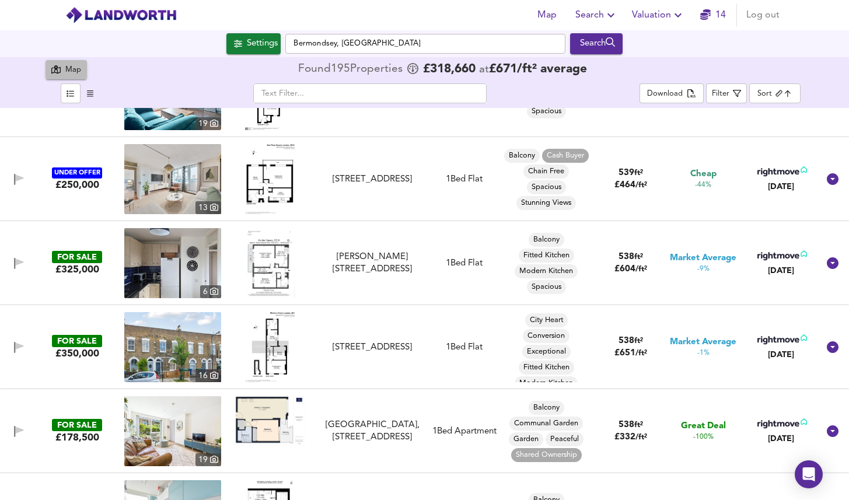
click at [56, 64] on div "Map" at bounding box center [66, 69] width 30 height 15
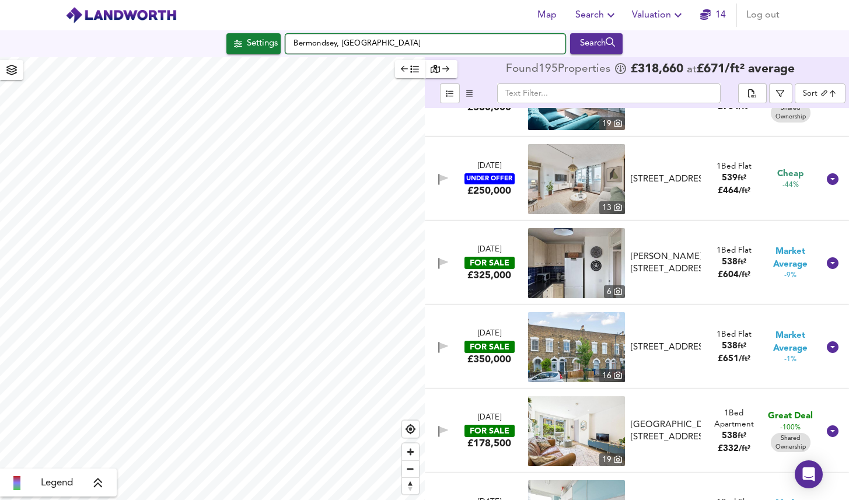
click at [383, 40] on input "Bermondsey, London" at bounding box center [425, 44] width 280 height 20
drag, startPoint x: 383, startPoint y: 40, endPoint x: 96, endPoint y: 39, distance: 287.2
click at [99, 39] on div "Settings Bermondsey, London Search" at bounding box center [424, 43] width 849 height 21
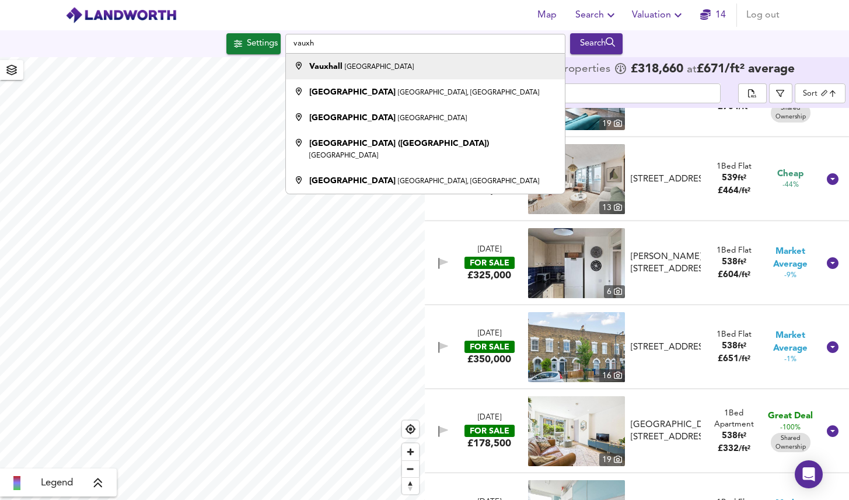
click at [346, 59] on li "Vauxhall London" at bounding box center [425, 67] width 279 height 26
type input "Vauxhall, London"
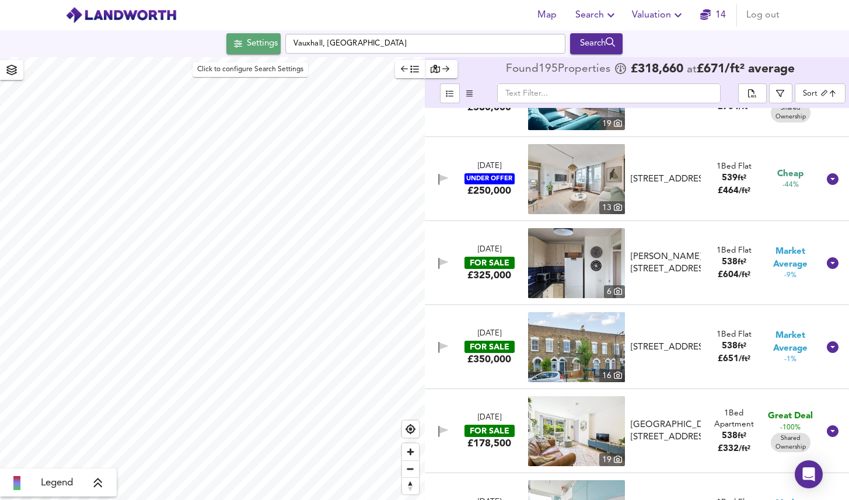
click at [252, 47] on div "Settings" at bounding box center [262, 43] width 31 height 15
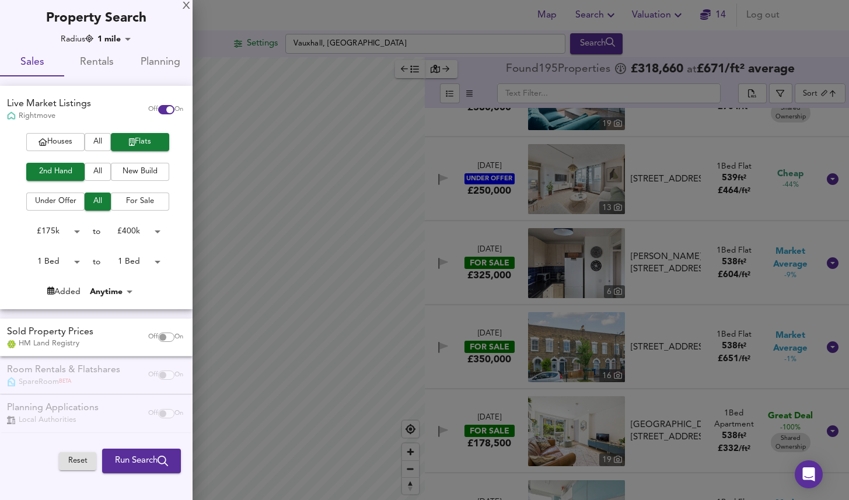
click at [140, 457] on span "Run Search" at bounding box center [141, 461] width 53 height 15
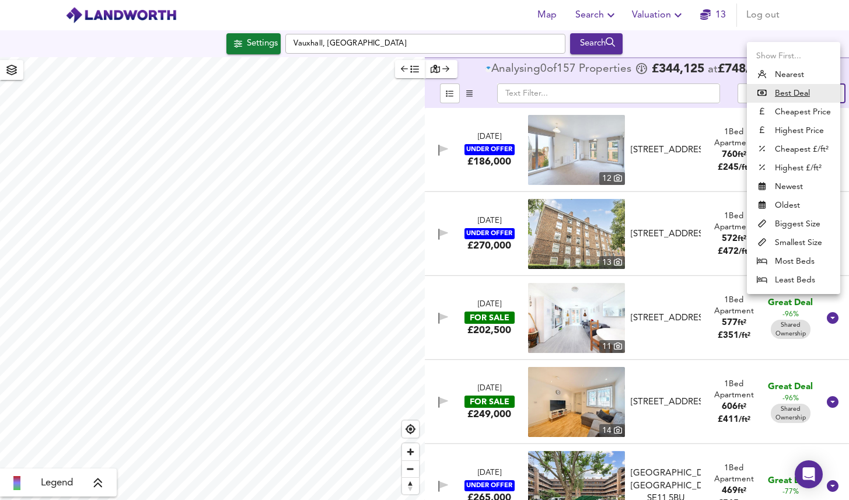
click at [816, 92] on body "Map Search Valuation 13 Log out Settings Vauxhall, London Search Legend Analysi…" at bounding box center [424, 250] width 849 height 500
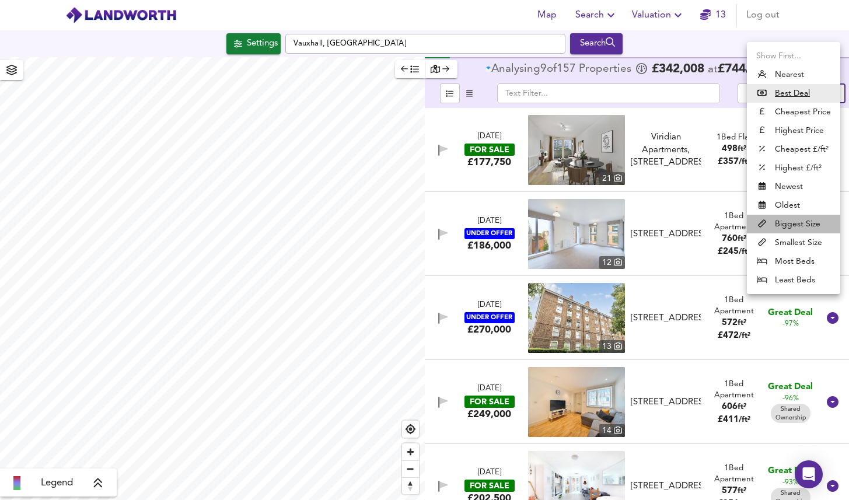
click at [792, 220] on li "Biggest Size" at bounding box center [793, 224] width 93 height 19
type input "biggest"
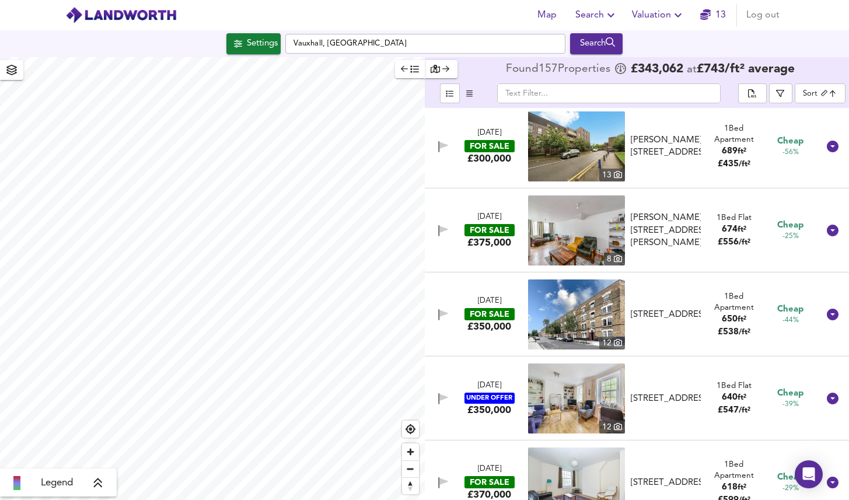
scroll to position [89, 0]
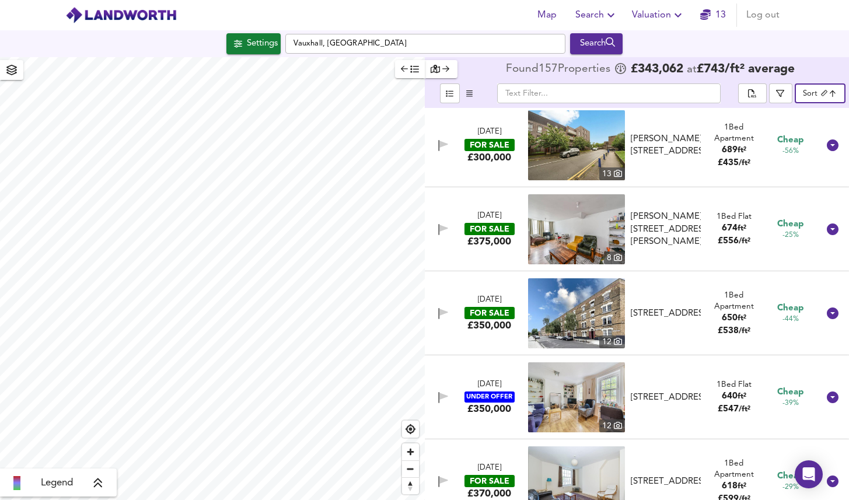
click at [406, 69] on icon "button" at bounding box center [405, 69] width 8 height 8
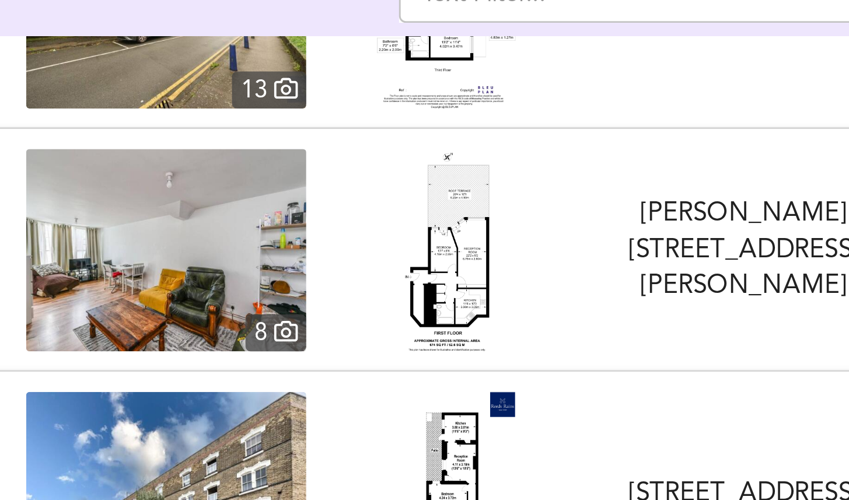
scroll to position [145, 0]
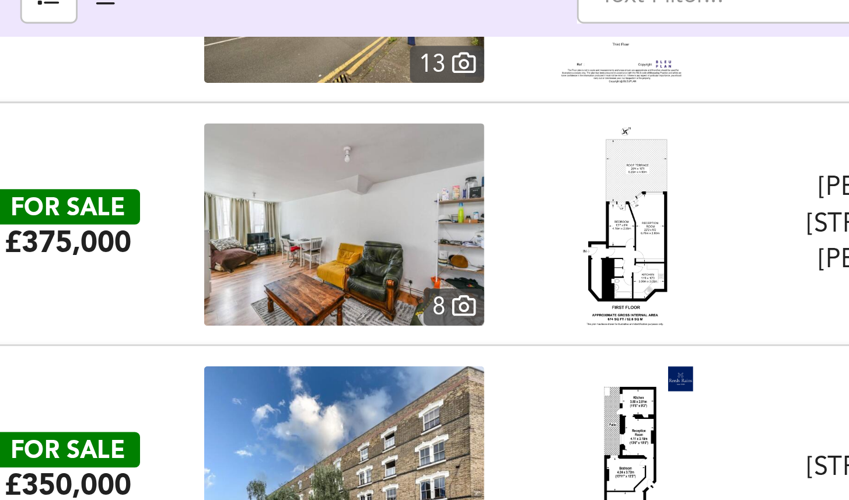
click at [200, 167] on img at bounding box center [172, 173] width 97 height 70
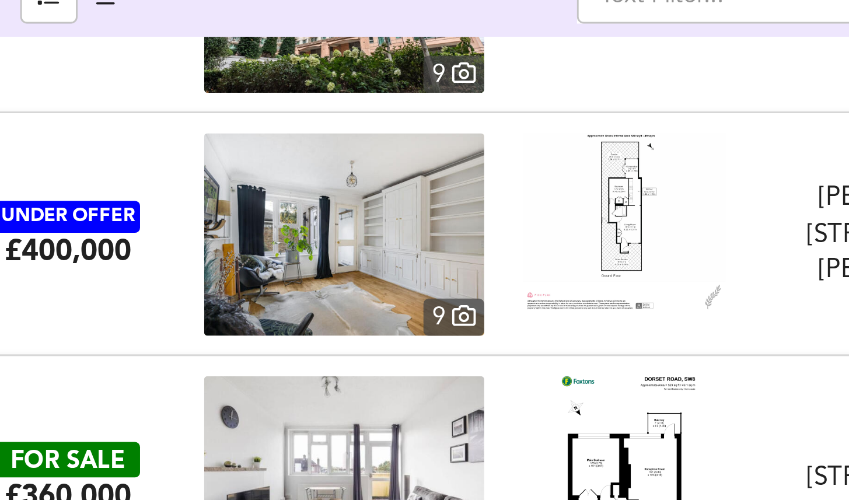
scroll to position [2580, 0]
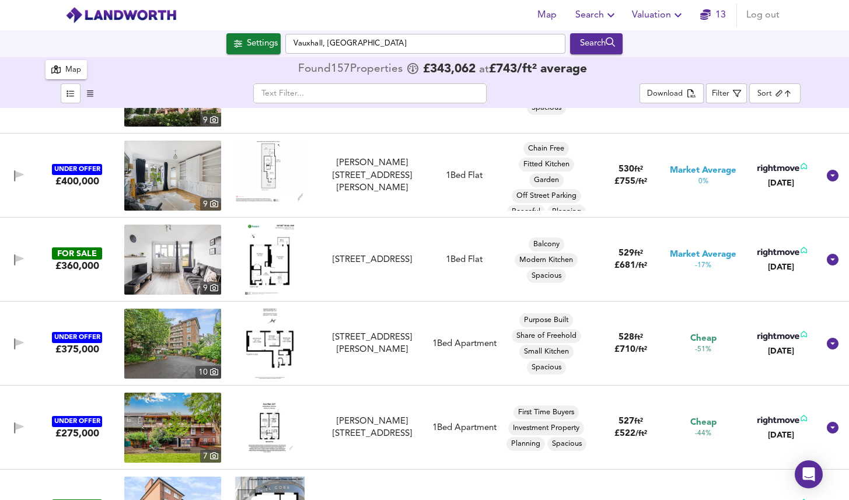
click at [778, 92] on body "Map Search Valuation 13 Log out Settings Vauxhall, London Search 157 Results Le…" at bounding box center [424, 250] width 849 height 500
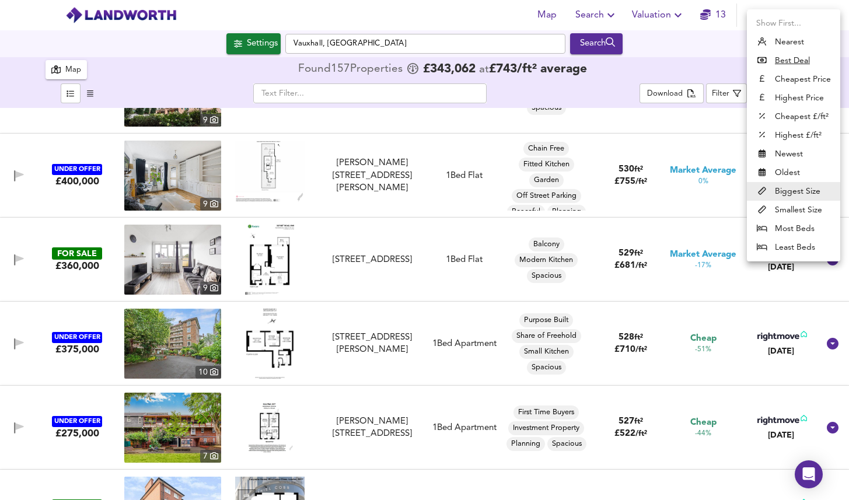
click at [595, 85] on div at bounding box center [424, 250] width 849 height 500
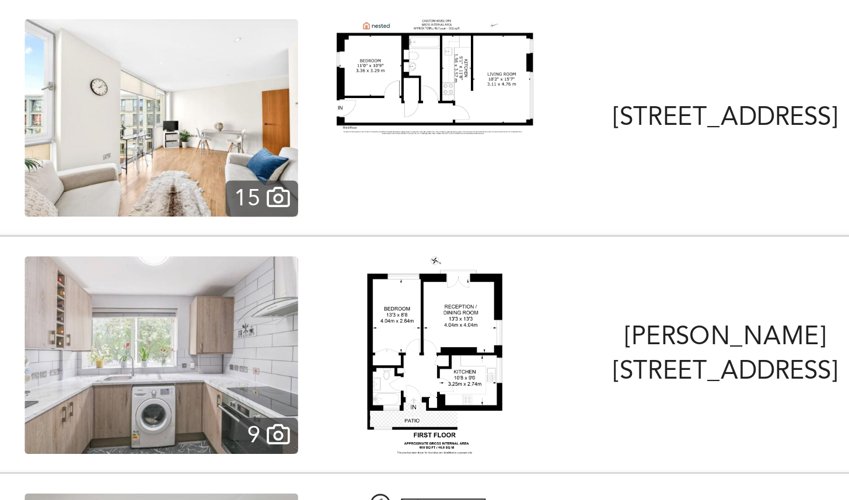
scroll to position [3646, 0]
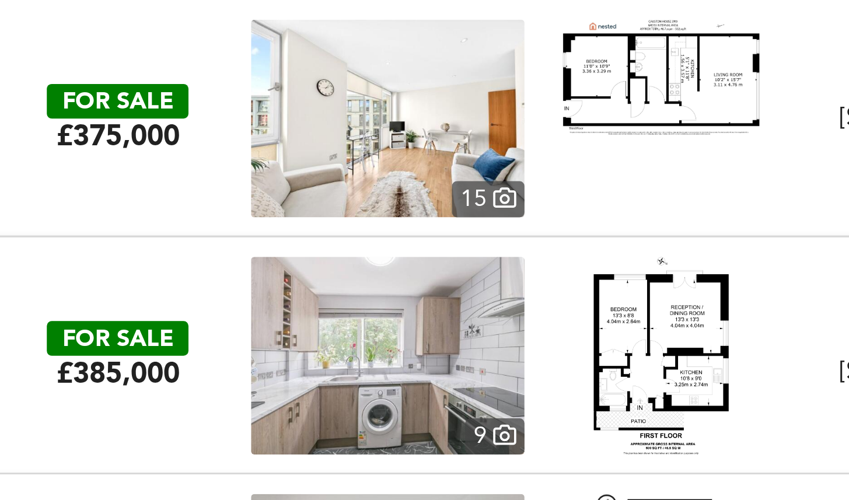
click at [313, 341] on div at bounding box center [269, 371] width 97 height 70
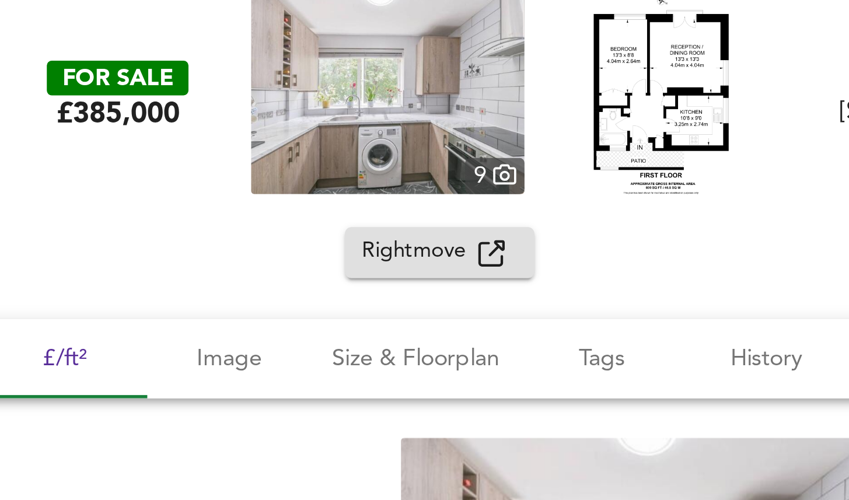
scroll to position [3757, 0]
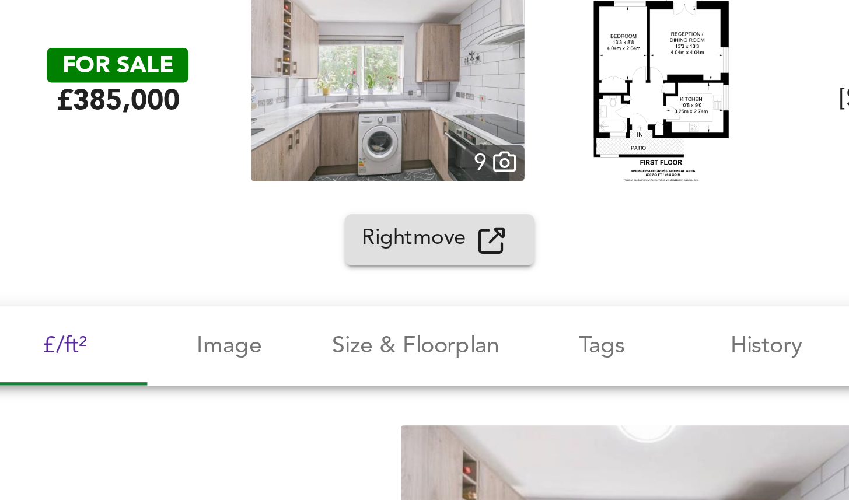
click at [174, 325] on span "Rightmove" at bounding box center [183, 329] width 41 height 13
click at [97, 316] on div "FOR SALE £385,000 9 Elias Place, Oval, London, SW8 1NR Elias Place, Oval, Londo…" at bounding box center [424, 274] width 849 height 93
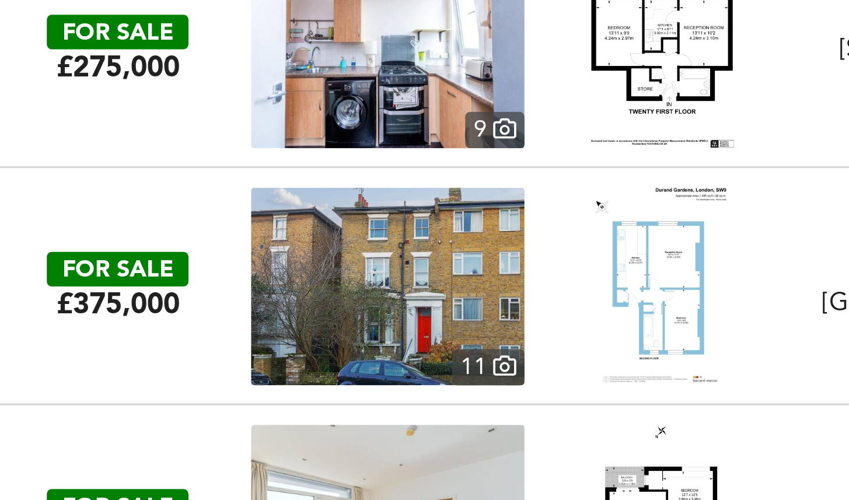
scroll to position [4267, 0]
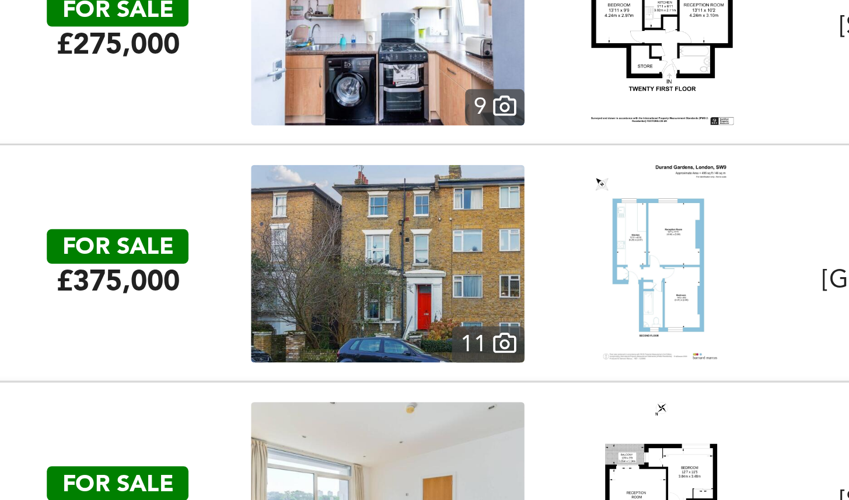
click at [231, 323] on div at bounding box center [269, 339] width 97 height 70
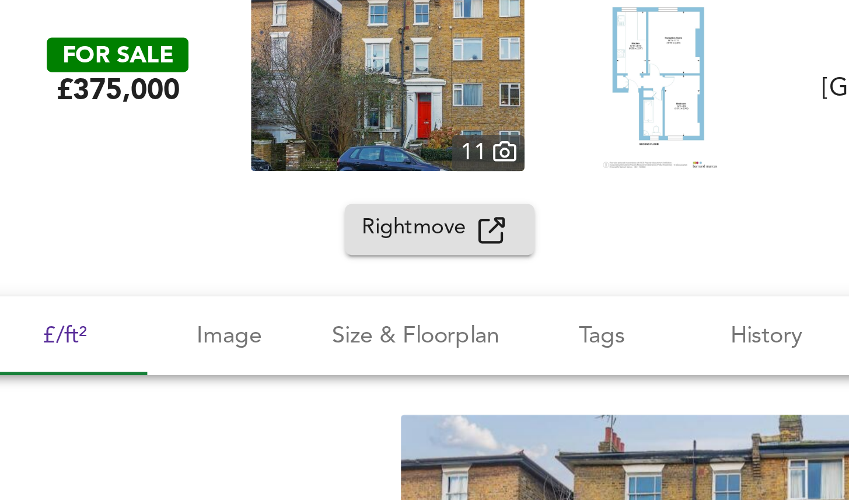
scroll to position [4349, 0]
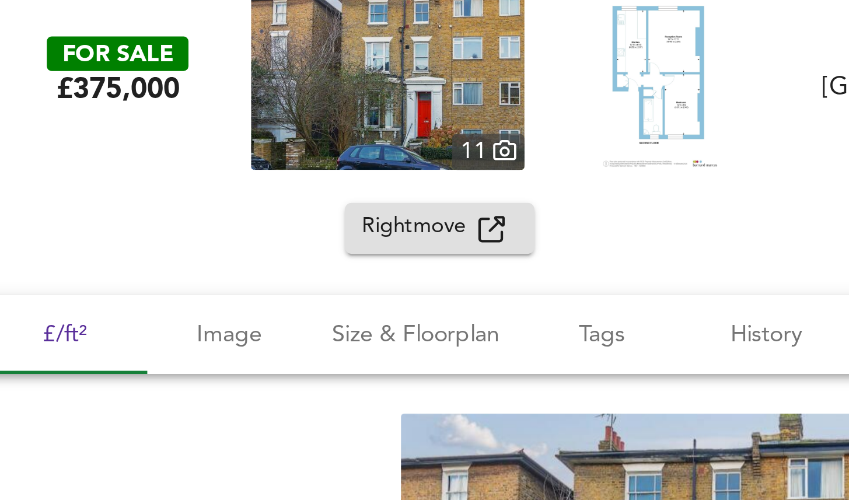
click at [191, 330] on span "Rightmove" at bounding box center [183, 325] width 41 height 13
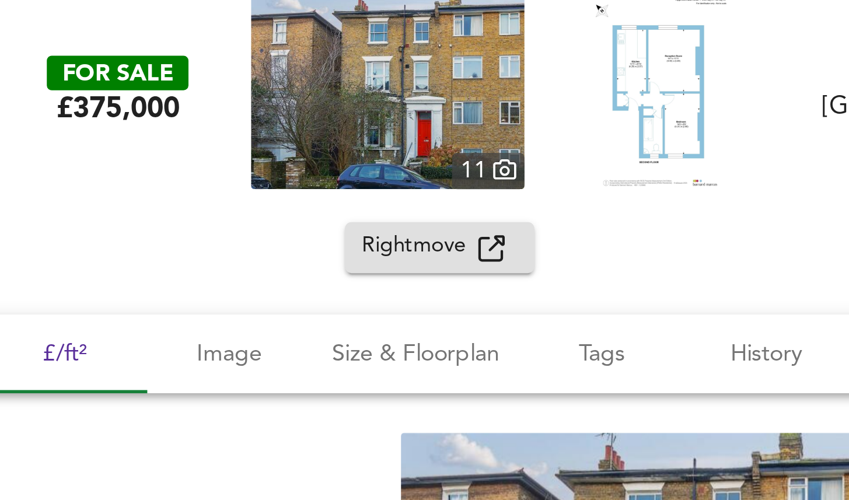
scroll to position [4277, 0]
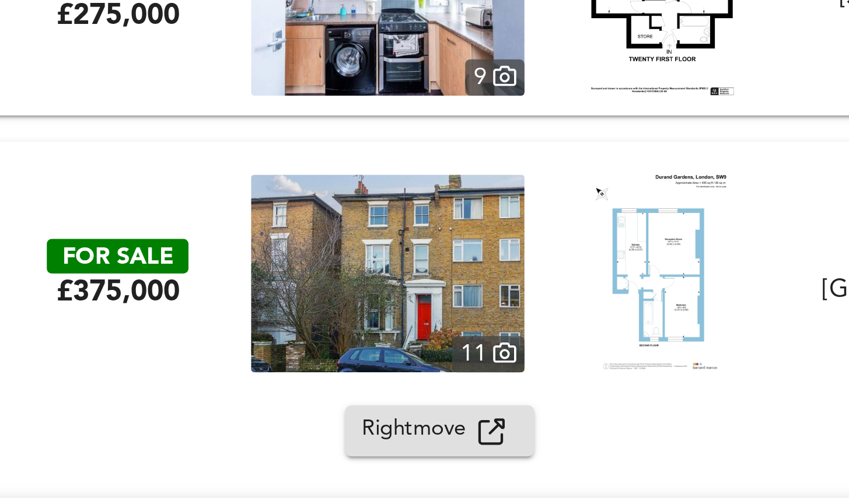
click at [109, 302] on div "FOR SALE £375,000 11 Durand Gardens, London, SW9 0PP Durand Gardens, London, SW…" at bounding box center [424, 341] width 849 height 93
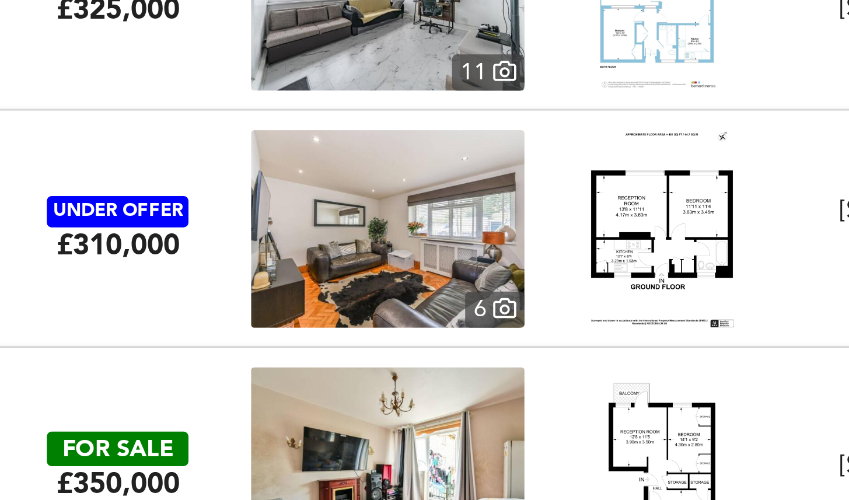
scroll to position [4701, 0]
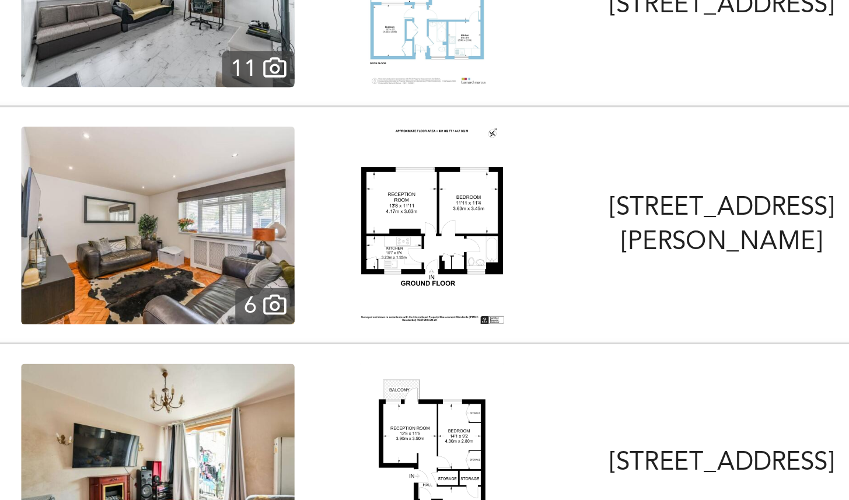
click at [255, 333] on img at bounding box center [270, 325] width 51 height 70
click at [234, 292] on div at bounding box center [269, 325] width 97 height 70
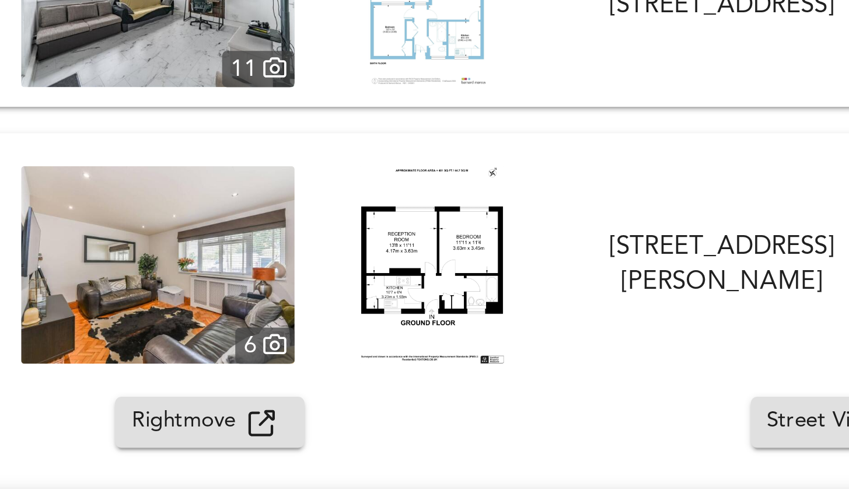
click at [196, 396] on span "Rightmove" at bounding box center [183, 394] width 41 height 13
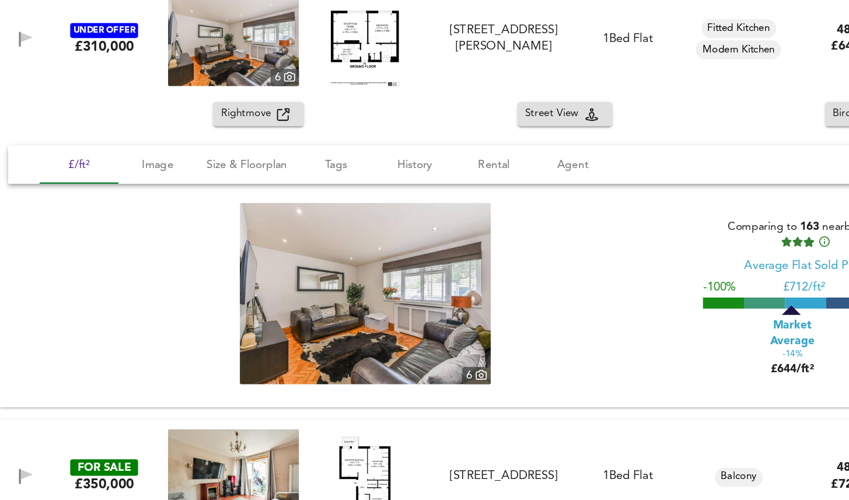
scroll to position [0, 0]
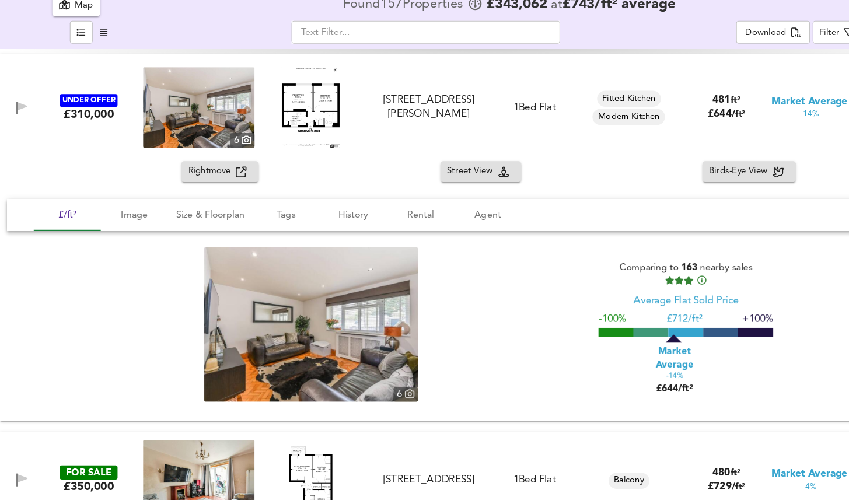
click at [332, 131] on div "UNDER OFFER £310,000 6 Guildford Road, Stockwell, London, SW8 2DD Guildford Roa…" at bounding box center [410, 159] width 817 height 70
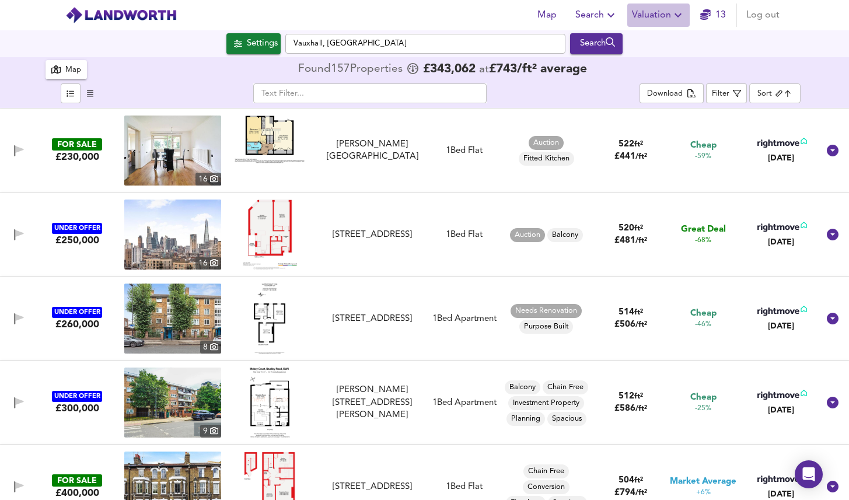
click at [665, 12] on span "Valuation" at bounding box center [658, 15] width 53 height 16
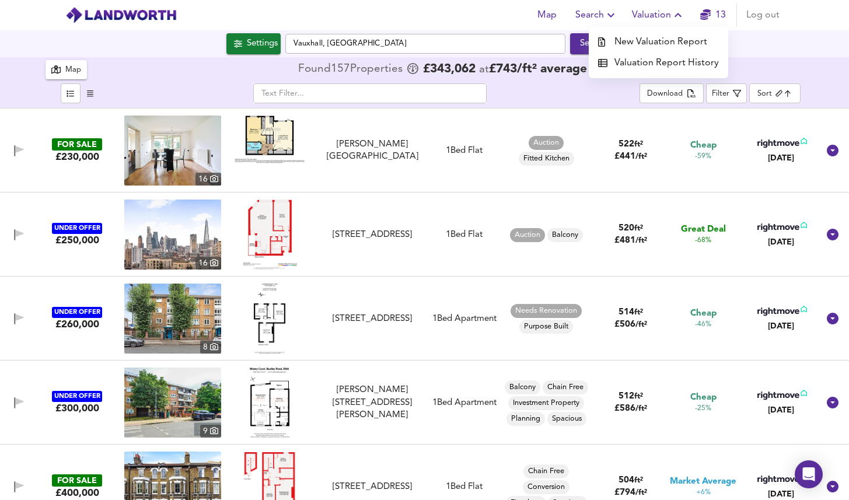
click at [615, 13] on icon "button" at bounding box center [611, 15] width 14 height 14
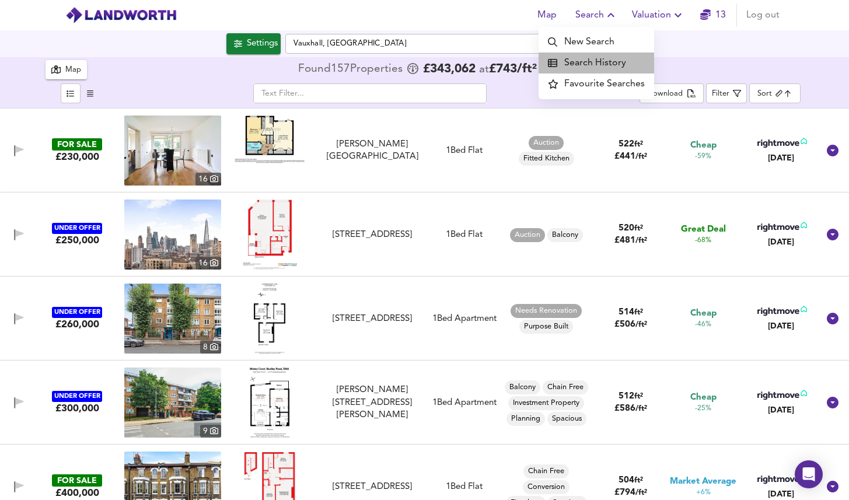
click at [610, 64] on li "Search History" at bounding box center [597, 63] width 116 height 21
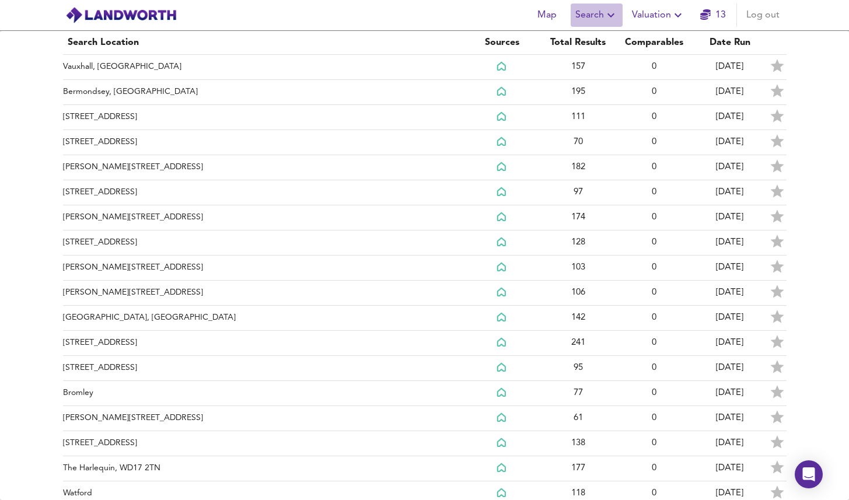
click at [589, 12] on span "Search" at bounding box center [597, 15] width 43 height 16
click at [588, 39] on li "New Search" at bounding box center [597, 42] width 116 height 21
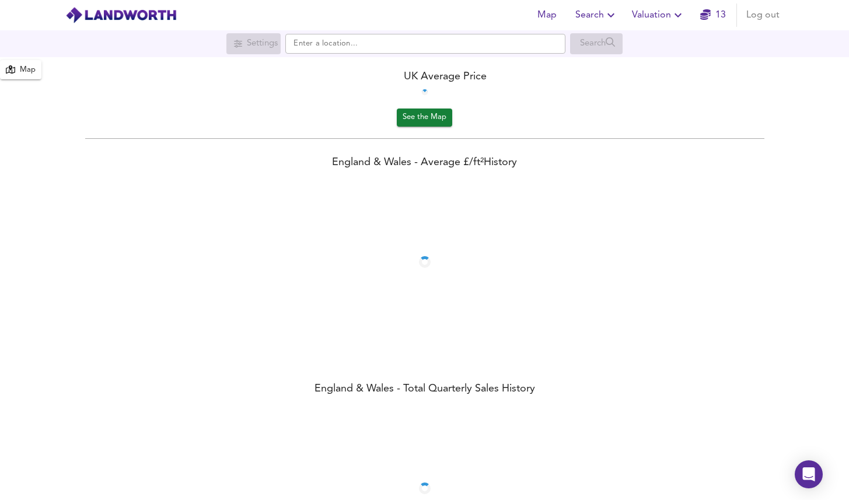
click at [435, 119] on span "See the Map" at bounding box center [425, 117] width 44 height 13
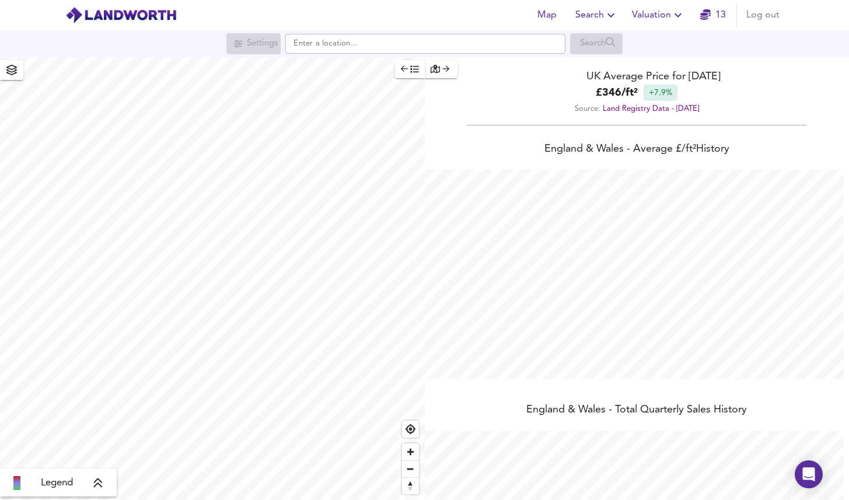
click at [16, 75] on icon "button" at bounding box center [12, 70] width 12 height 11
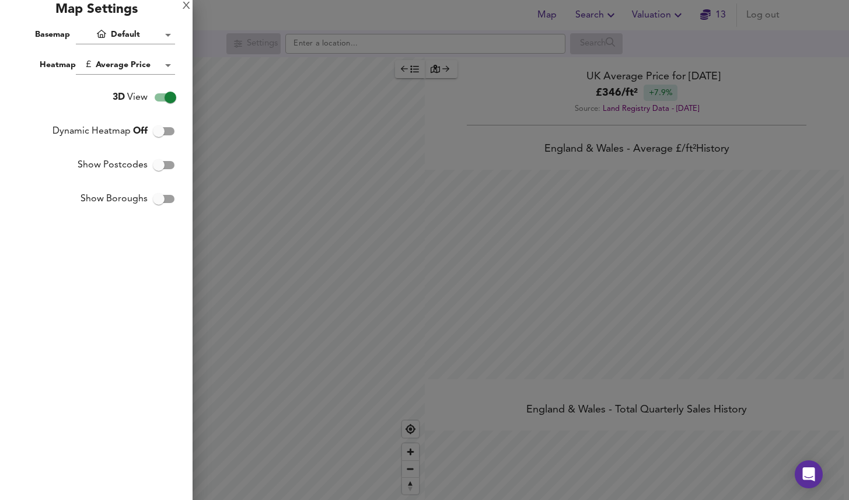
click at [168, 101] on input "3D View" at bounding box center [170, 97] width 67 height 22
checkbox input "false"
click at [300, 304] on div at bounding box center [424, 250] width 849 height 500
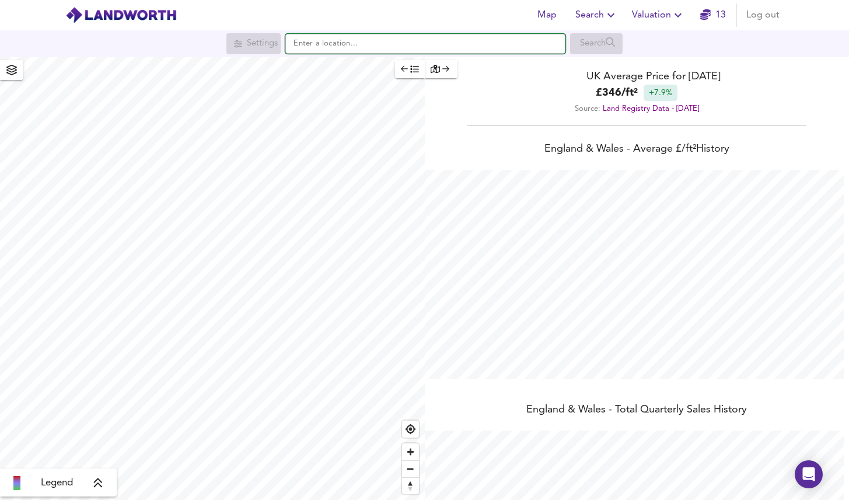
click at [322, 46] on input "text" at bounding box center [425, 44] width 280 height 20
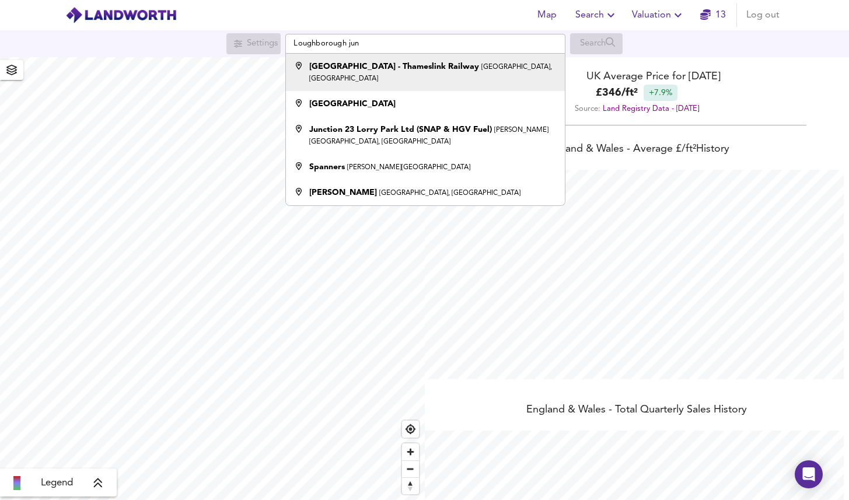
click at [423, 73] on div "Loughborough Junction Train Station - Thameslink Railway Coldharbour Lane, Lond…" at bounding box center [433, 72] width 248 height 23
type input "Loughborough Junction Train Station - Thameslink Railway, Coldharbour Lane, Lon…"
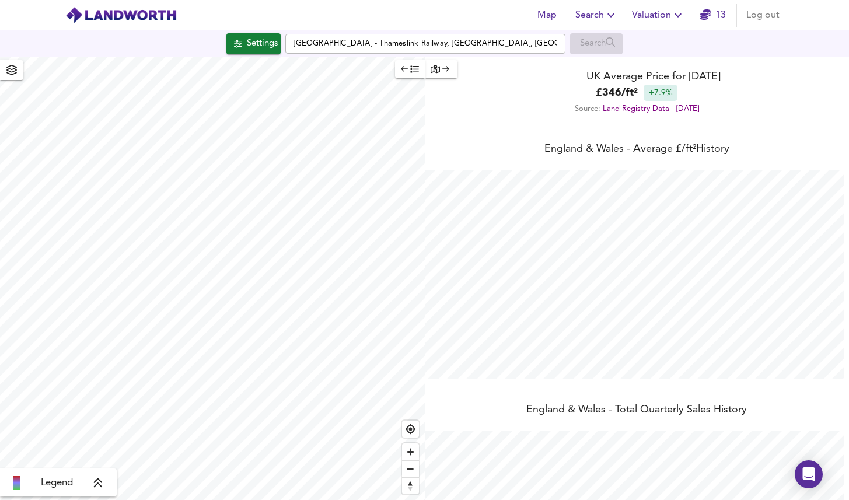
checkbox input "true"
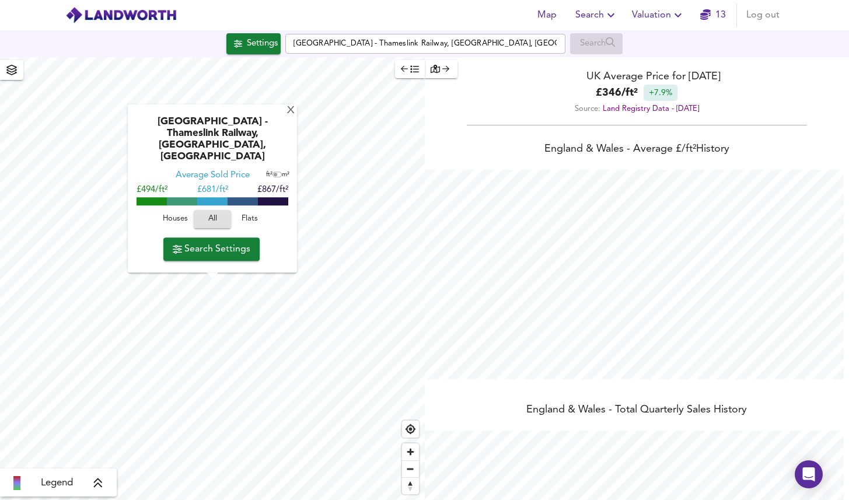
click at [198, 246] on span "Search Settings" at bounding box center [212, 249] width 78 height 16
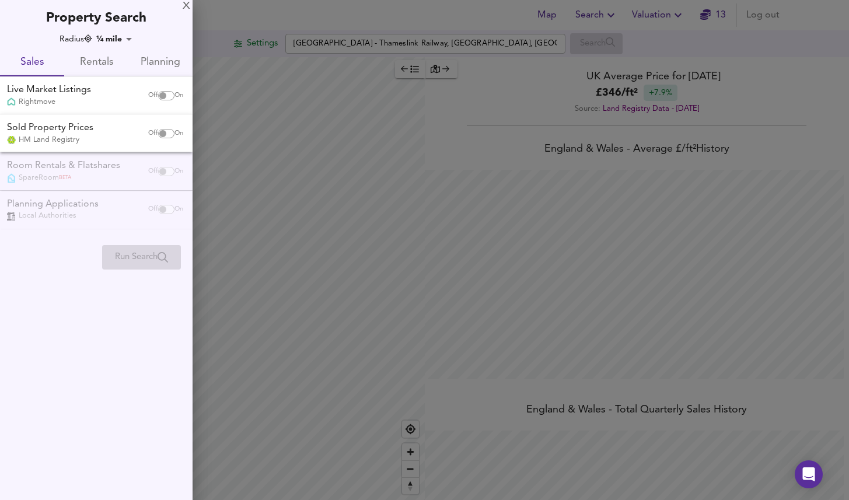
click at [119, 42] on body "Map Search Valuation 13 Log out Settings Loughborough Junction Train Station - …" at bounding box center [424, 250] width 849 height 500
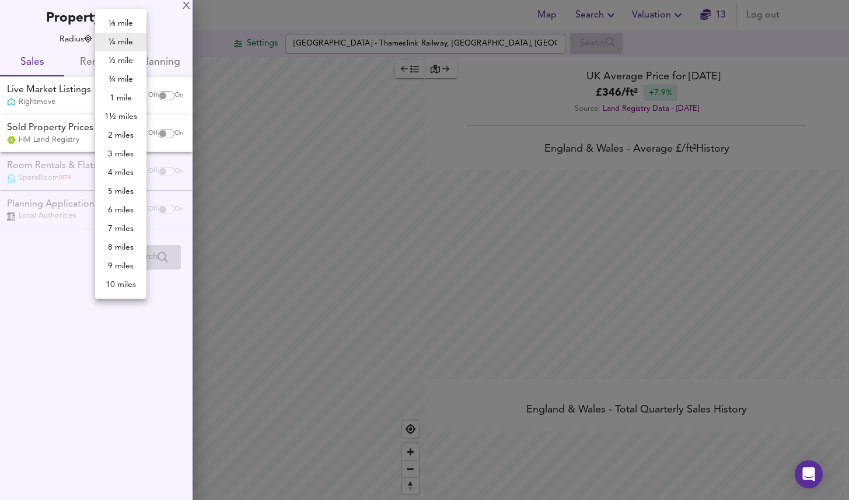
click at [123, 93] on li "1 mile" at bounding box center [120, 98] width 51 height 19
type input "1609"
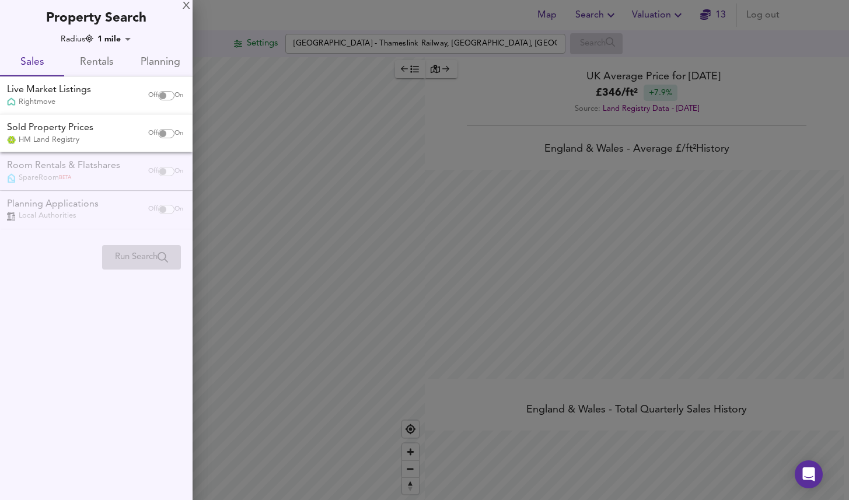
click at [159, 95] on input "checkbox" at bounding box center [163, 95] width 28 height 9
checkbox input "true"
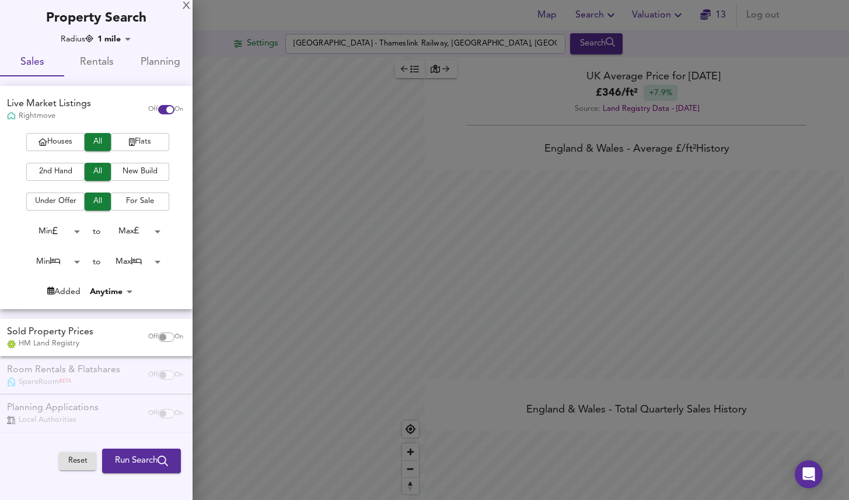
click at [137, 135] on span "Flats" at bounding box center [140, 141] width 47 height 13
click at [59, 164] on button "2nd Hand" at bounding box center [55, 172] width 58 height 18
click at [73, 227] on body "Map Search Valuation 13 Log out Settings Loughborough Junction Train Station - …" at bounding box center [424, 250] width 849 height 500
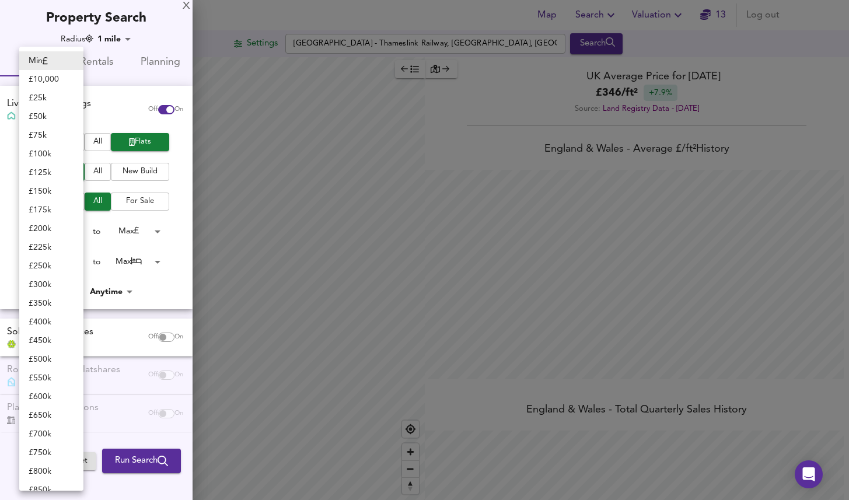
click at [65, 211] on li "£ 175k" at bounding box center [51, 210] width 64 height 19
type input "175000"
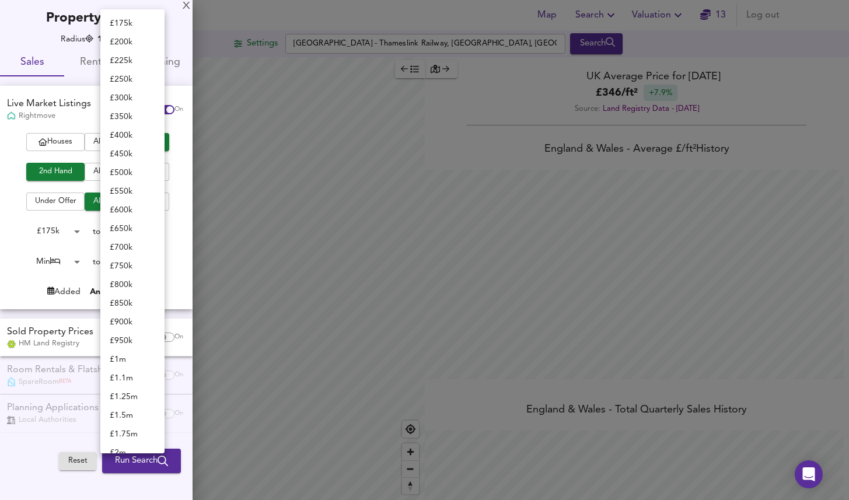
click at [128, 225] on body "Map Search Valuation 13 Log out Settings Loughborough Junction Train Station - …" at bounding box center [424, 250] width 849 height 500
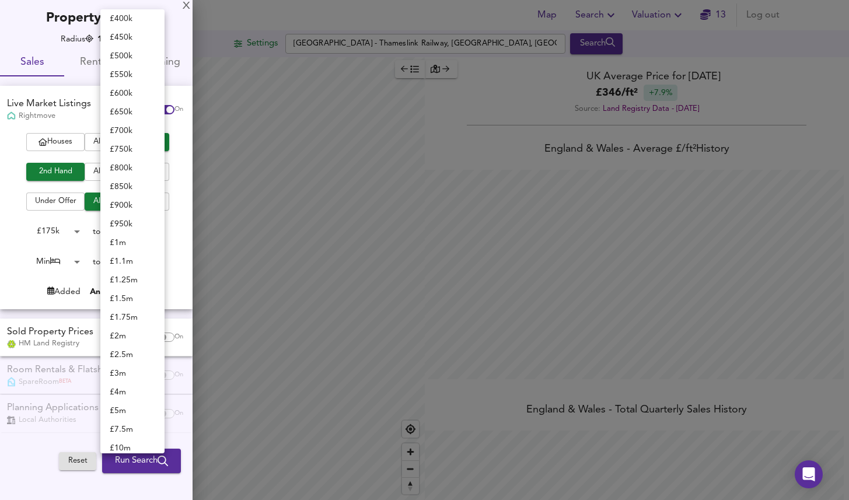
scroll to position [116, 0]
click at [131, 21] on li "£ 400k" at bounding box center [132, 19] width 64 height 19
type input "400000"
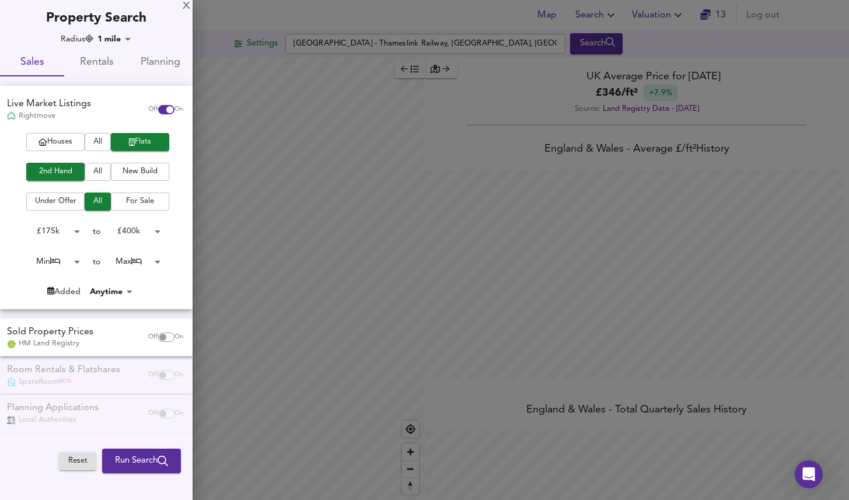
click at [72, 257] on body "Map Search Valuation 13 Log out Settings Loughborough Junction Train Station - …" at bounding box center [424, 250] width 849 height 500
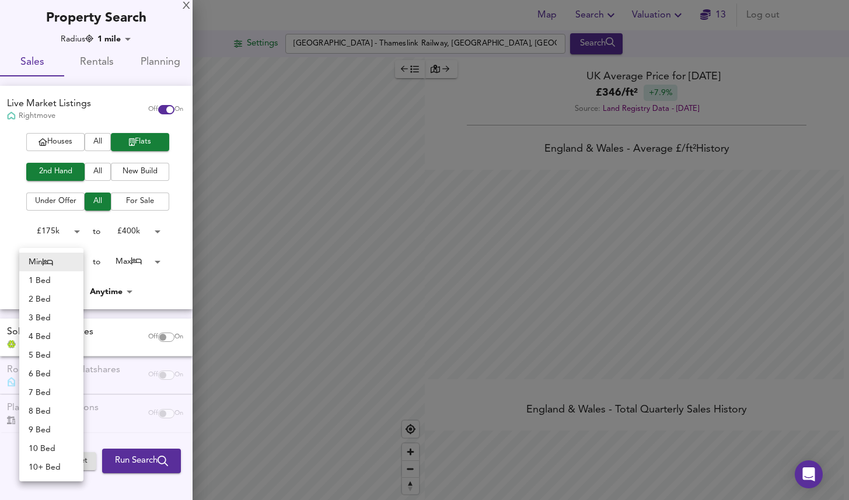
click at [61, 279] on li "1 Bed" at bounding box center [51, 280] width 64 height 19
type input "1"
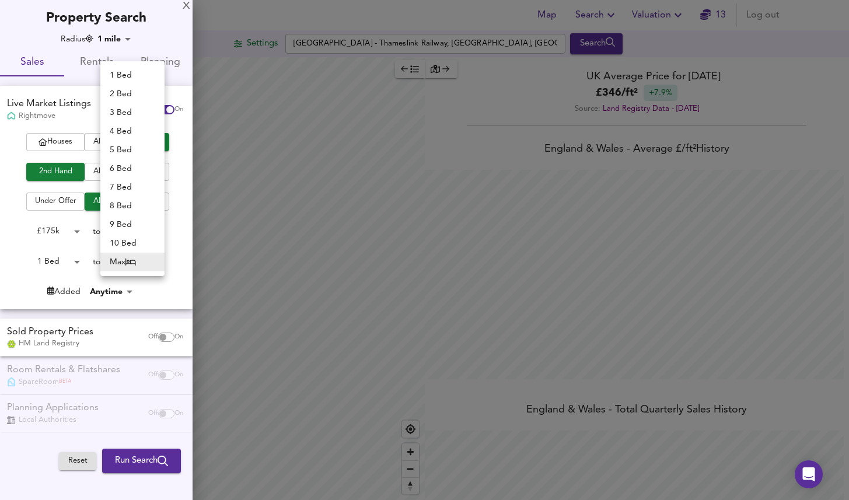
click at [126, 261] on body "Map Search Valuation 13 Log out Settings Loughborough Junction Train Station - …" at bounding box center [424, 250] width 849 height 500
click at [138, 73] on li "1 Bed" at bounding box center [132, 75] width 64 height 19
type input "1"
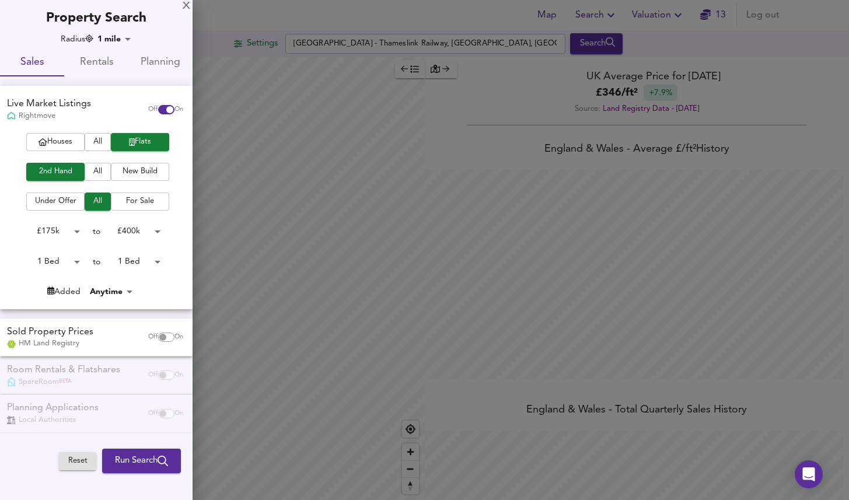
click at [142, 455] on span "Run Search" at bounding box center [141, 461] width 53 height 15
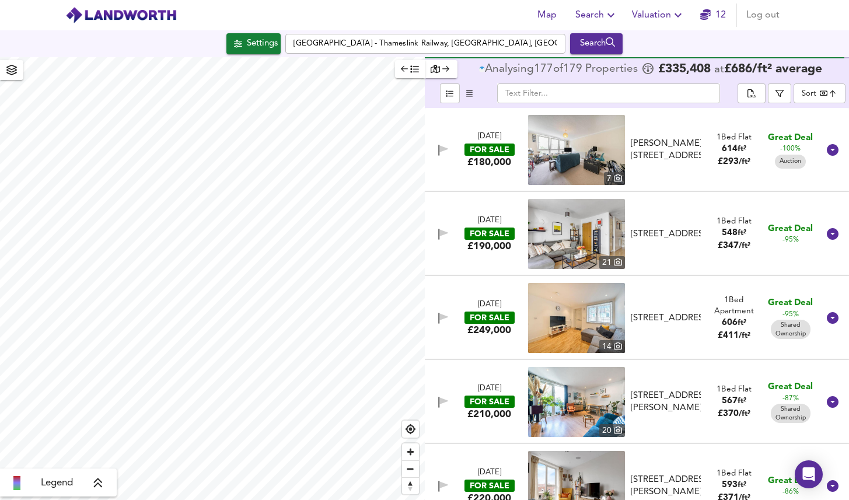
click at [810, 95] on body "Map Search Valuation 12 Log out Settings Loughborough Junction Train Station - …" at bounding box center [424, 250] width 849 height 500
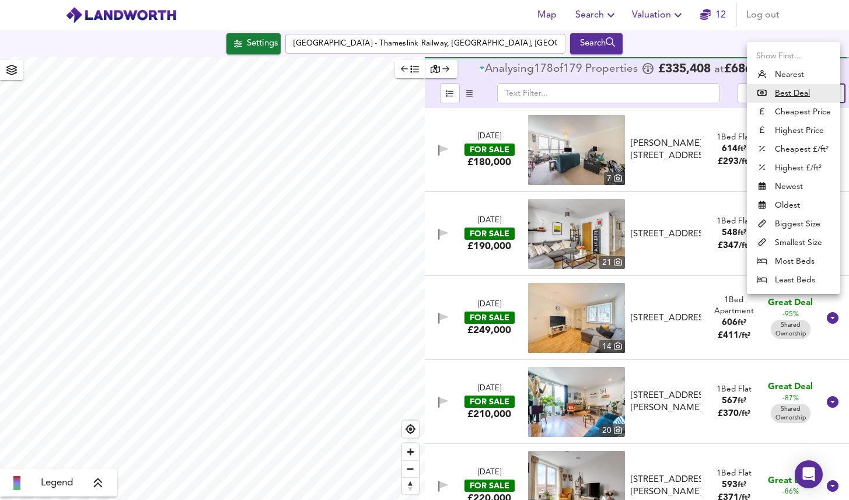
click at [795, 224] on li "Biggest Size" at bounding box center [793, 224] width 93 height 19
type input "biggest"
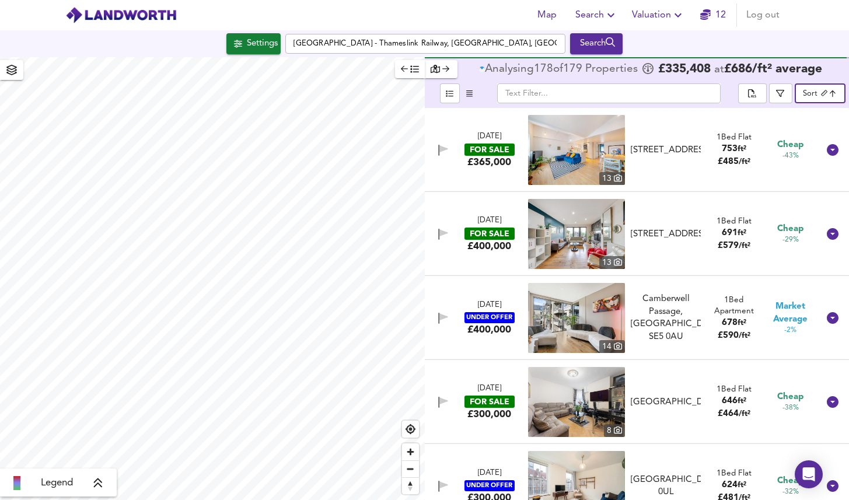
click at [416, 72] on icon "button" at bounding box center [415, 69] width 8 height 7
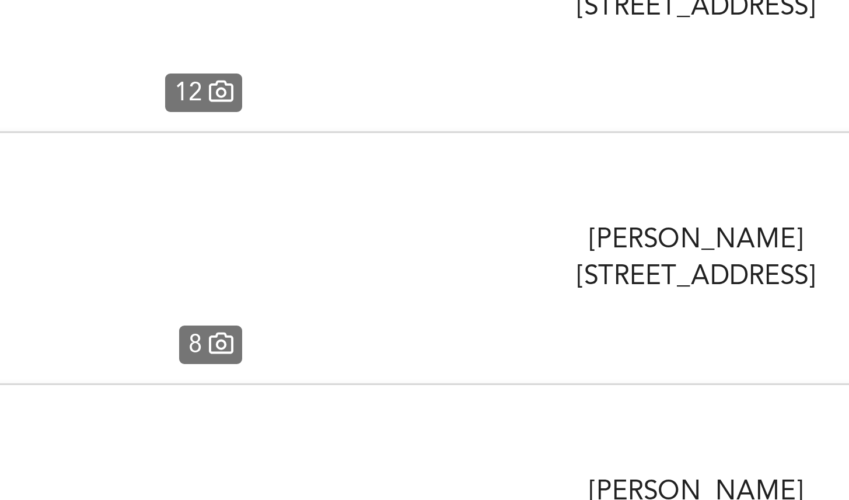
scroll to position [4999, 0]
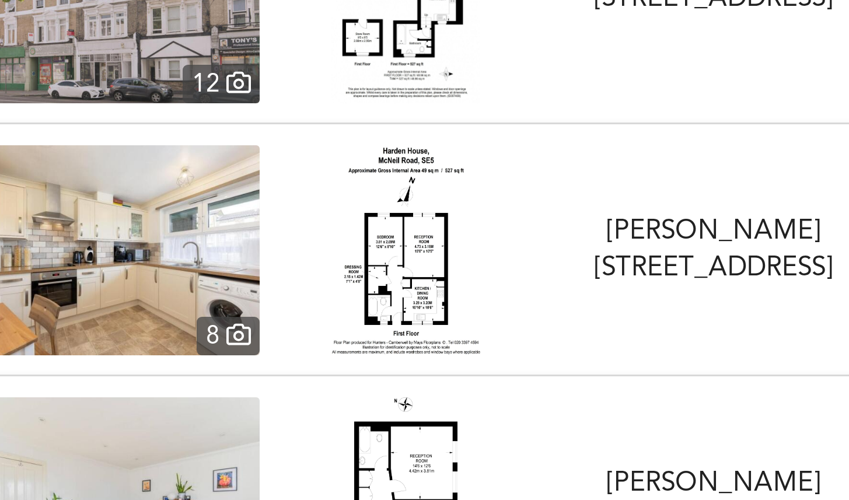
click at [333, 249] on div "FOR SALE £310,000 8 McNeil Road, London, SE5 8PP McNeil Road, London, SE5 1 Bed…" at bounding box center [410, 279] width 817 height 70
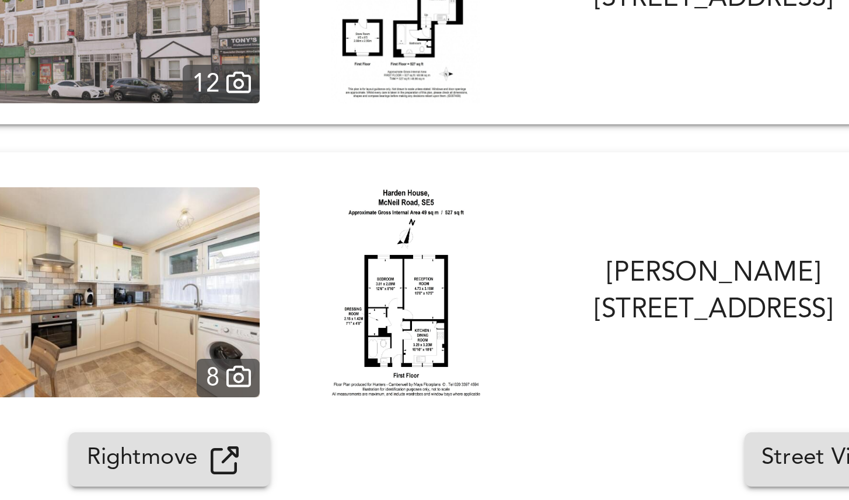
click at [194, 349] on span "Rightmove" at bounding box center [183, 348] width 41 height 13
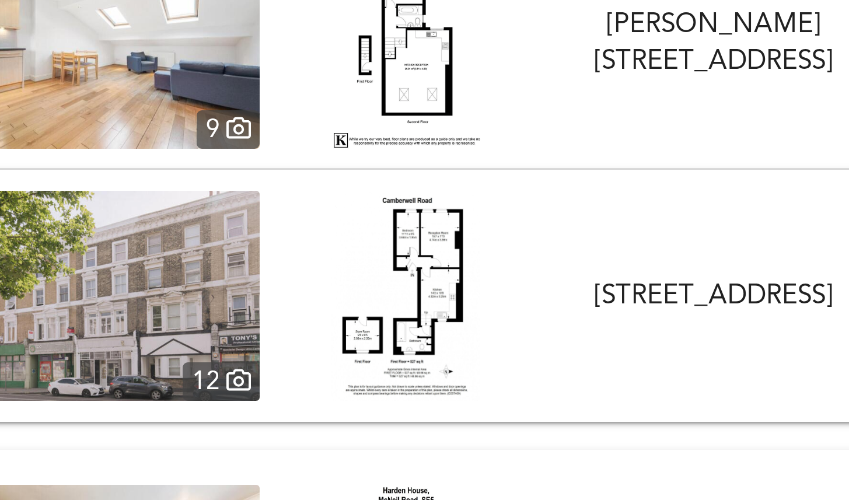
scroll to position [4910, 0]
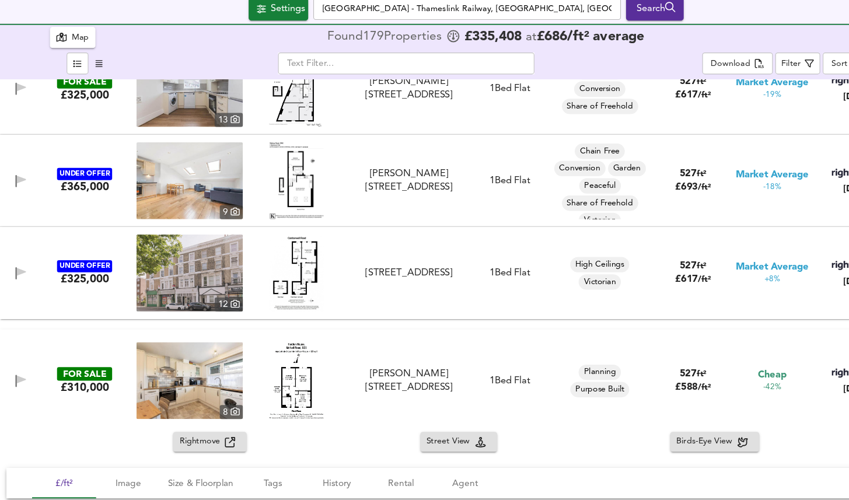
click at [331, 350] on div "FOR SALE £310,000 8 McNeil Road, London, SE5 8PP McNeil Road, London, SE5 1 Bed…" at bounding box center [410, 382] width 817 height 70
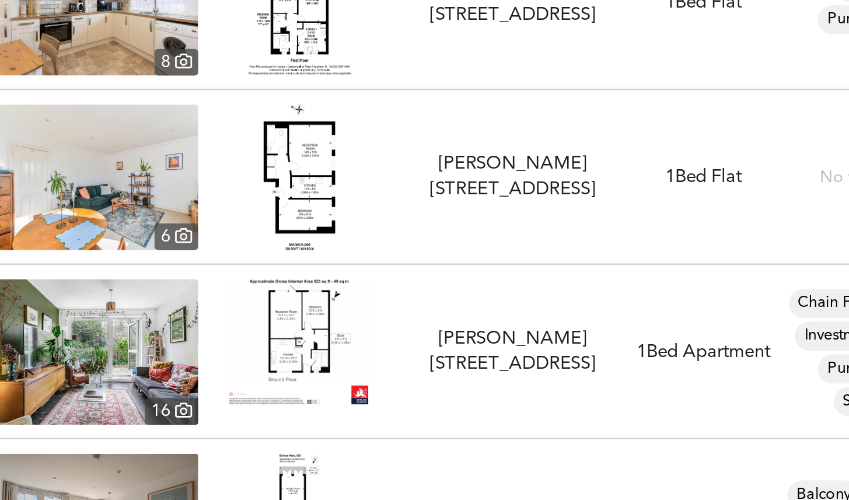
scroll to position [5124, 0]
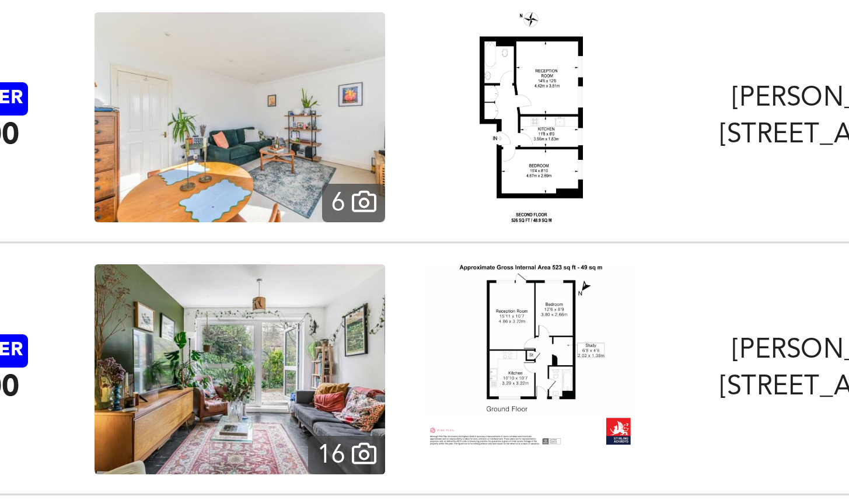
click at [299, 295] on img at bounding box center [270, 317] width 70 height 61
click at [332, 289] on div "UNDER OFFER £350,000 16 McNeil Road, London, SE5 8PL McNeil Road, London, SE5 1…" at bounding box center [410, 322] width 817 height 70
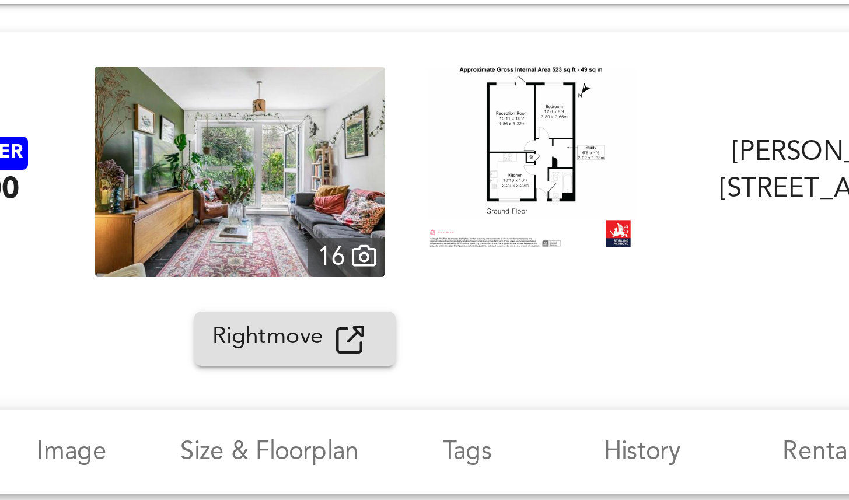
scroll to position [5211, 0]
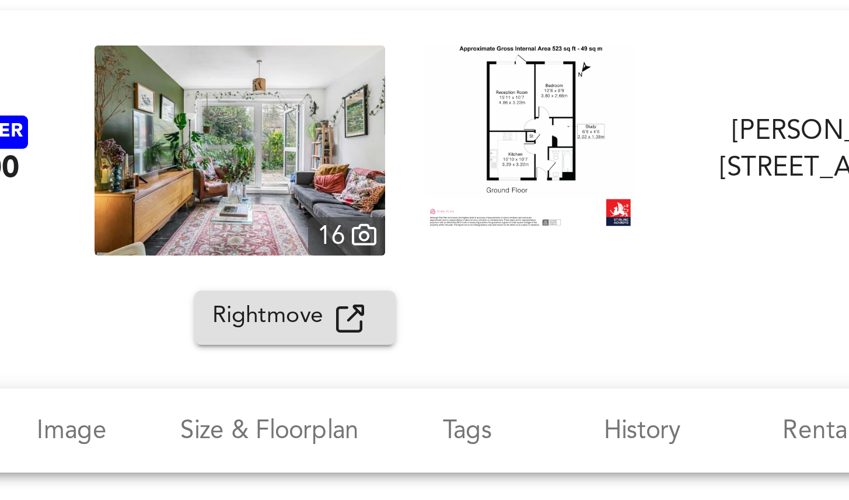
click at [205, 300] on icon "button" at bounding box center [209, 304] width 9 height 9
